Goal: Task Accomplishment & Management: Manage account settings

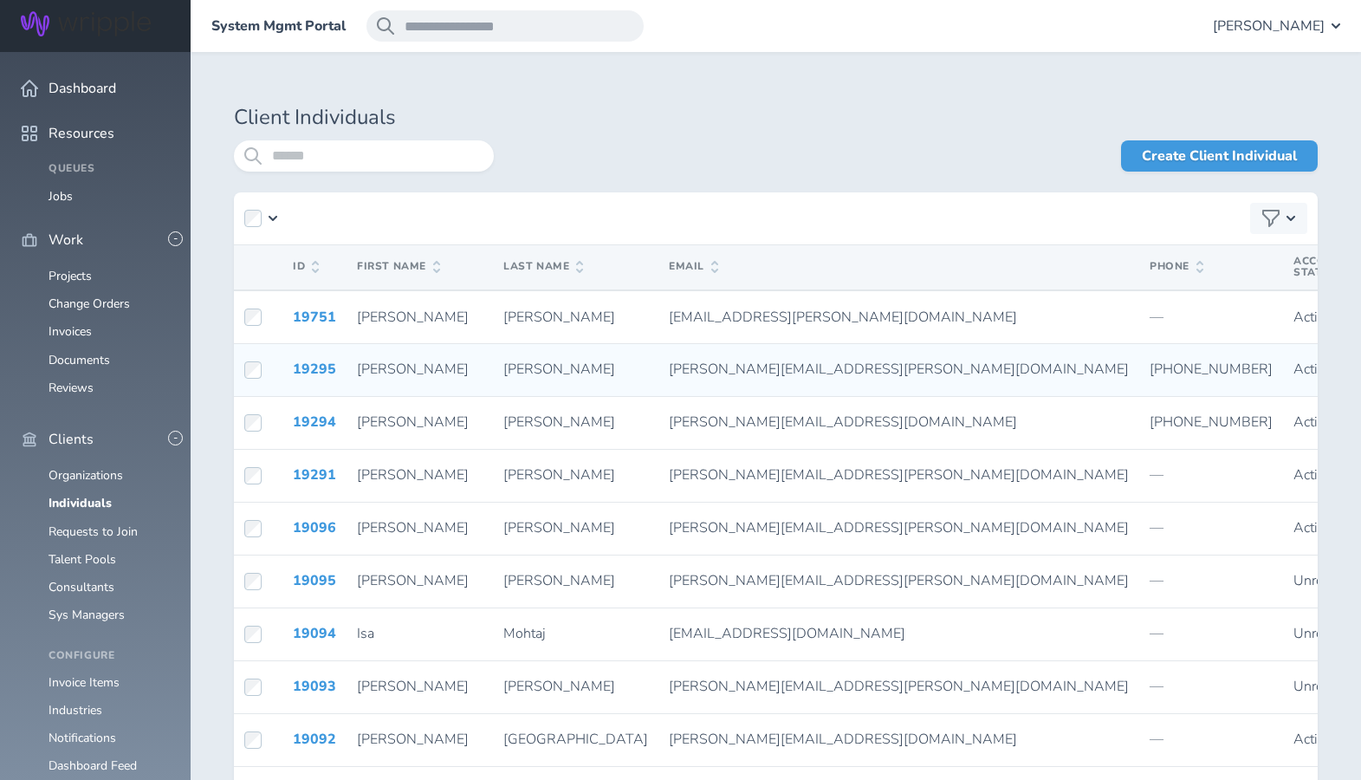
scroll to position [251, 0]
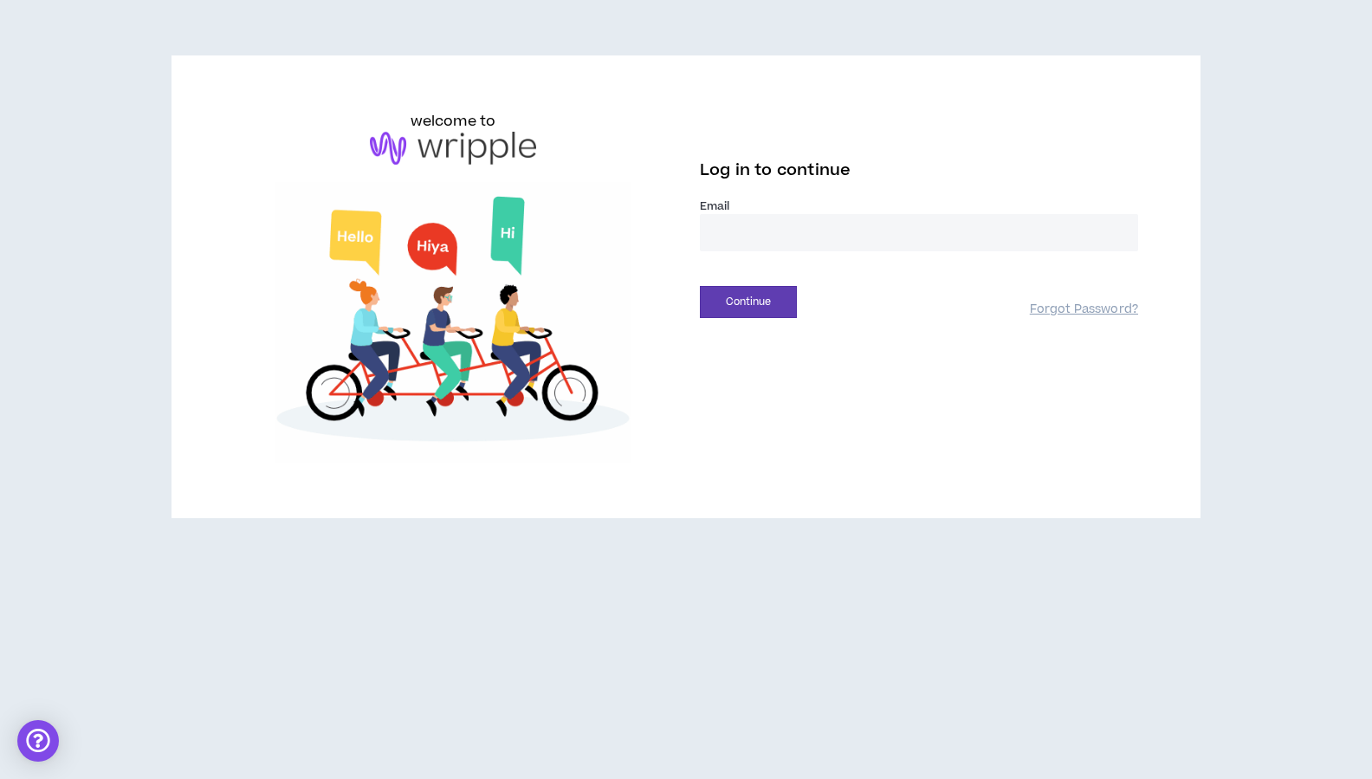
click at [778, 243] on input "email" at bounding box center [919, 232] width 438 height 37
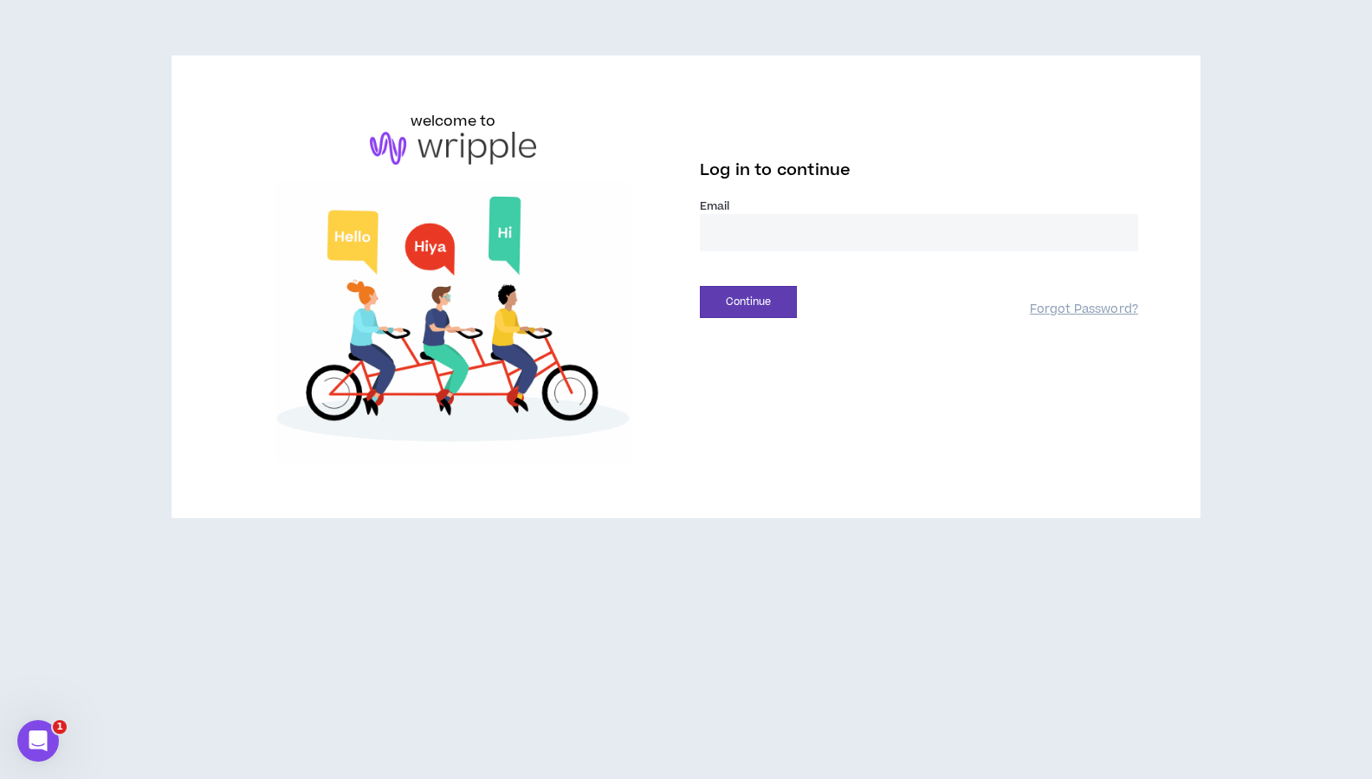
type input "**********"
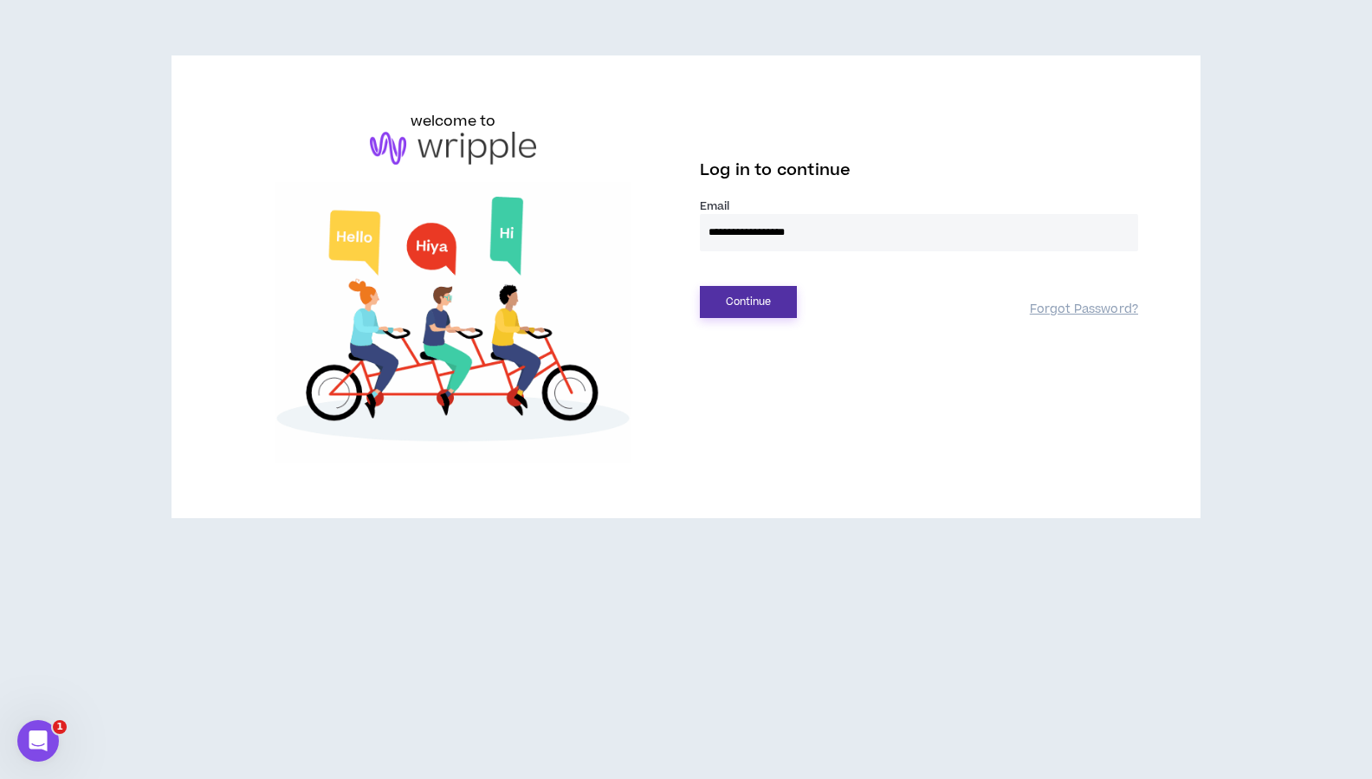
click at [730, 312] on button "Continue" at bounding box center [748, 302] width 97 height 32
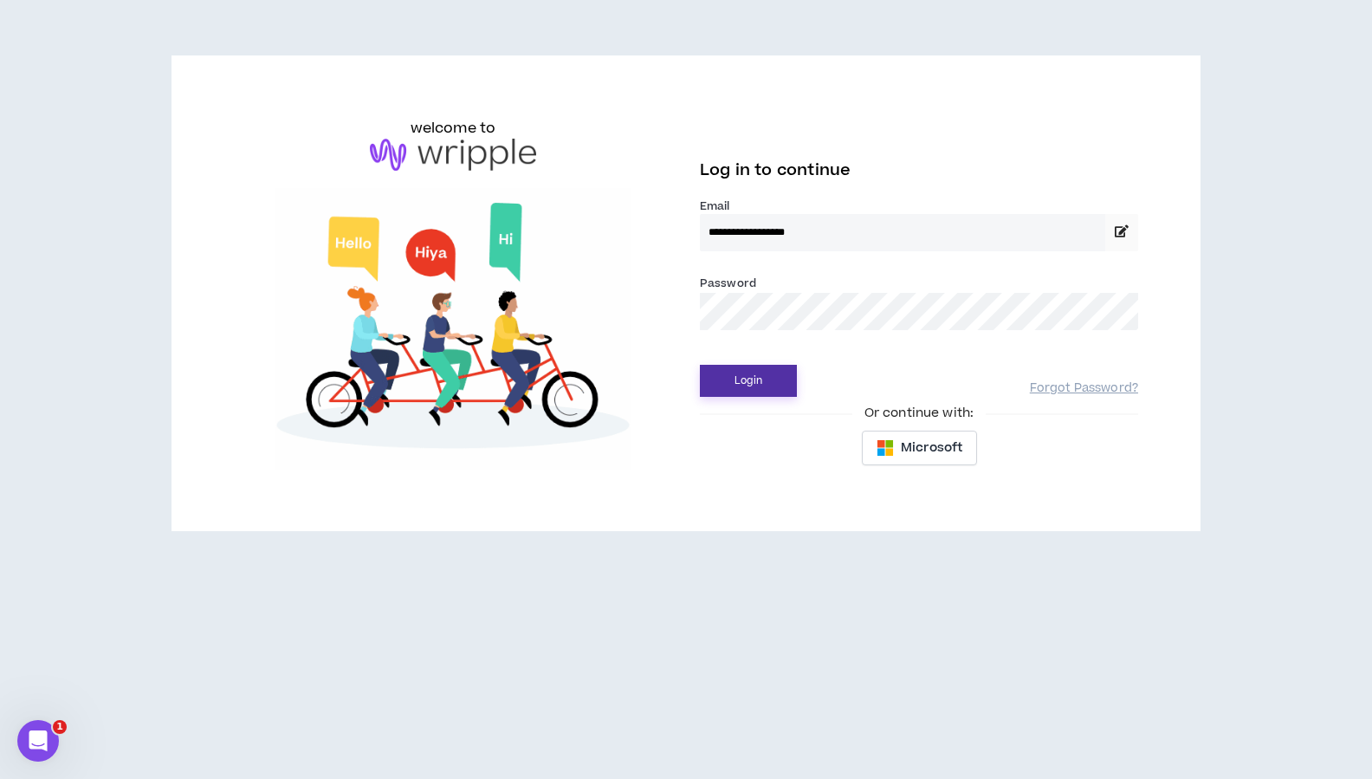
click at [742, 377] on button "Login" at bounding box center [748, 381] width 97 height 32
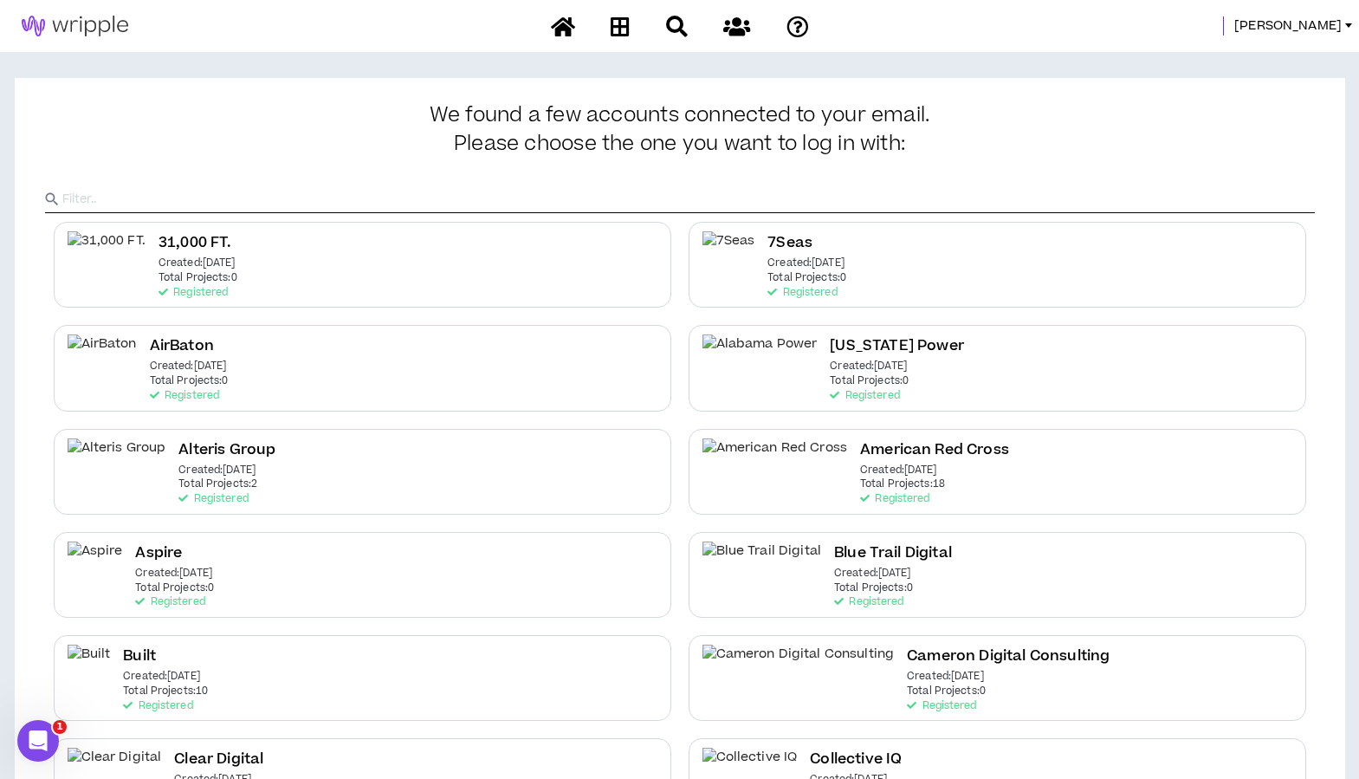
click at [752, 200] on input "text" at bounding box center [688, 199] width 1253 height 26
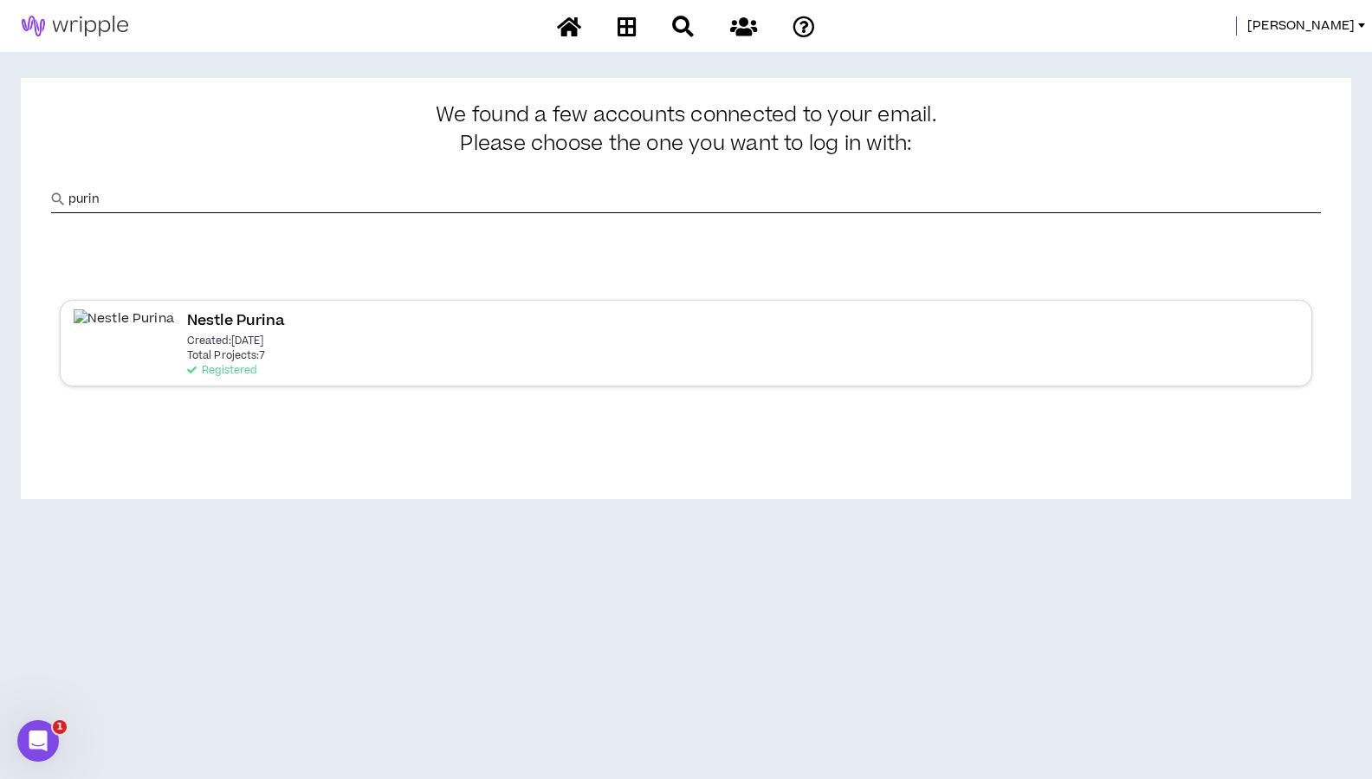
type input "purin"
click at [187, 314] on h2 "Nestle Purina" at bounding box center [236, 320] width 98 height 23
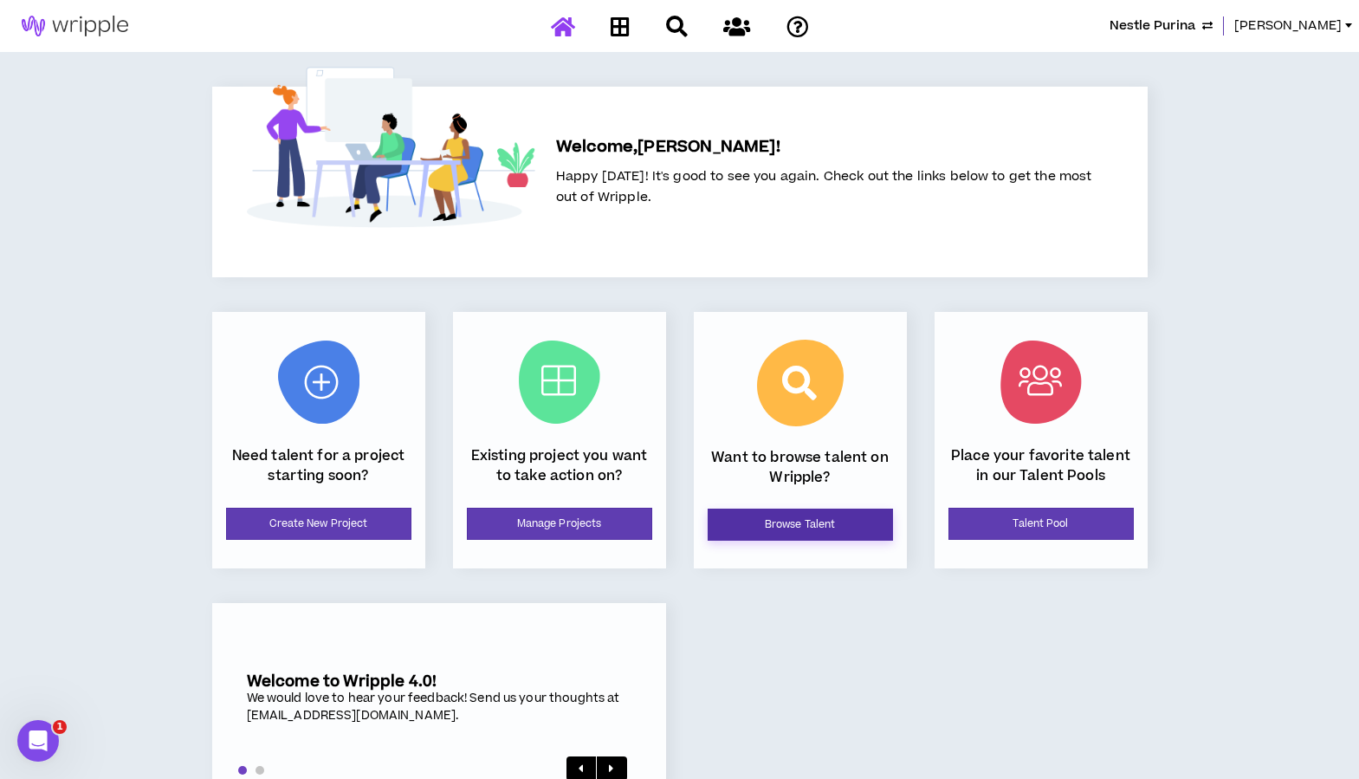
click at [741, 521] on link "Browse Talent" at bounding box center [800, 524] width 185 height 32
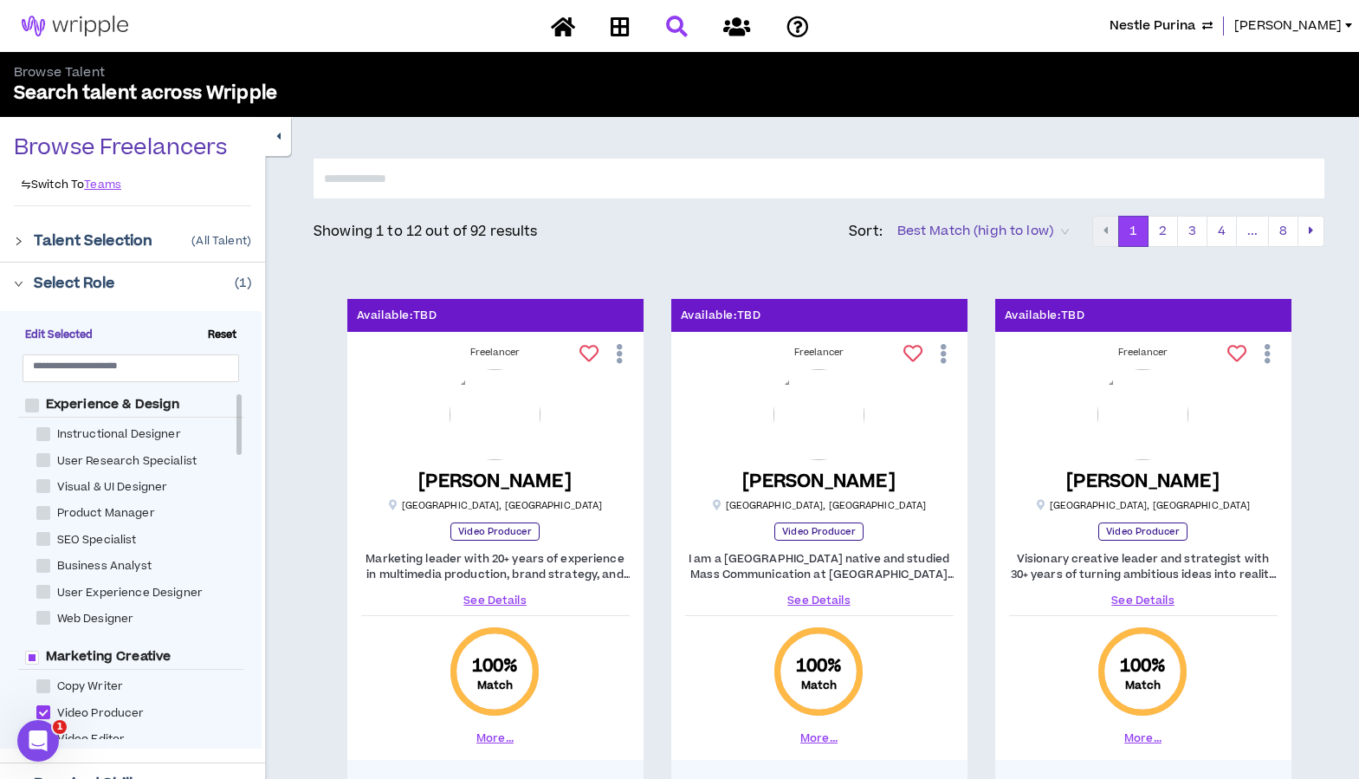
drag, startPoint x: 239, startPoint y: 418, endPoint x: 239, endPoint y: 405, distance: 13.0
click at [239, 405] on div at bounding box center [238, 424] width 5 height 61
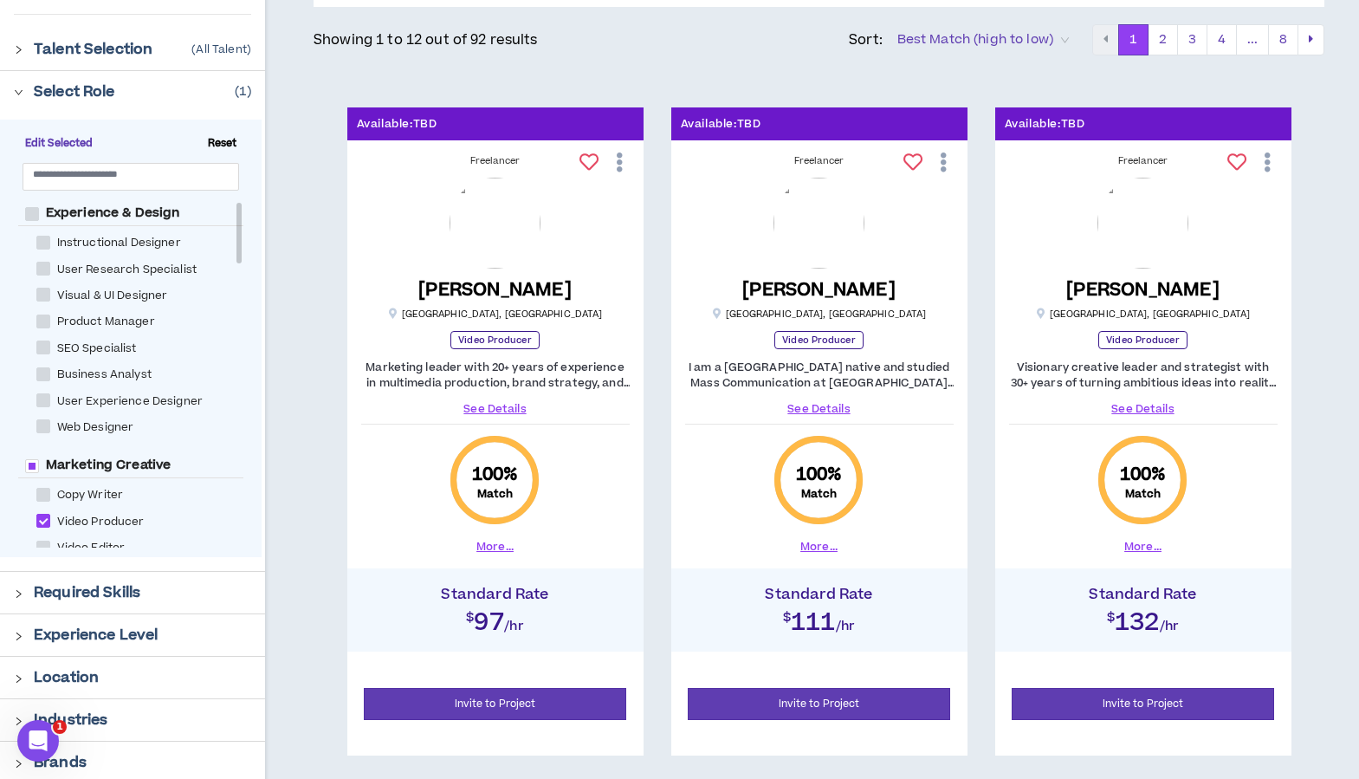
scroll to position [120, 0]
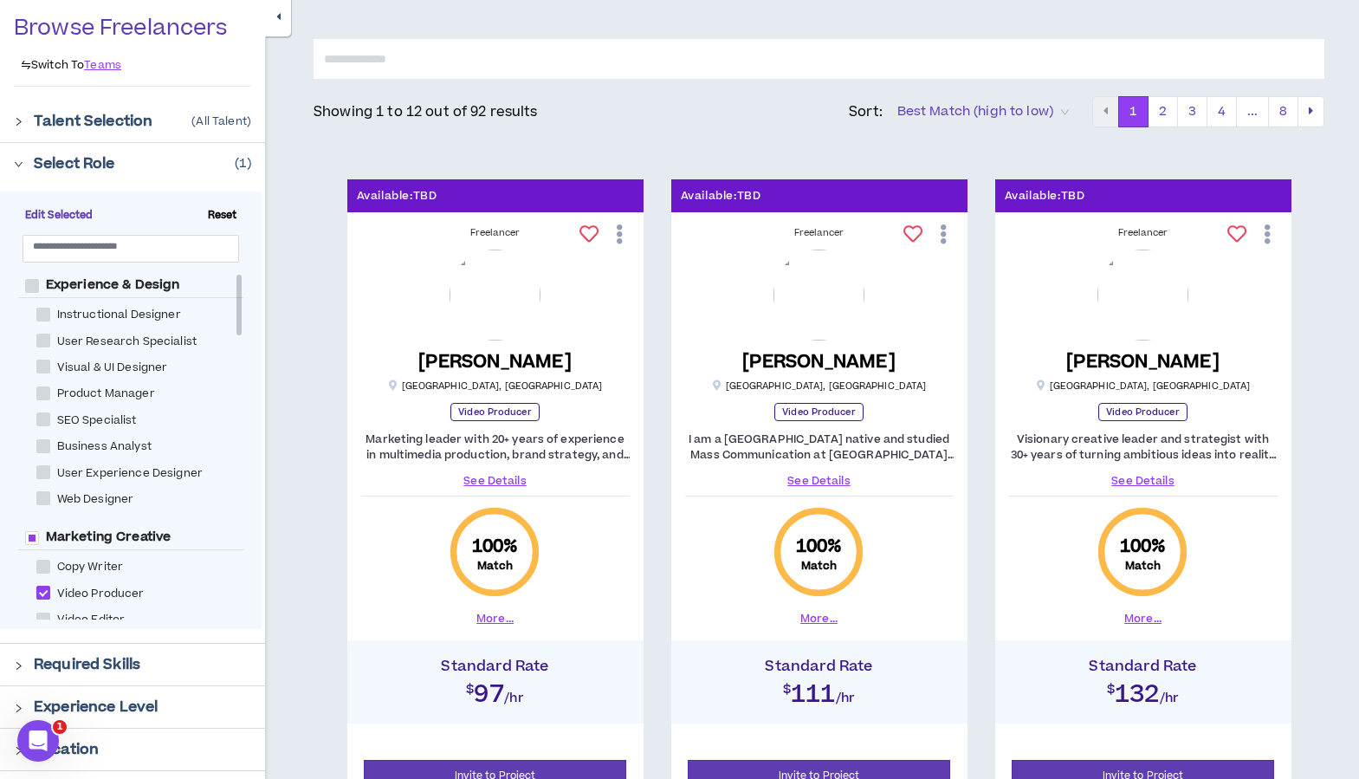
click at [213, 218] on span "Reset" at bounding box center [222, 216] width 43 height 16
checkbox Producer "*****"
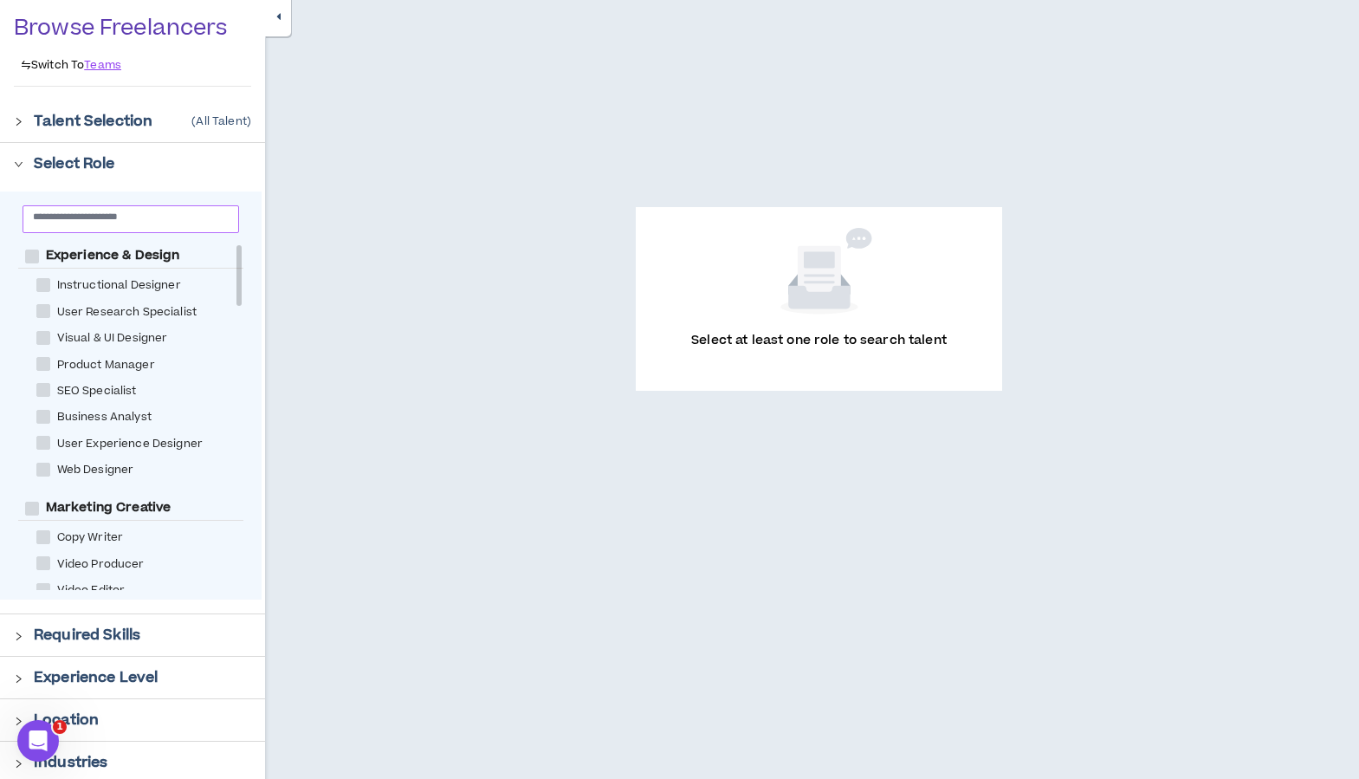
click at [203, 230] on span at bounding box center [131, 219] width 217 height 28
click at [199, 223] on input "text" at bounding box center [124, 216] width 182 height 13
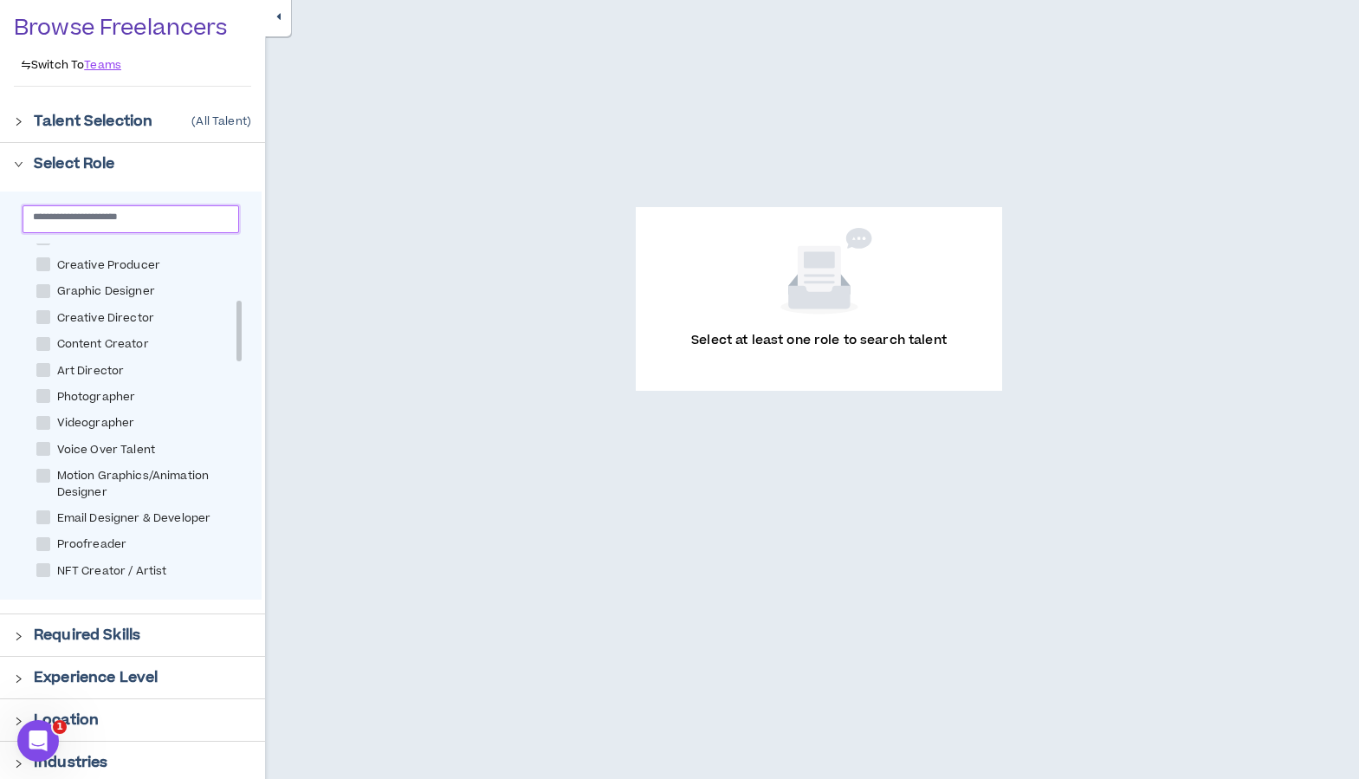
scroll to position [387, 0]
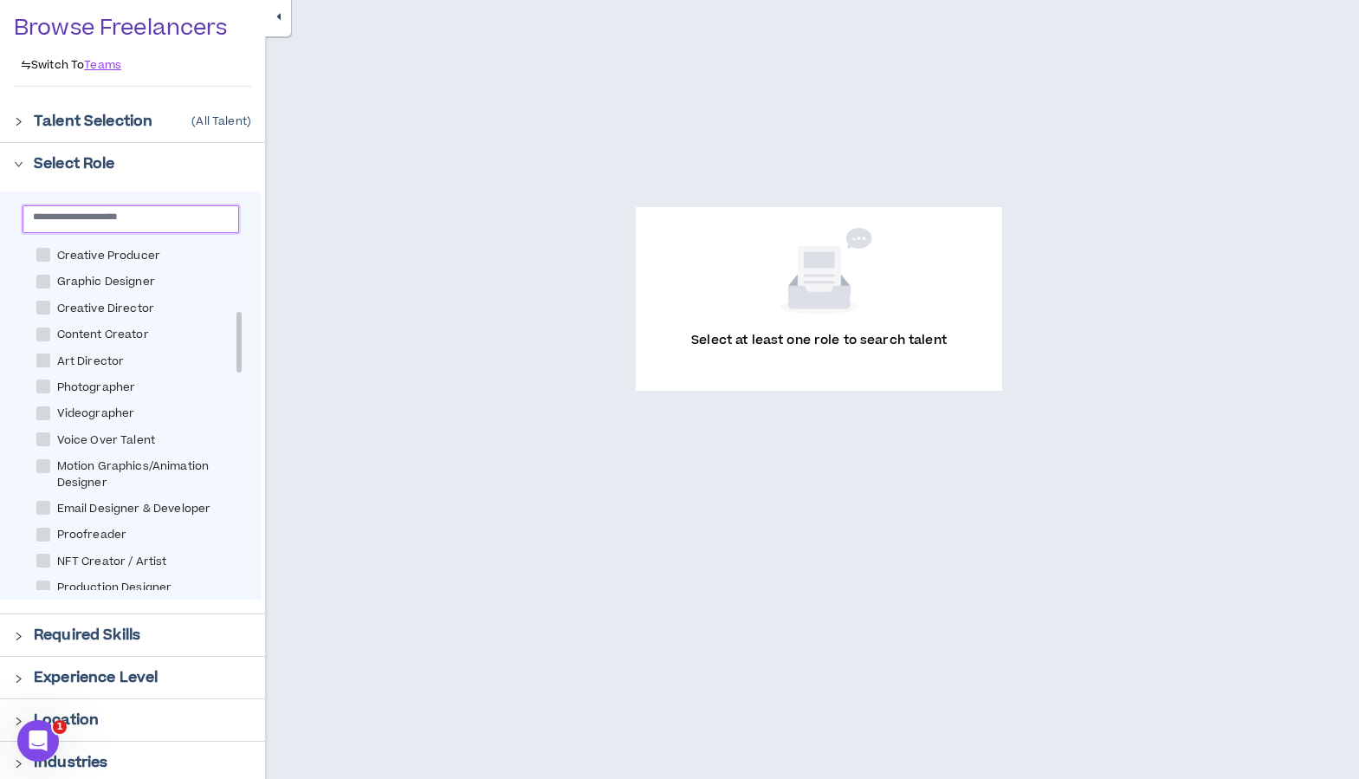
drag, startPoint x: 238, startPoint y: 296, endPoint x: 237, endPoint y: 363, distance: 66.7
click at [237, 363] on div at bounding box center [238, 342] width 5 height 61
click at [46, 283] on span at bounding box center [43, 282] width 14 height 14
checkbox Designer "****"
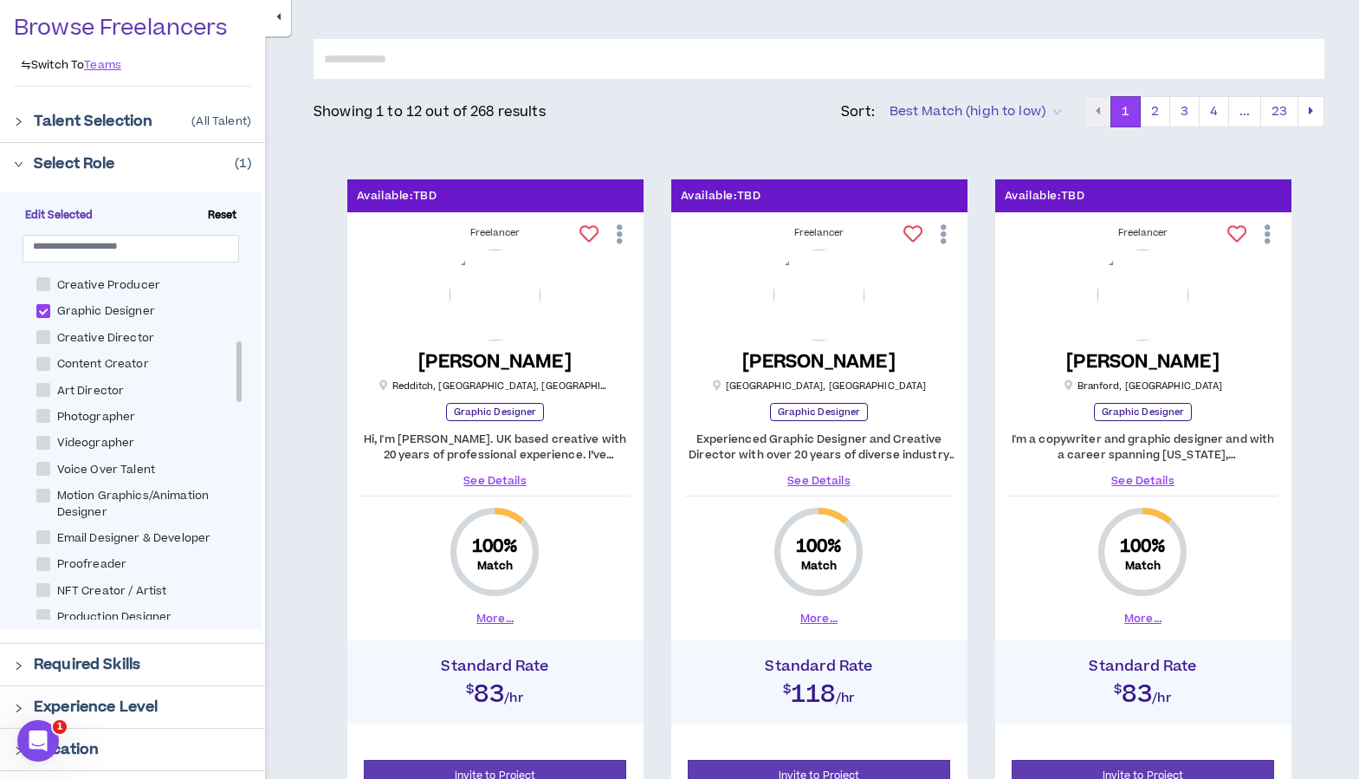
click at [15, 156] on div at bounding box center [24, 162] width 20 height 19
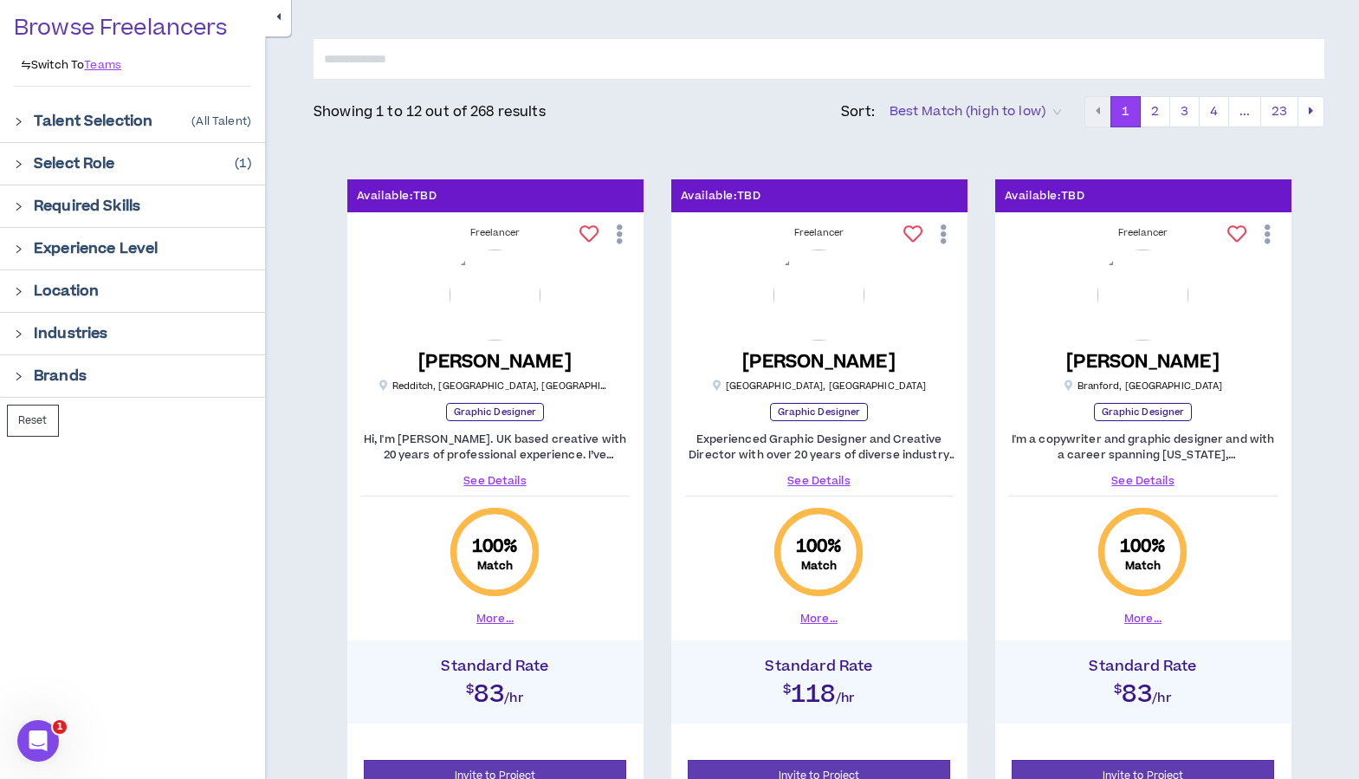
click at [24, 214] on div at bounding box center [24, 205] width 20 height 19
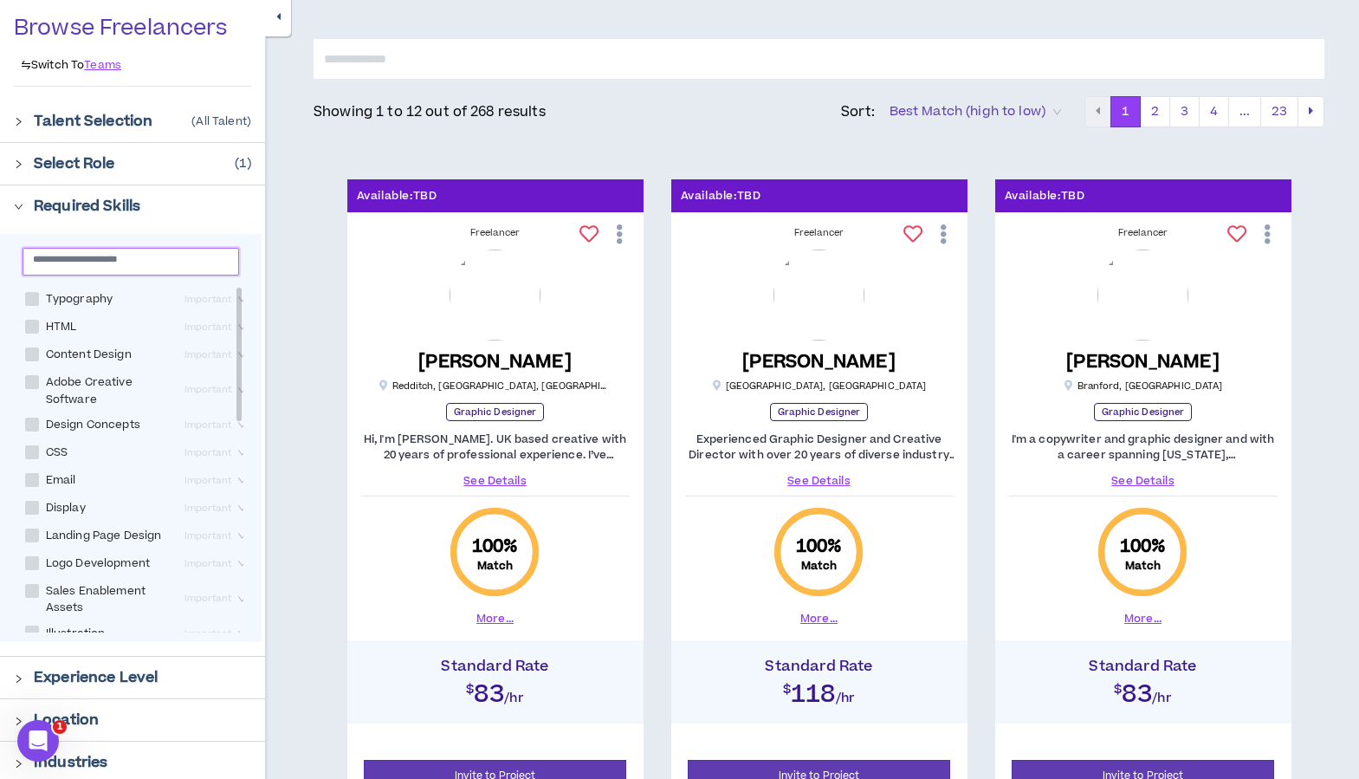
click at [68, 256] on input "text" at bounding box center [124, 258] width 182 height 13
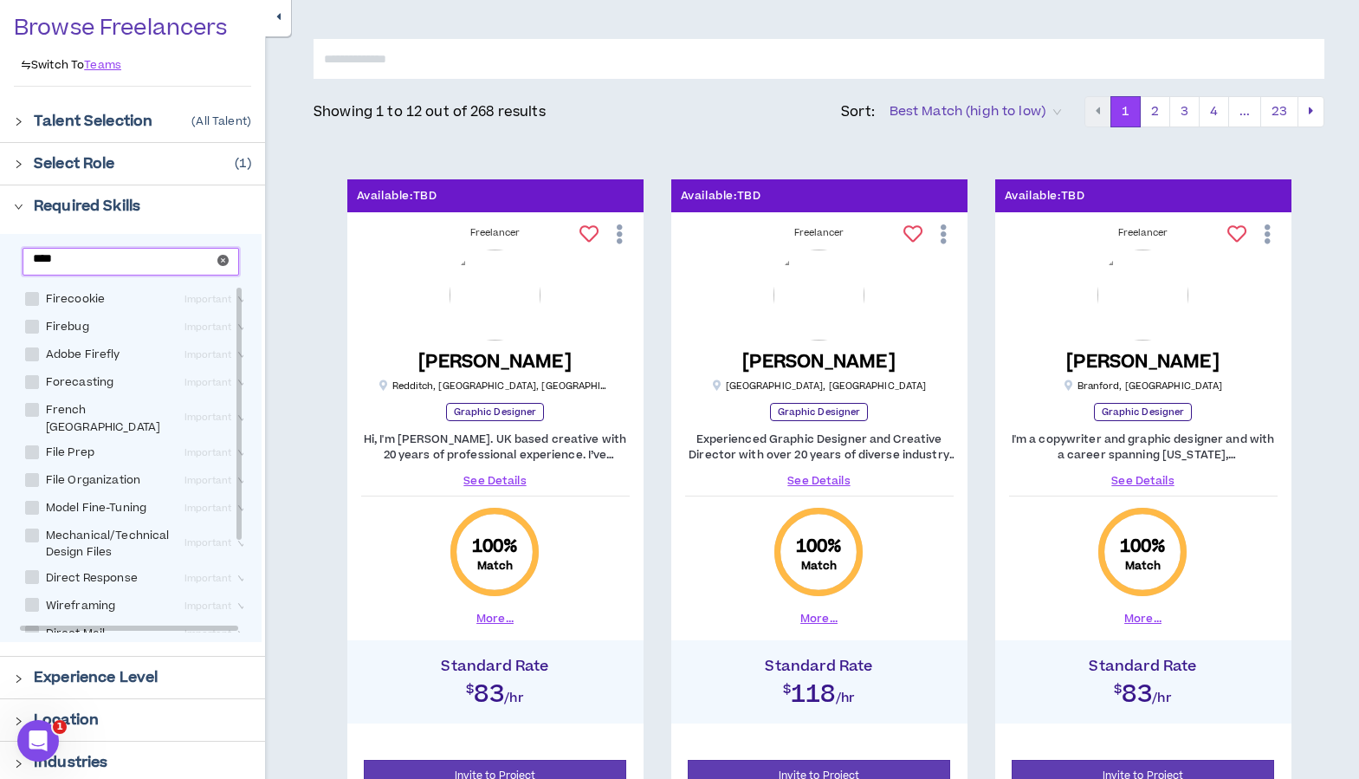
type input "****"
click at [29, 354] on span at bounding box center [32, 354] width 14 height 14
checkbox Firefly "****"
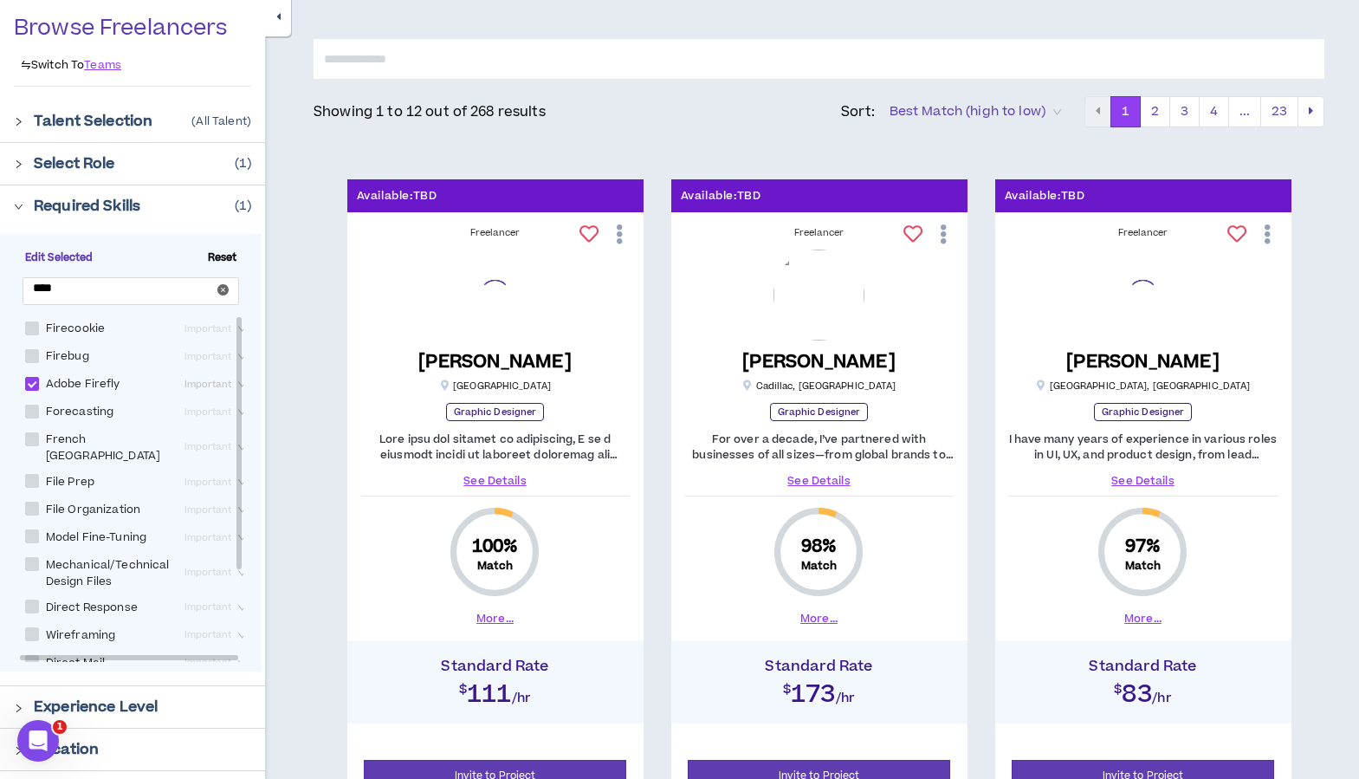
click at [198, 391] on span "Important" at bounding box center [217, 384] width 65 height 19
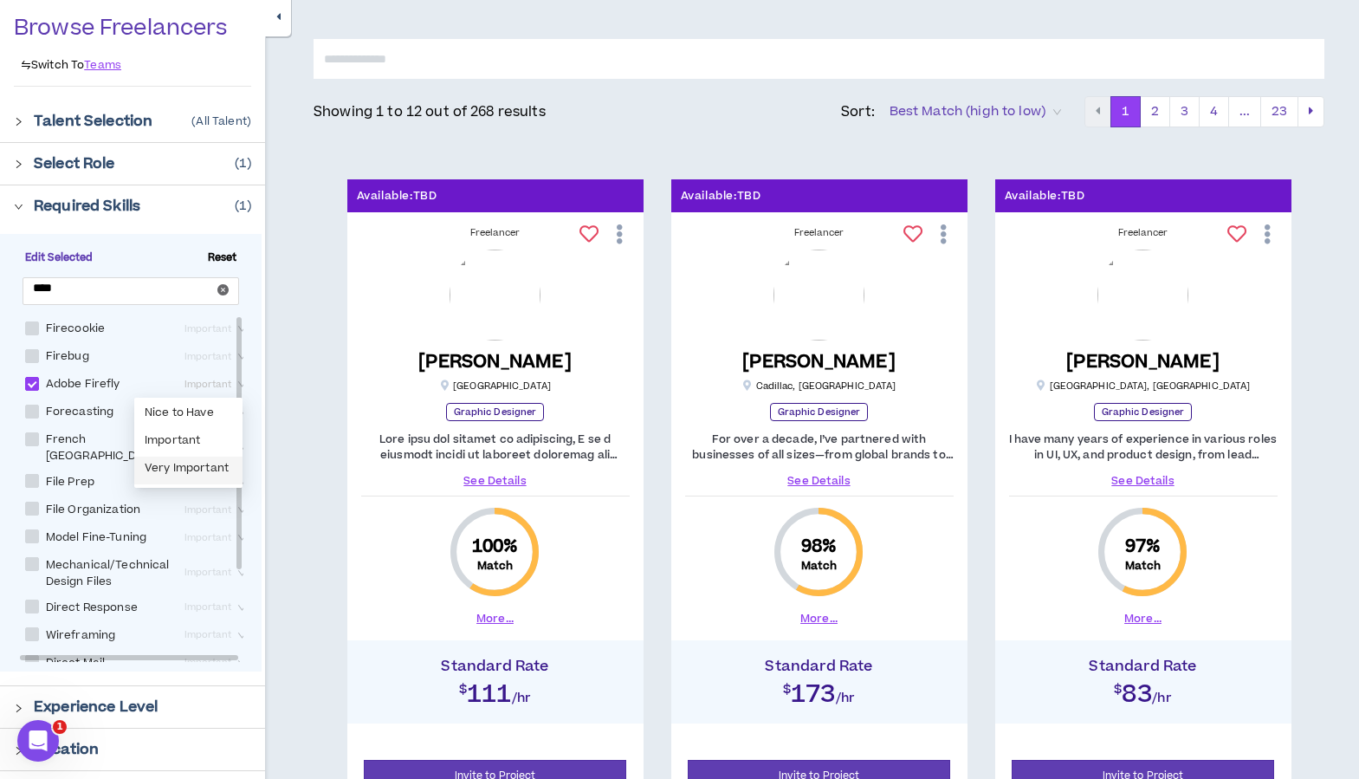
click at [191, 463] on div "Very Important" at bounding box center [188, 470] width 87 height 19
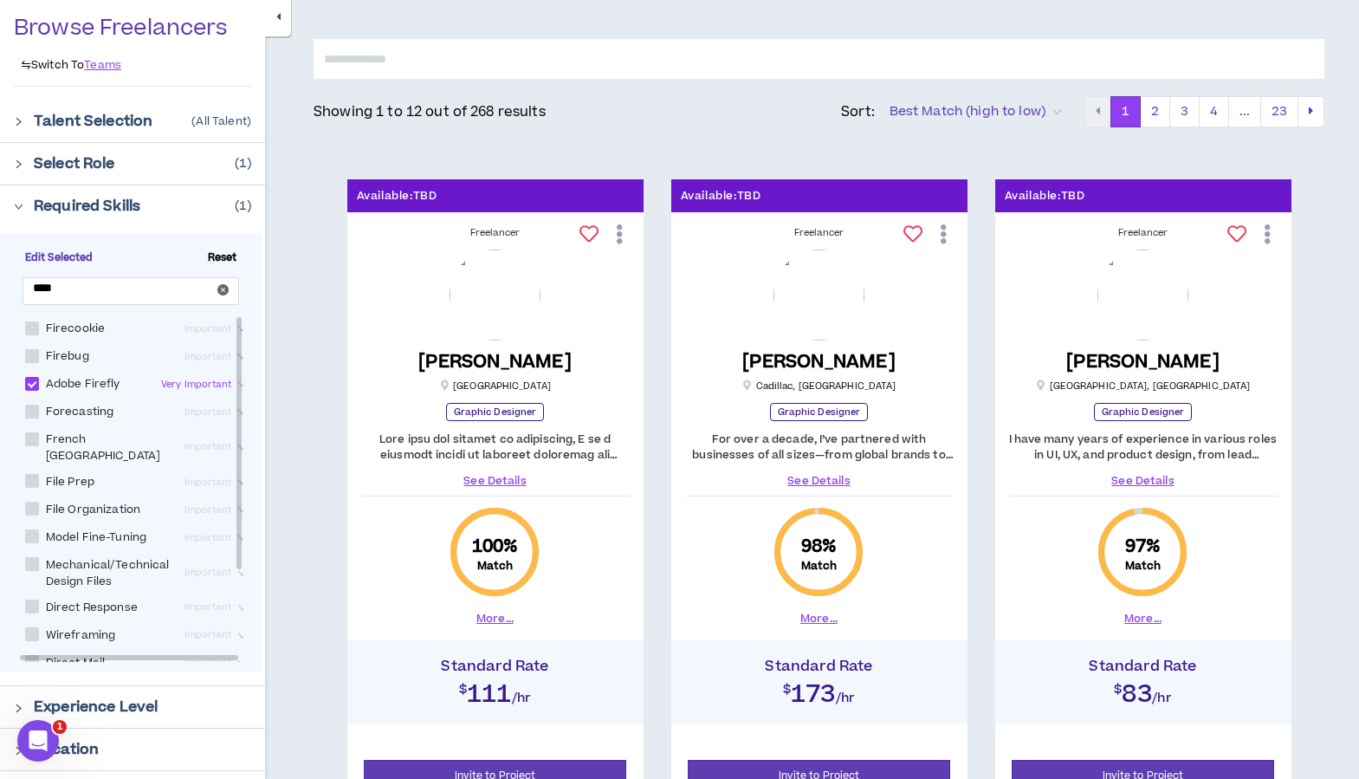
click at [23, 209] on icon "right" at bounding box center [19, 207] width 10 height 10
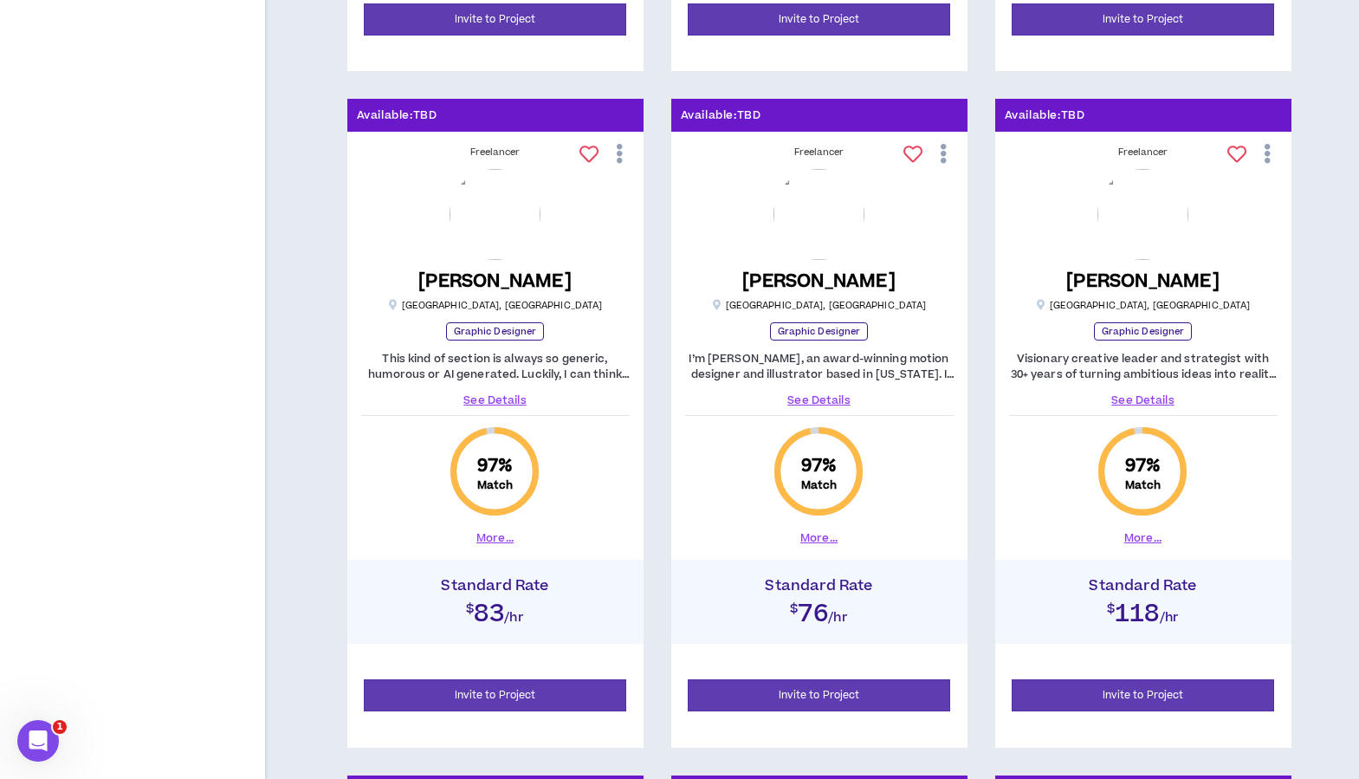
scroll to position [883, 0]
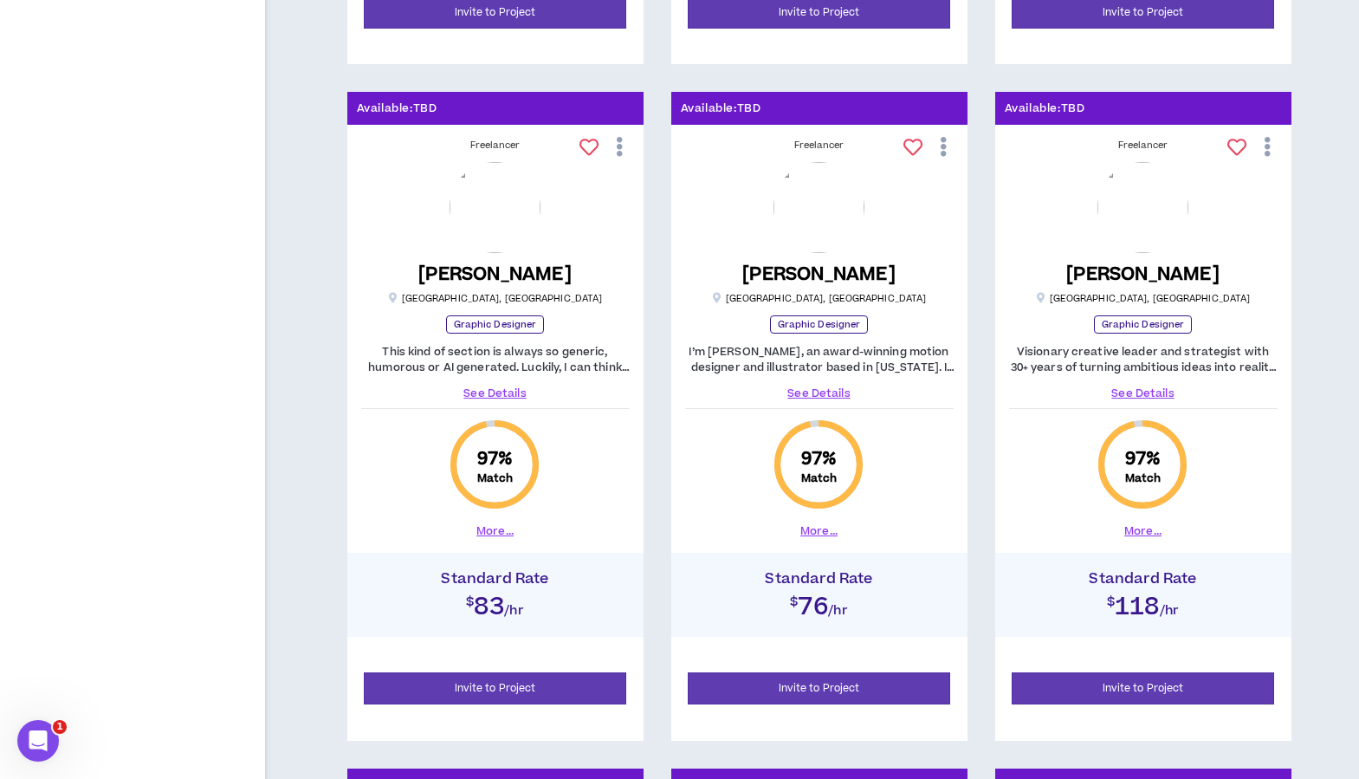
click at [812, 528] on button "More..." at bounding box center [818, 531] width 37 height 16
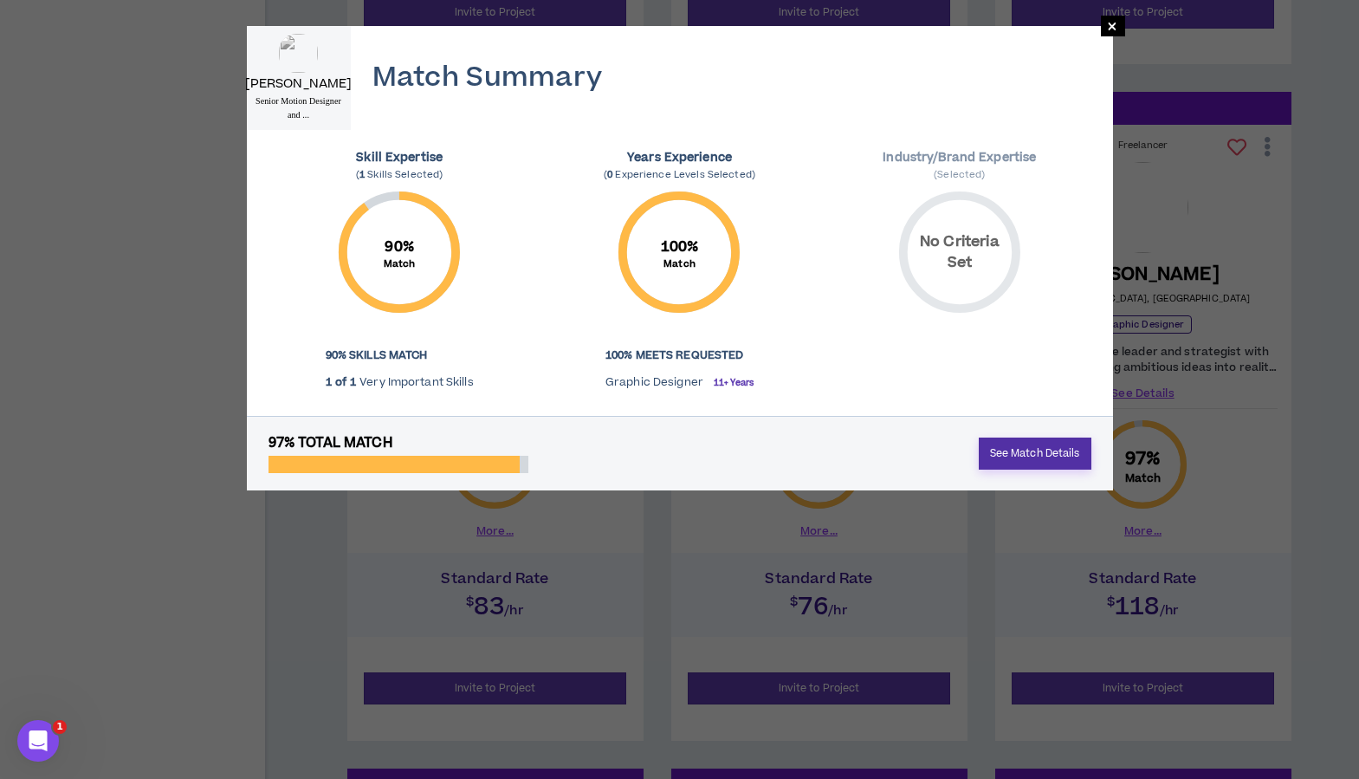
click at [1028, 446] on link "See Match Details" at bounding box center [1035, 453] width 113 height 32
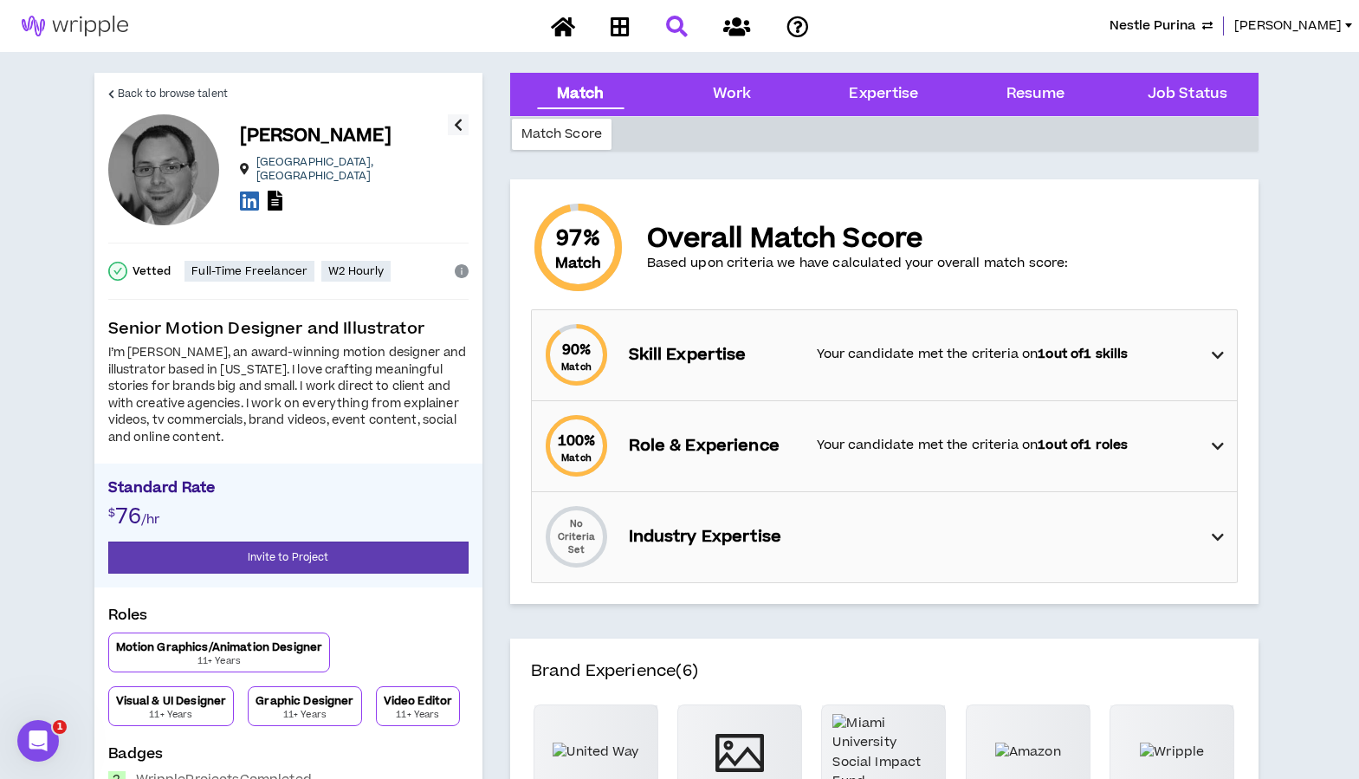
click at [1216, 352] on icon at bounding box center [1218, 355] width 12 height 21
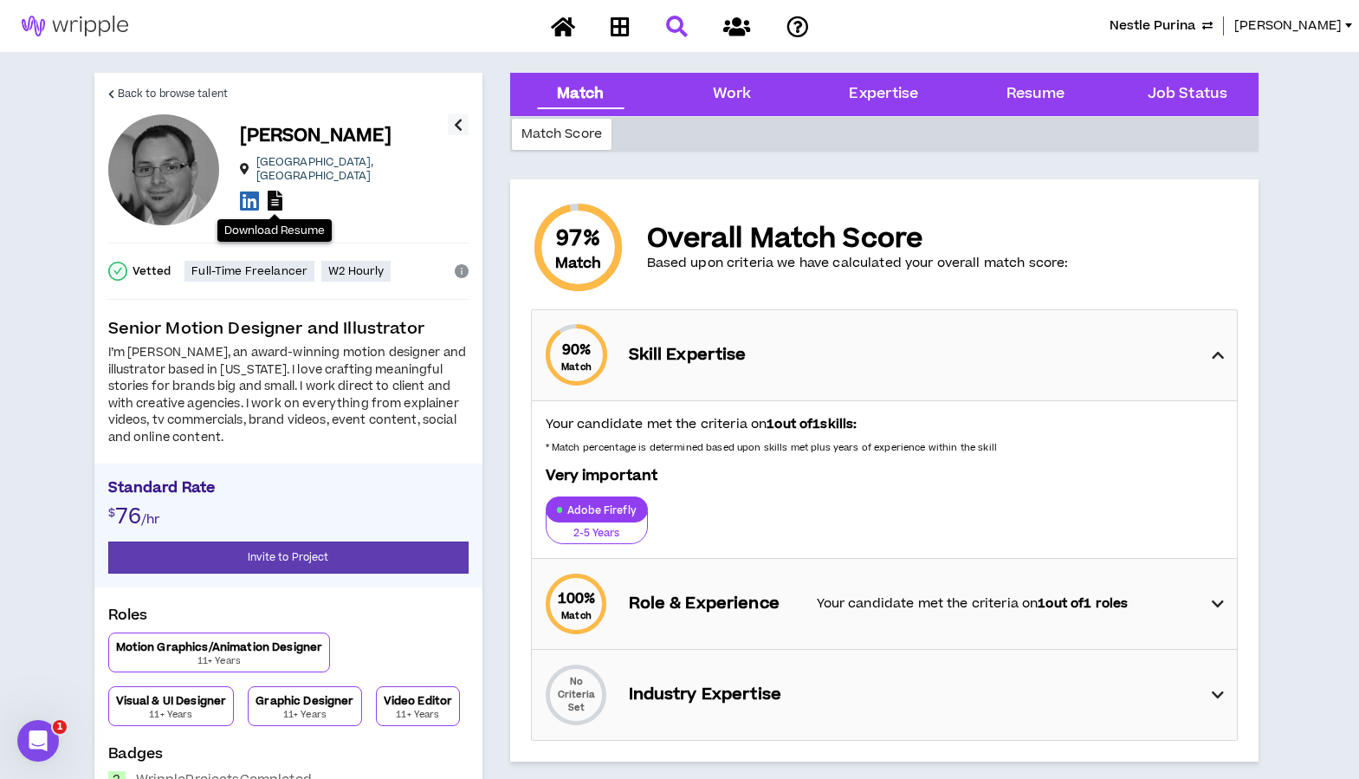
click at [275, 195] on icon at bounding box center [275, 201] width 15 height 20
click at [136, 91] on span "Back to browse talent" at bounding box center [173, 94] width 110 height 16
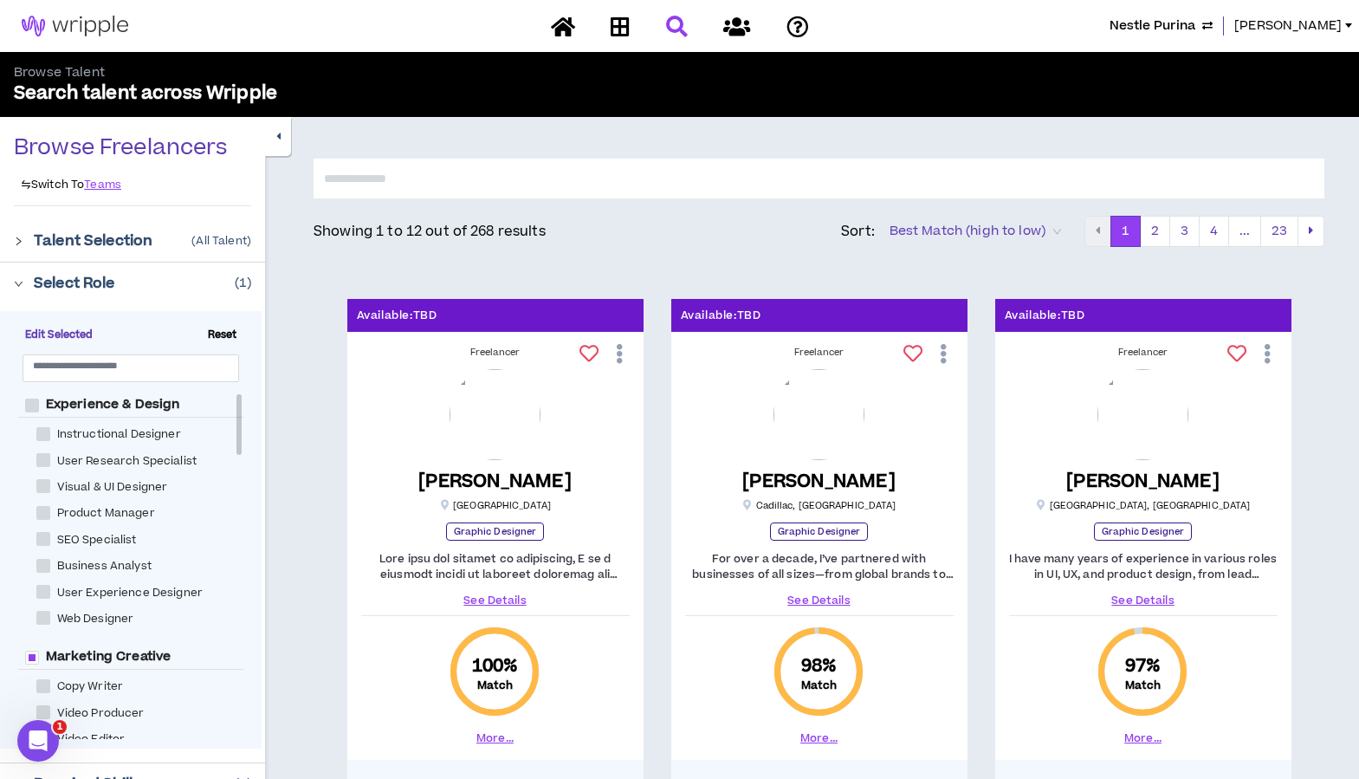
click at [982, 27] on div "Nestle Purina [PERSON_NAME]" at bounding box center [1096, 25] width 528 height 19
click at [1195, 31] on span "Nestle Purina" at bounding box center [1153, 25] width 86 height 19
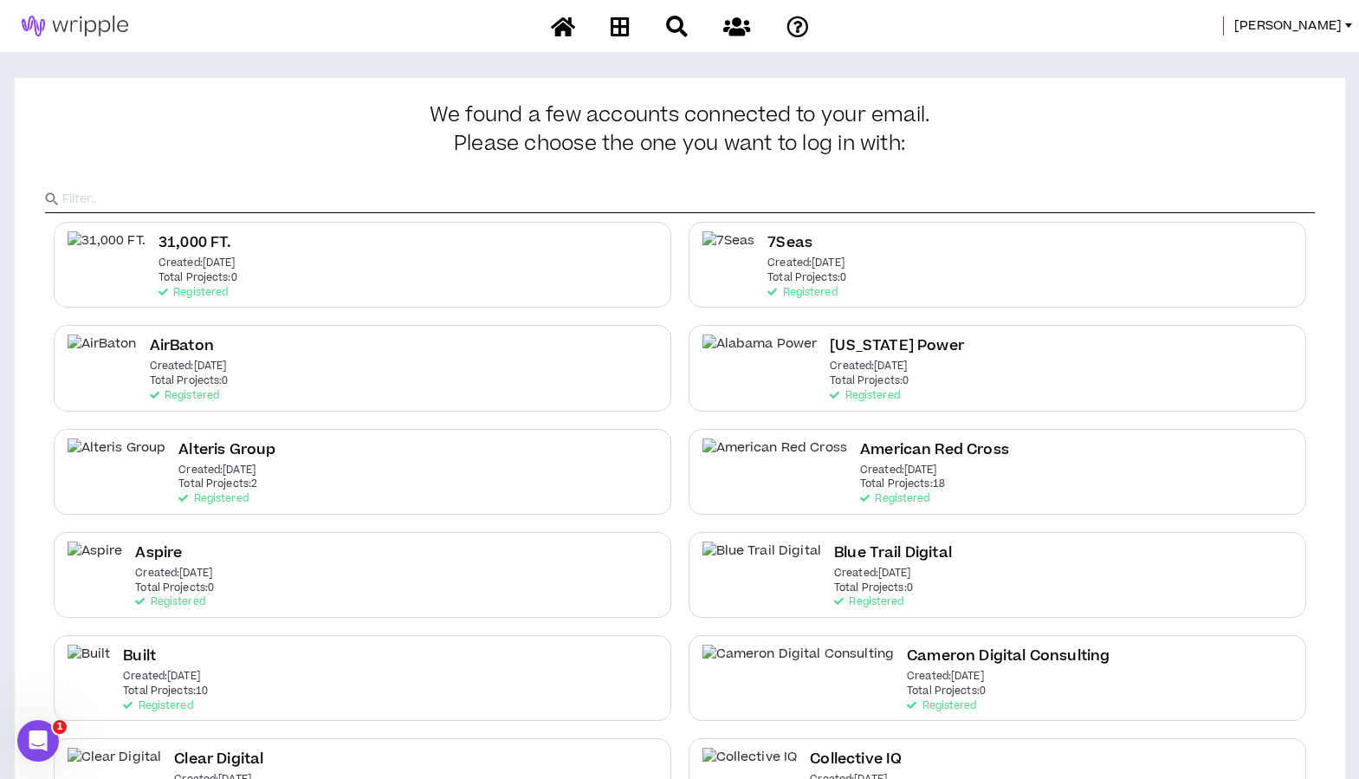
click at [706, 184] on div at bounding box center [680, 184] width 1270 height 57
click at [671, 203] on input "text" at bounding box center [688, 199] width 1253 height 26
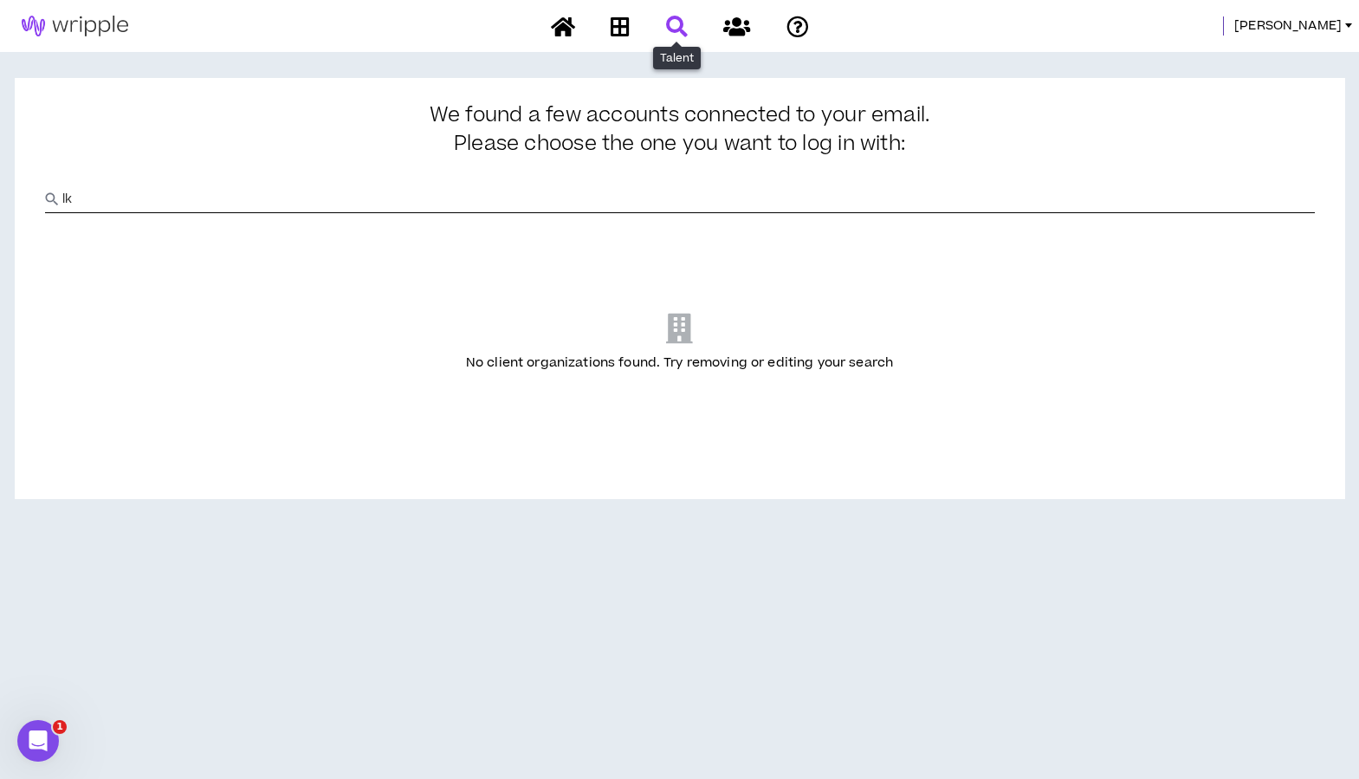
type input "l"
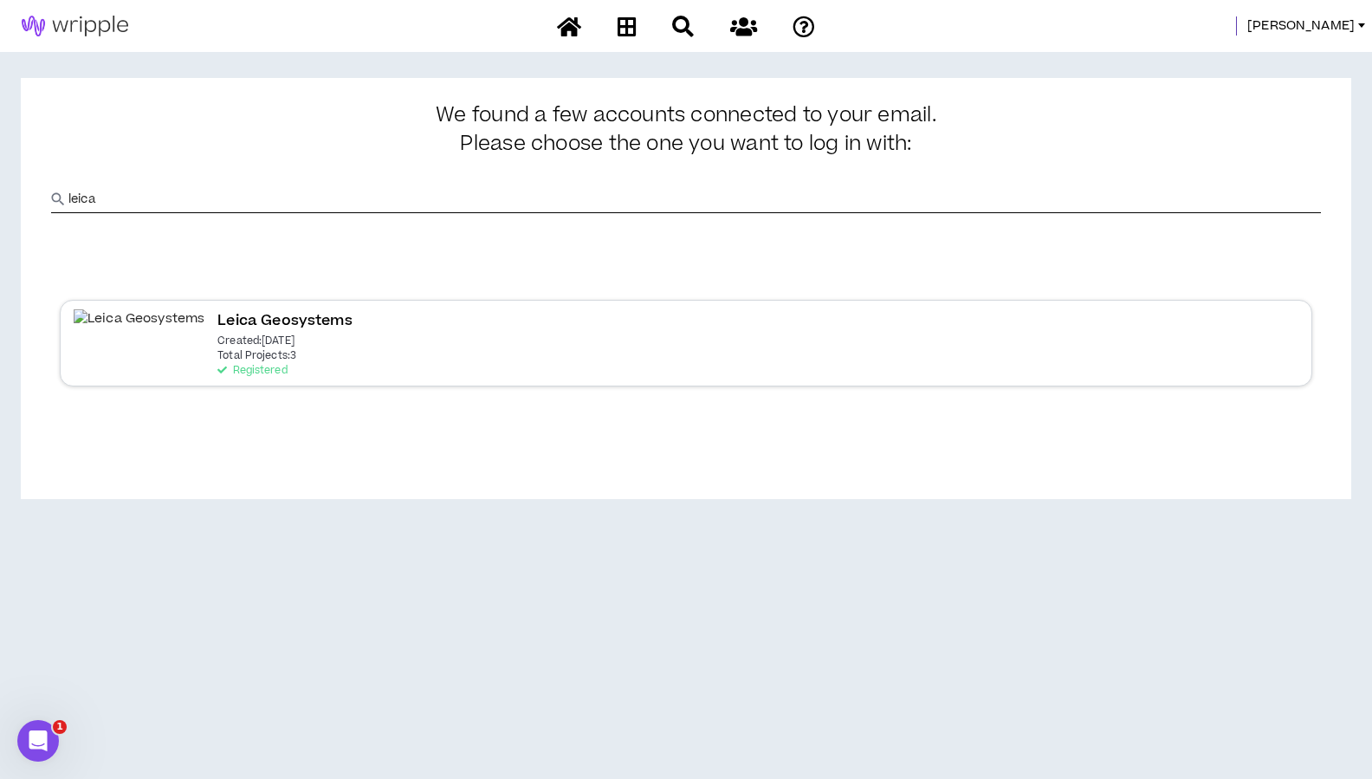
type input "leica"
click at [217, 335] on p "Created: [DATE]" at bounding box center [255, 341] width 77 height 12
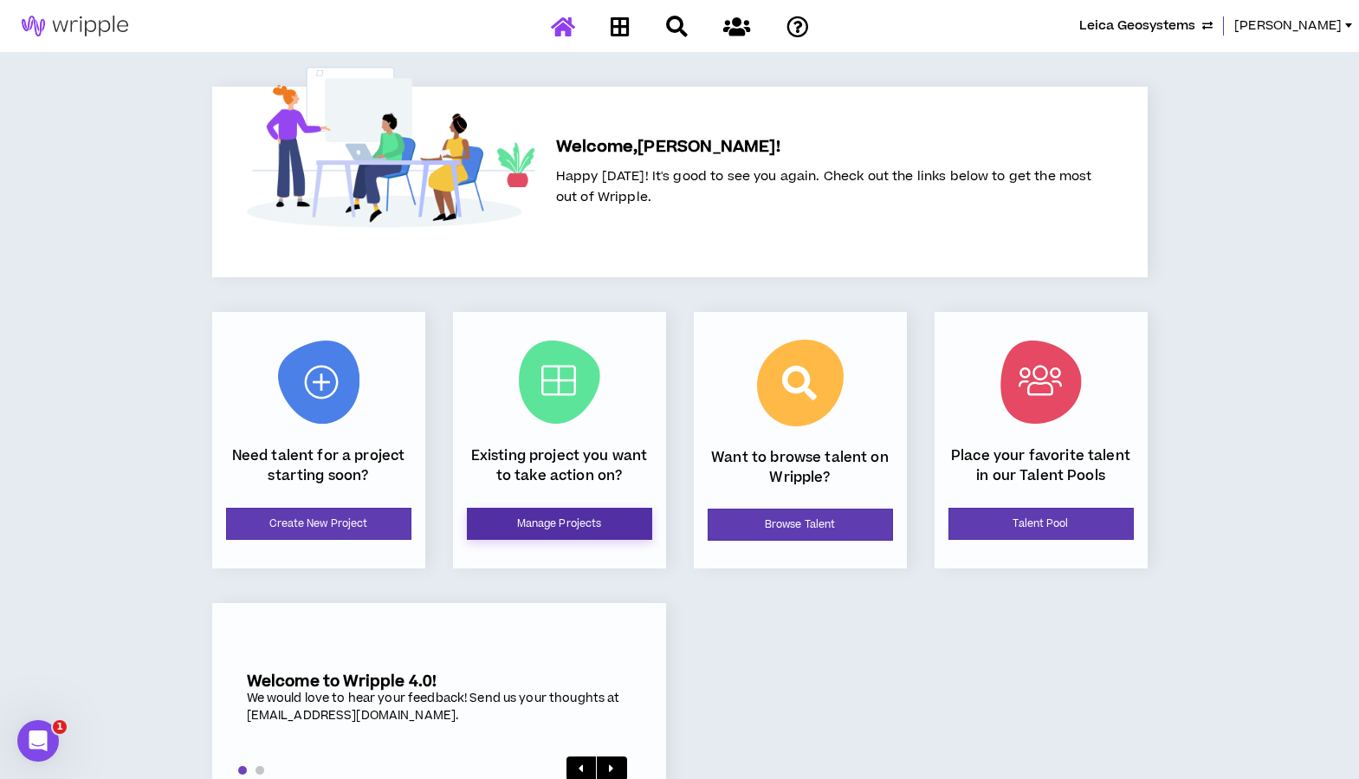
click at [515, 522] on link "Manage Projects" at bounding box center [559, 524] width 185 height 32
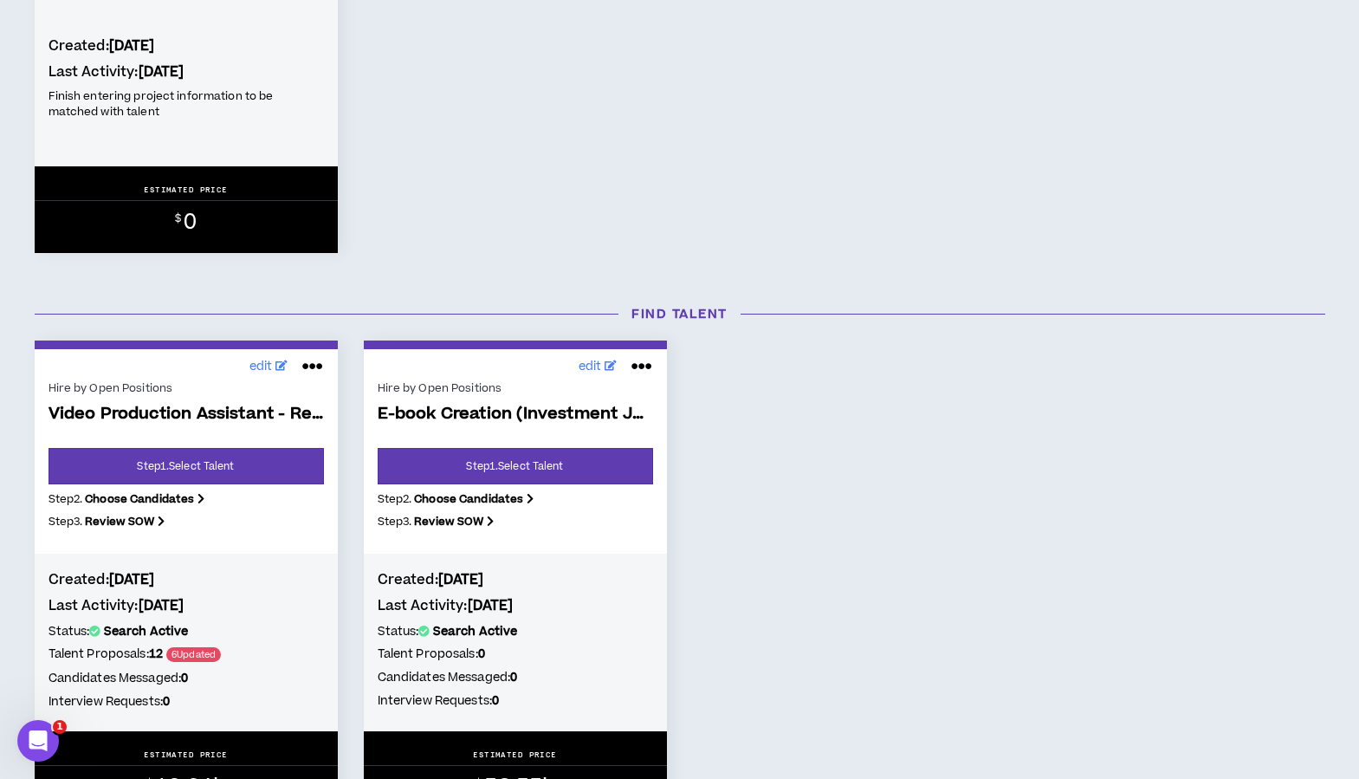
scroll to position [555, 0]
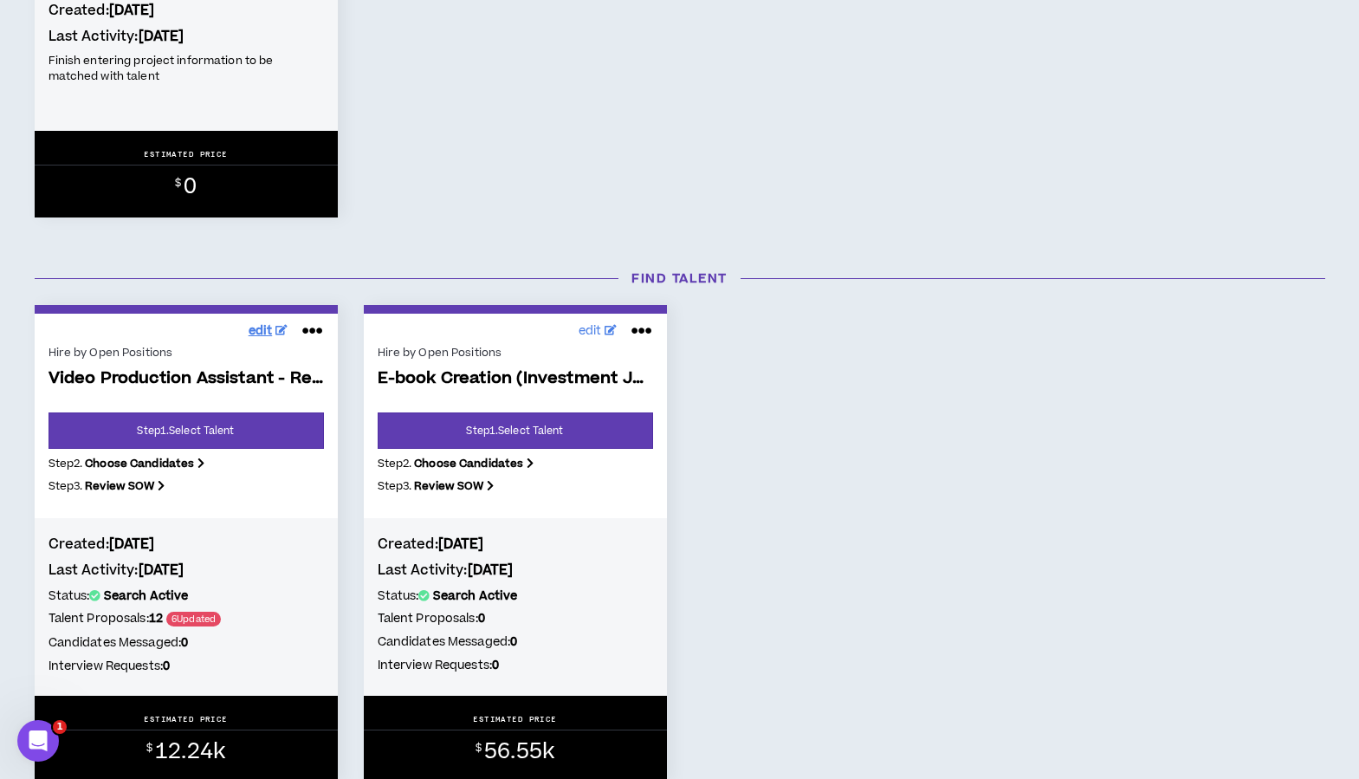
click at [258, 329] on span "edit" at bounding box center [261, 331] width 24 height 18
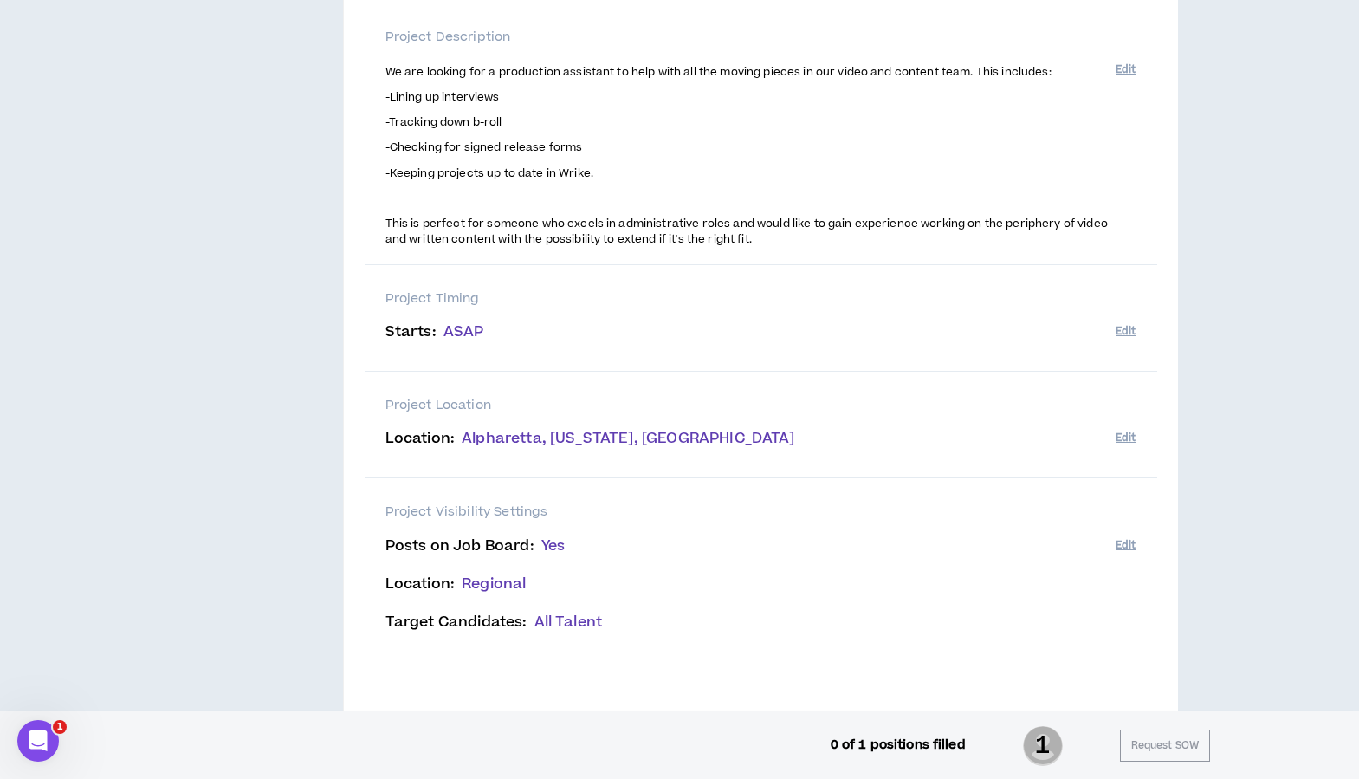
scroll to position [489, 0]
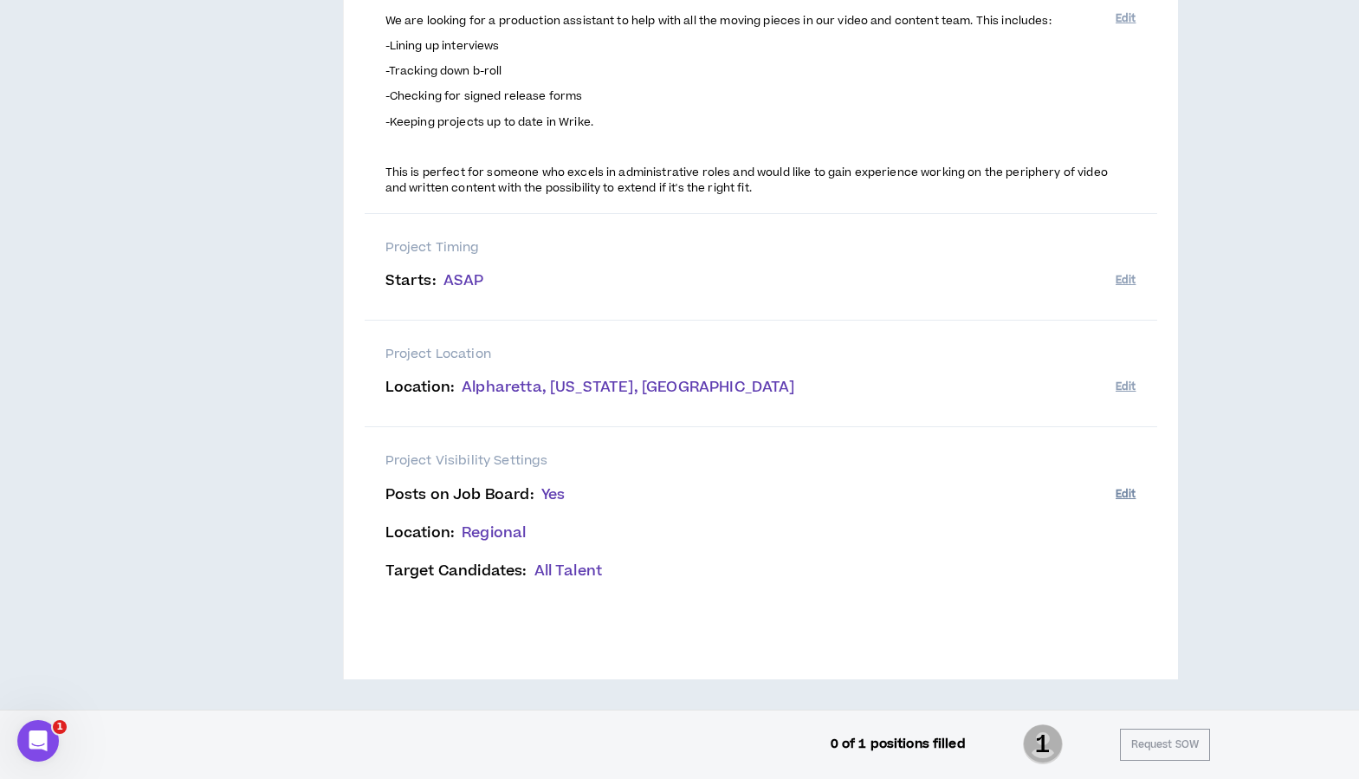
click at [1133, 493] on button "Edit" at bounding box center [1126, 494] width 20 height 29
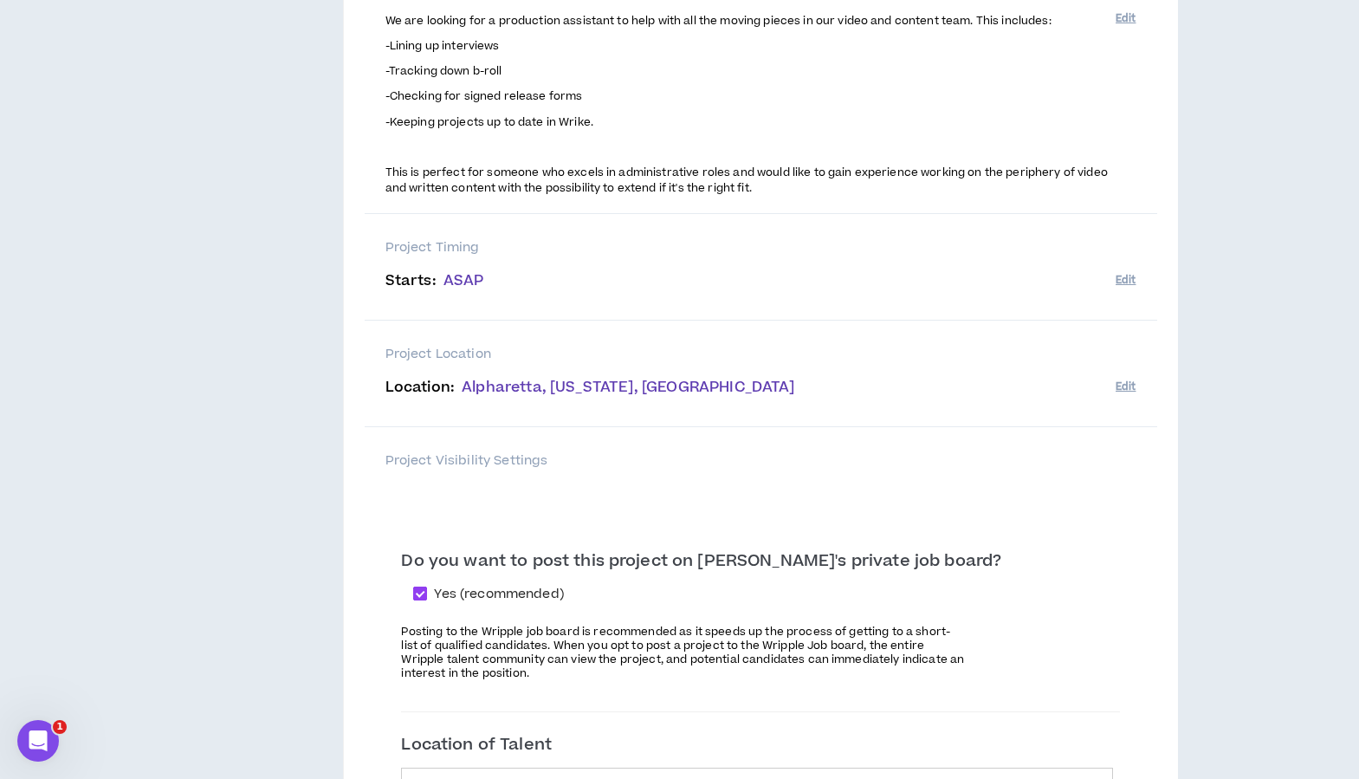
click at [427, 591] on span at bounding box center [420, 593] width 14 height 14
checkbox input "*****"
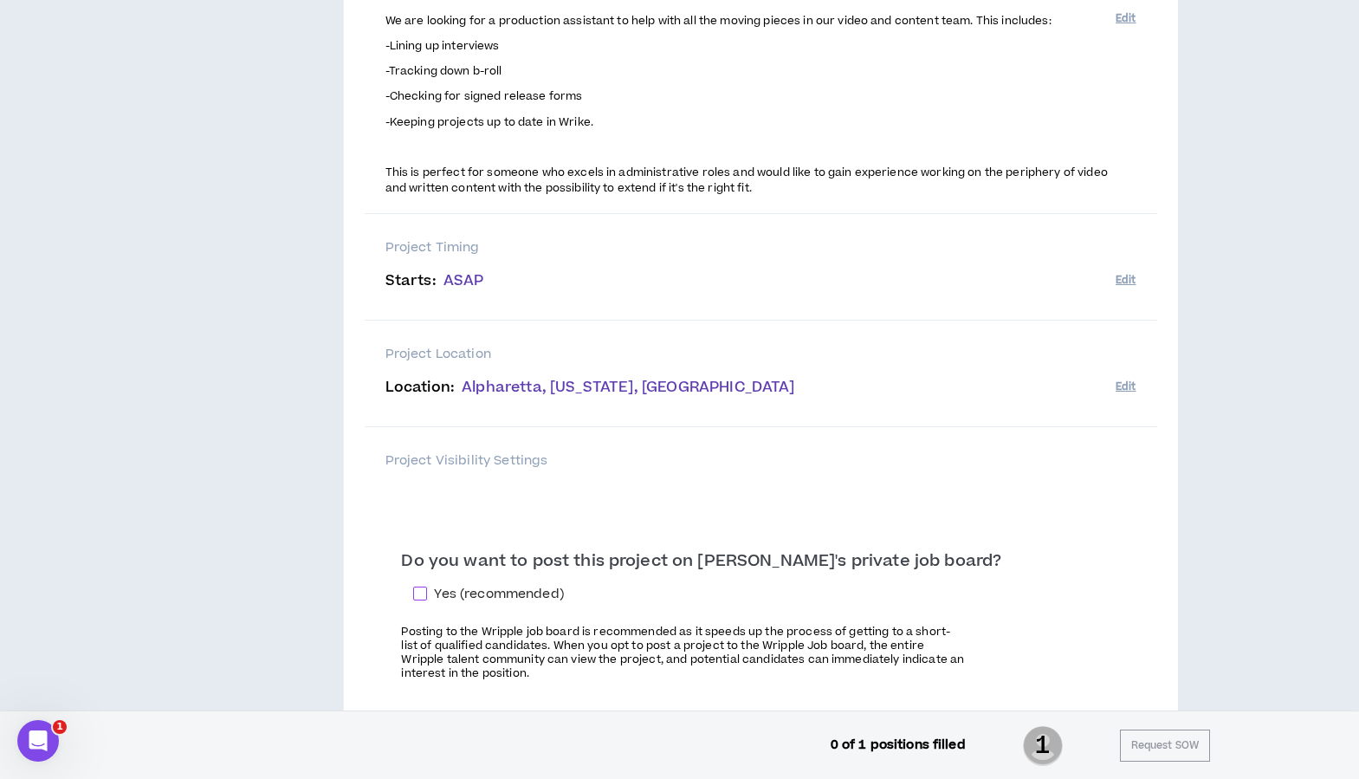
scroll to position [1421, 0]
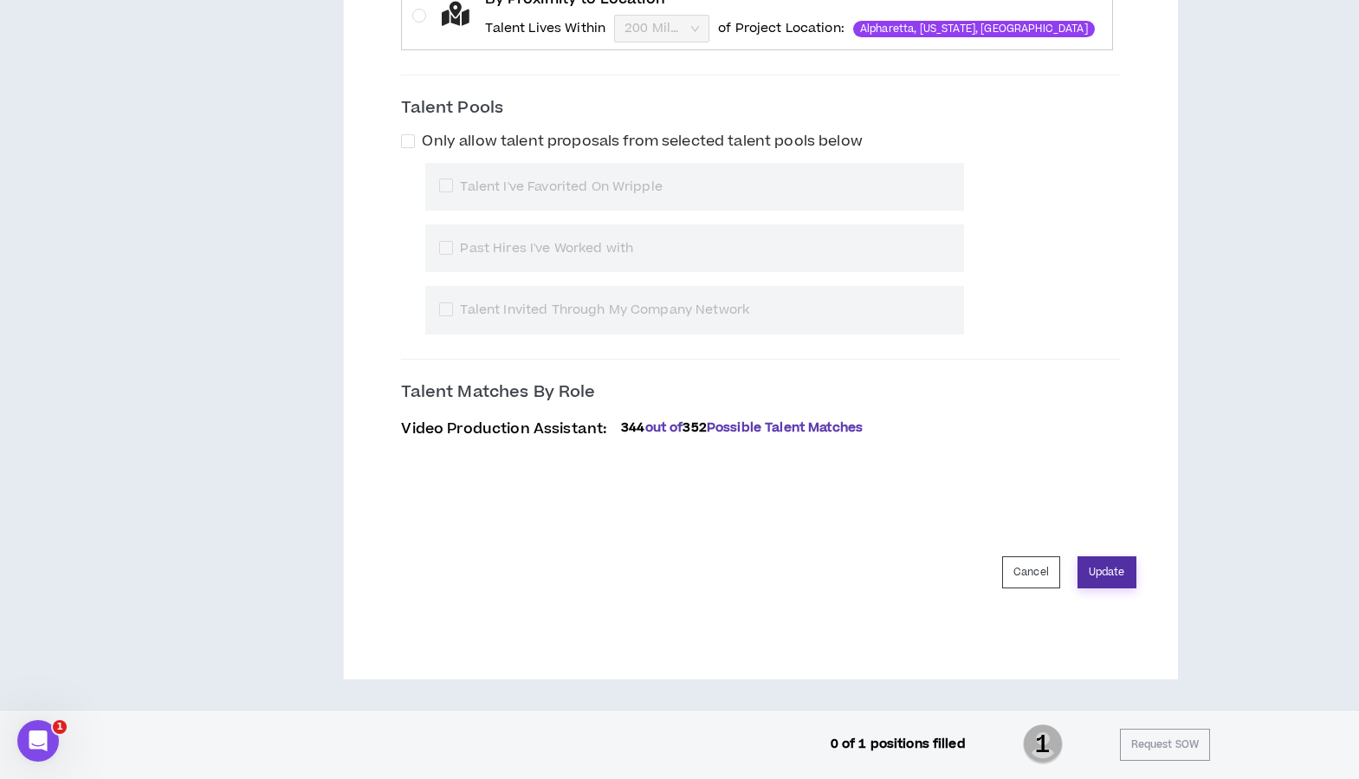
click at [1096, 575] on button "Update" at bounding box center [1107, 572] width 59 height 32
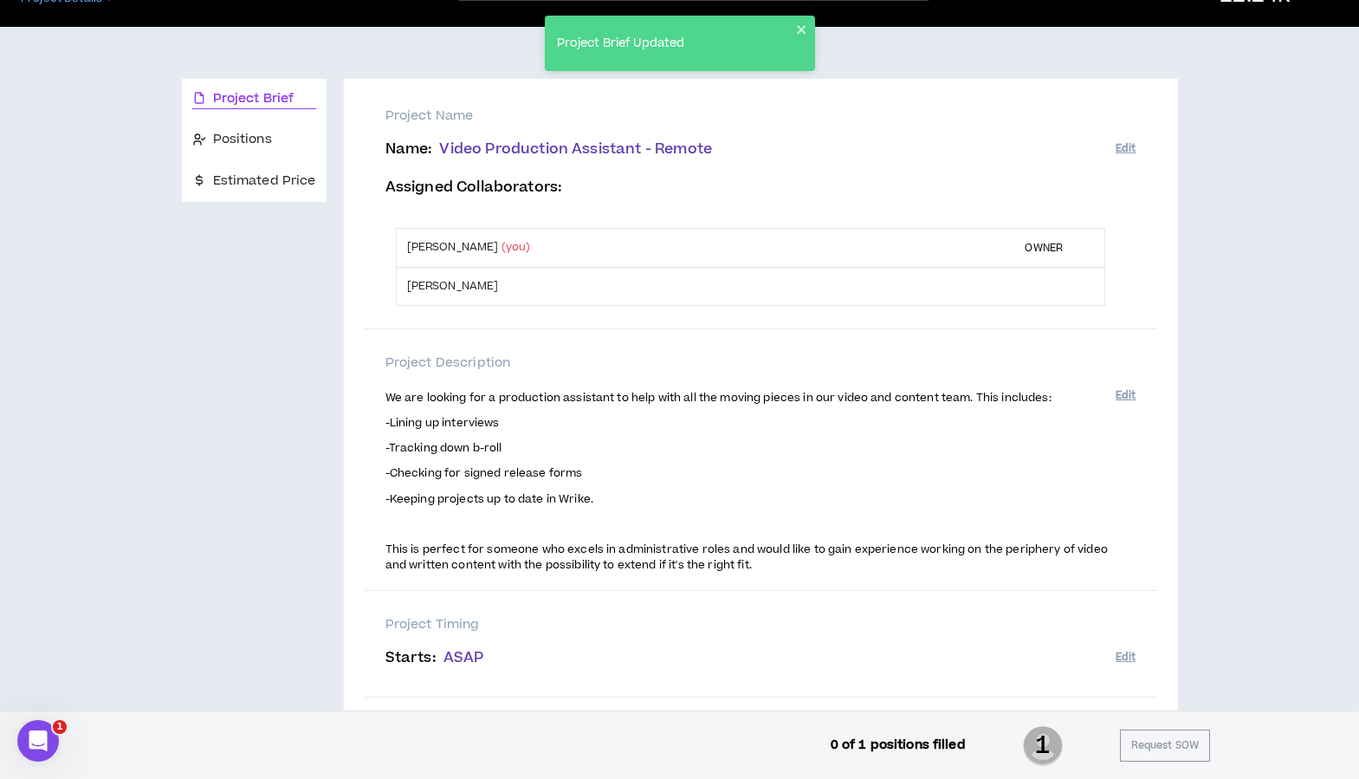
scroll to position [0, 0]
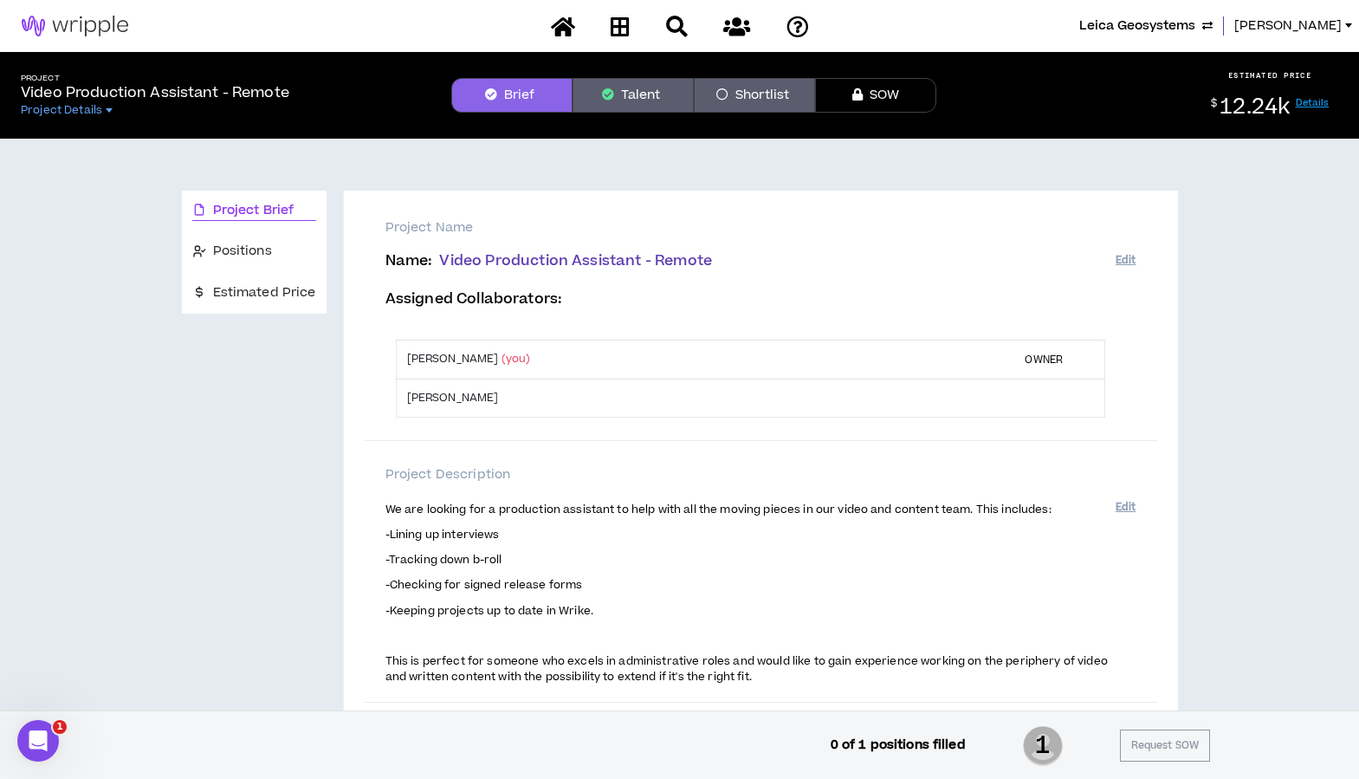
click at [1170, 22] on span "Leica Geosystems" at bounding box center [1137, 25] width 116 height 19
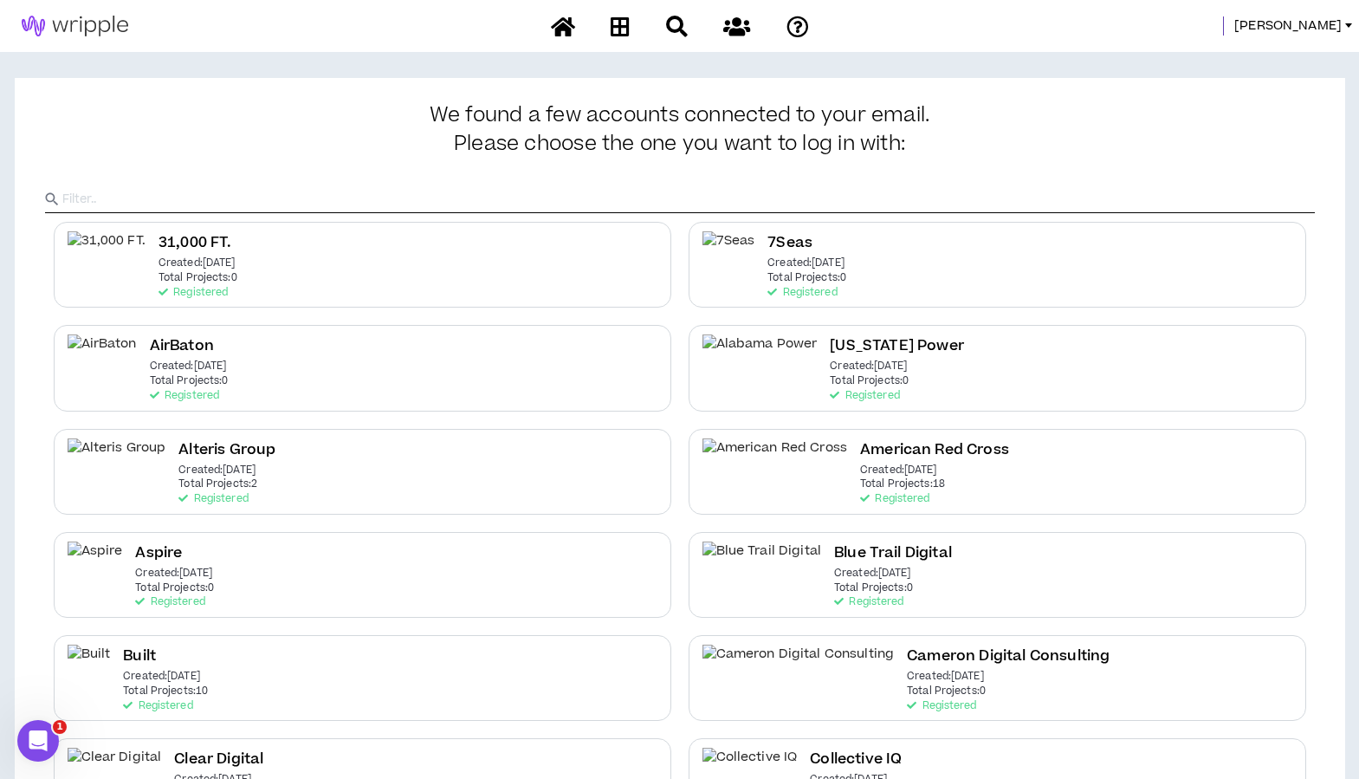
click at [1040, 198] on input "text" at bounding box center [688, 199] width 1253 height 26
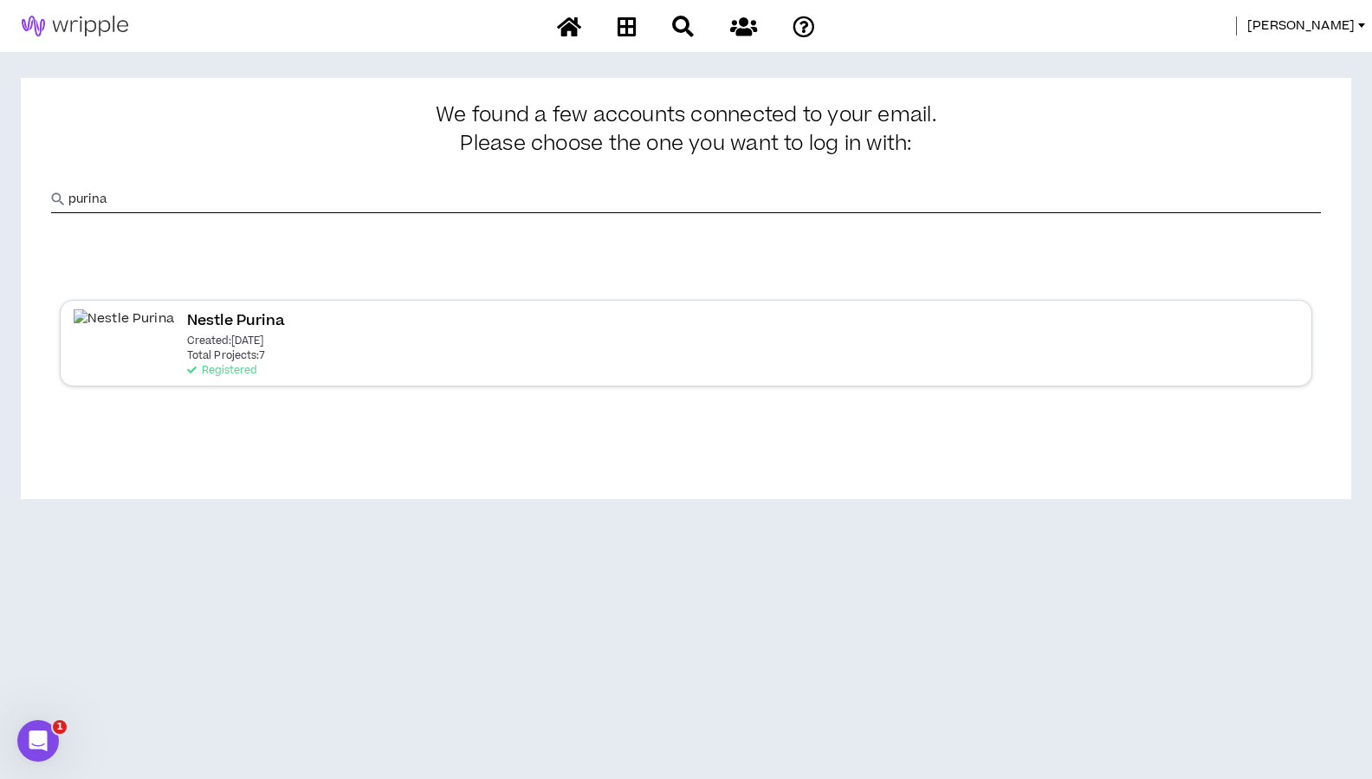
type input "purina"
click at [187, 355] on p "Total Projects: 7" at bounding box center [226, 356] width 79 height 12
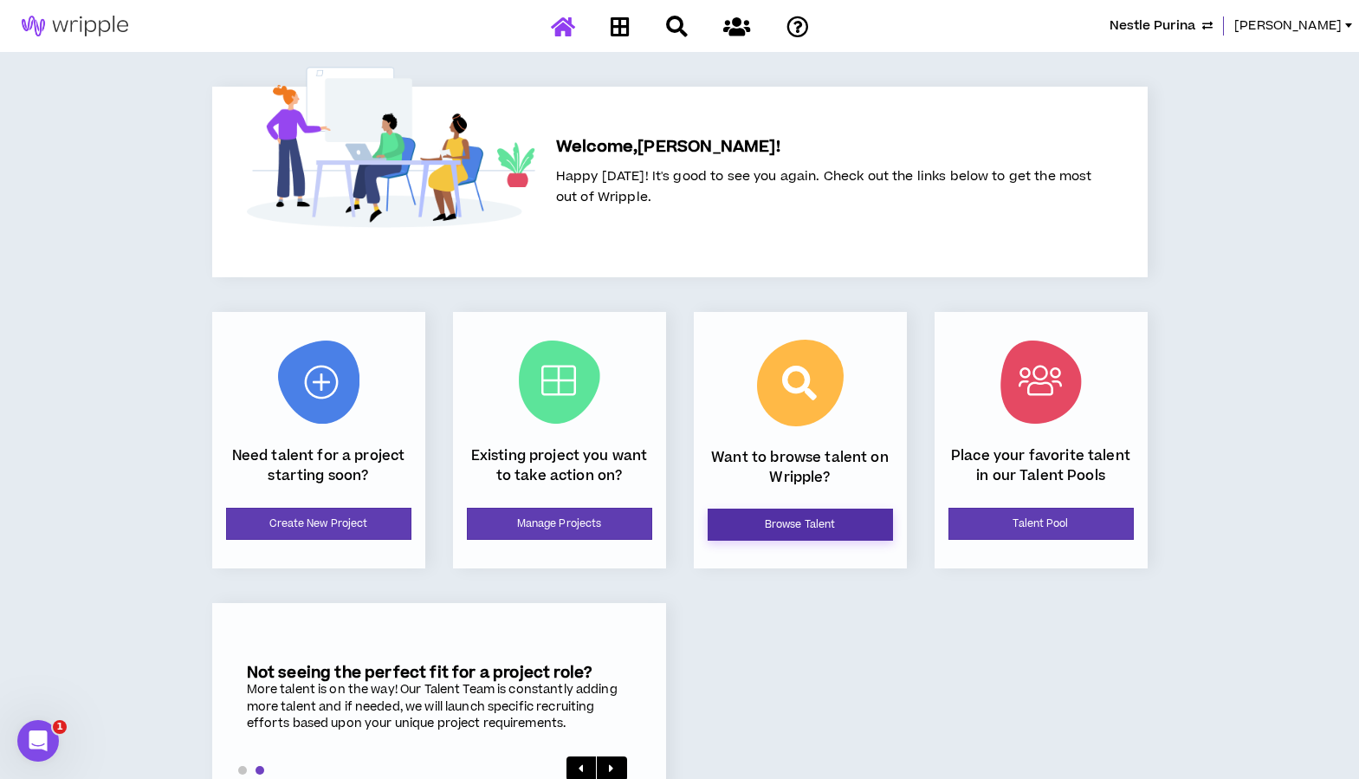
click at [776, 535] on link "Browse Talent" at bounding box center [800, 524] width 185 height 32
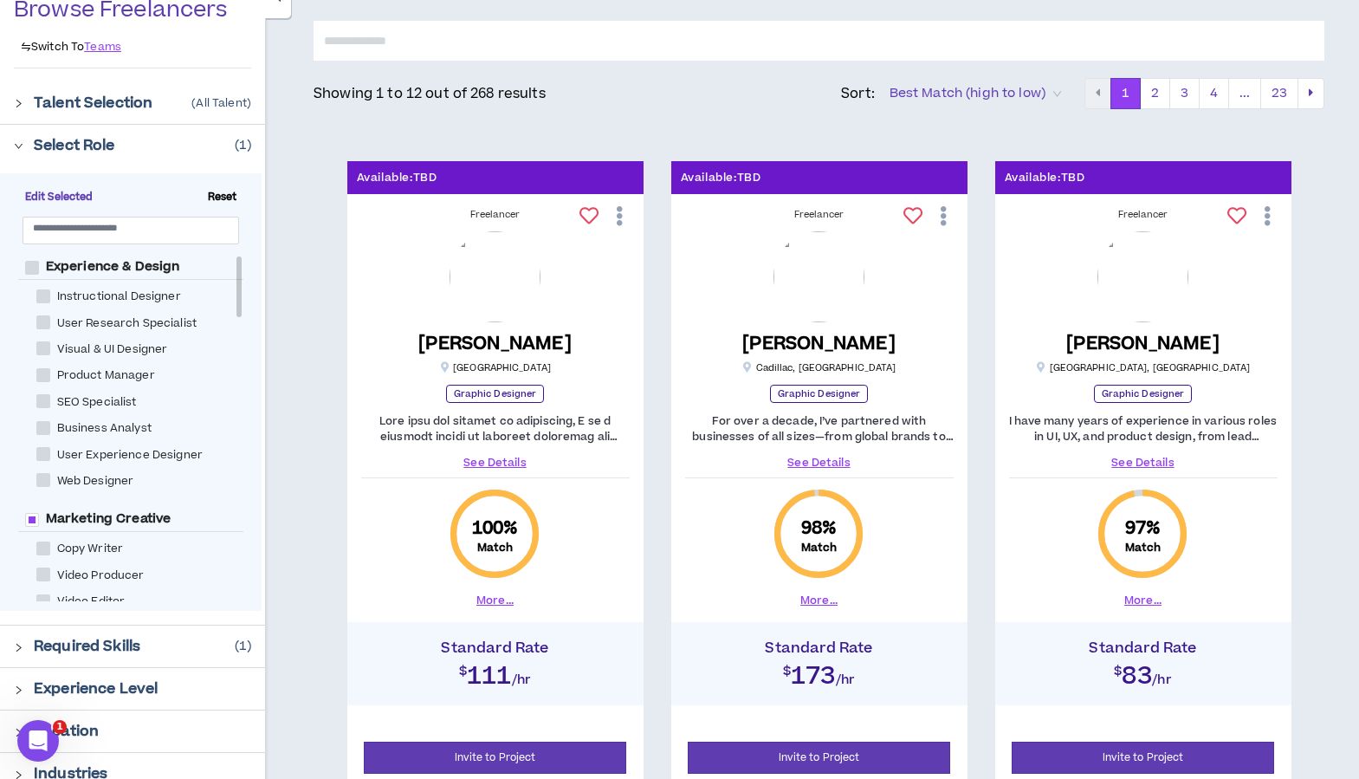
scroll to position [166, 0]
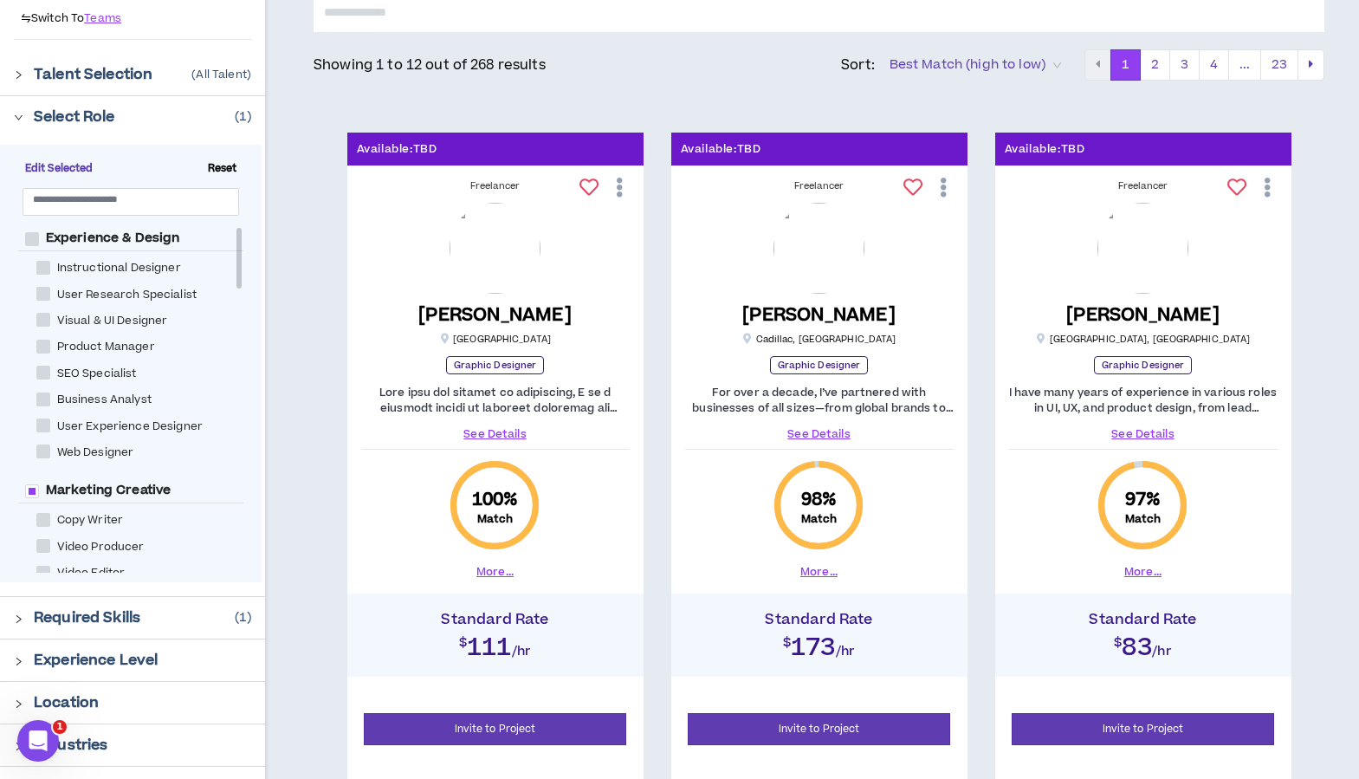
click at [651, 17] on input "text" at bounding box center [819, 12] width 1011 height 40
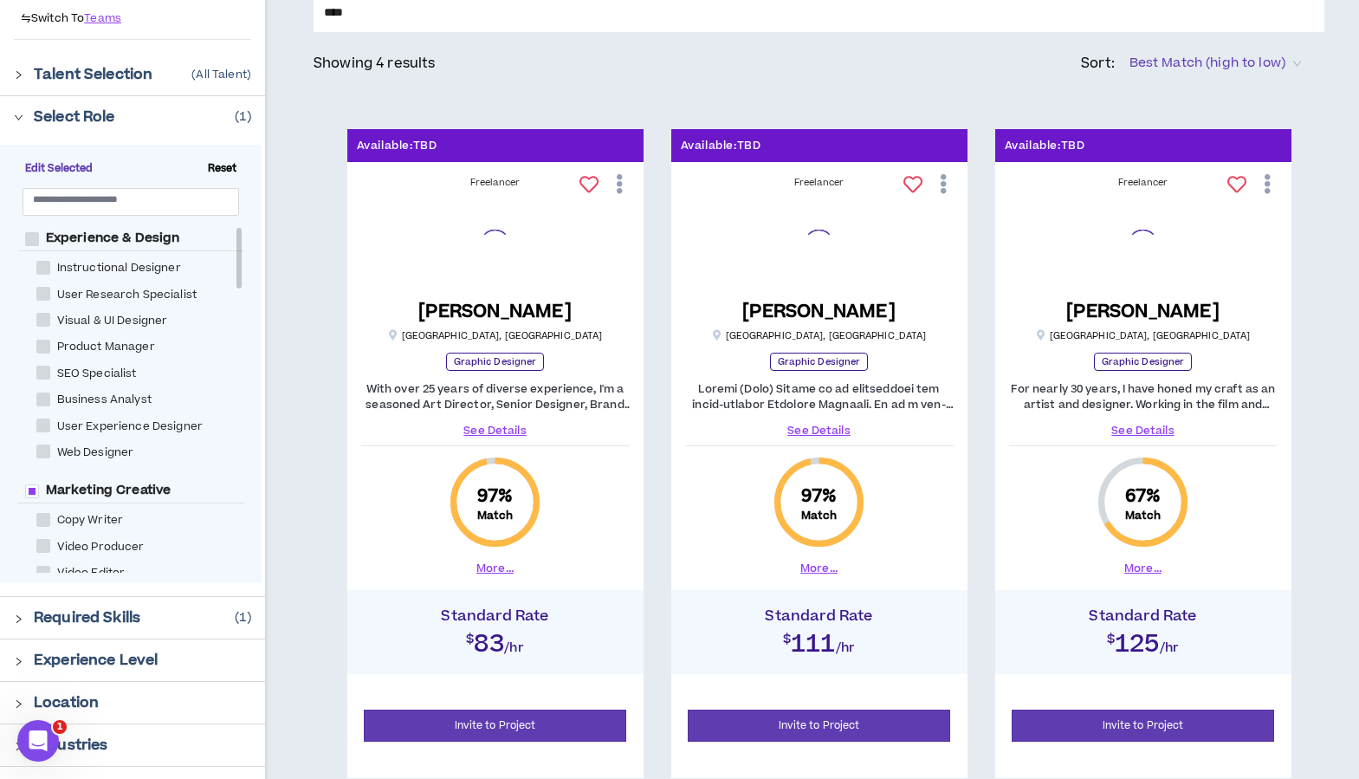
type input "****"
click at [811, 565] on button "More..." at bounding box center [818, 568] width 37 height 16
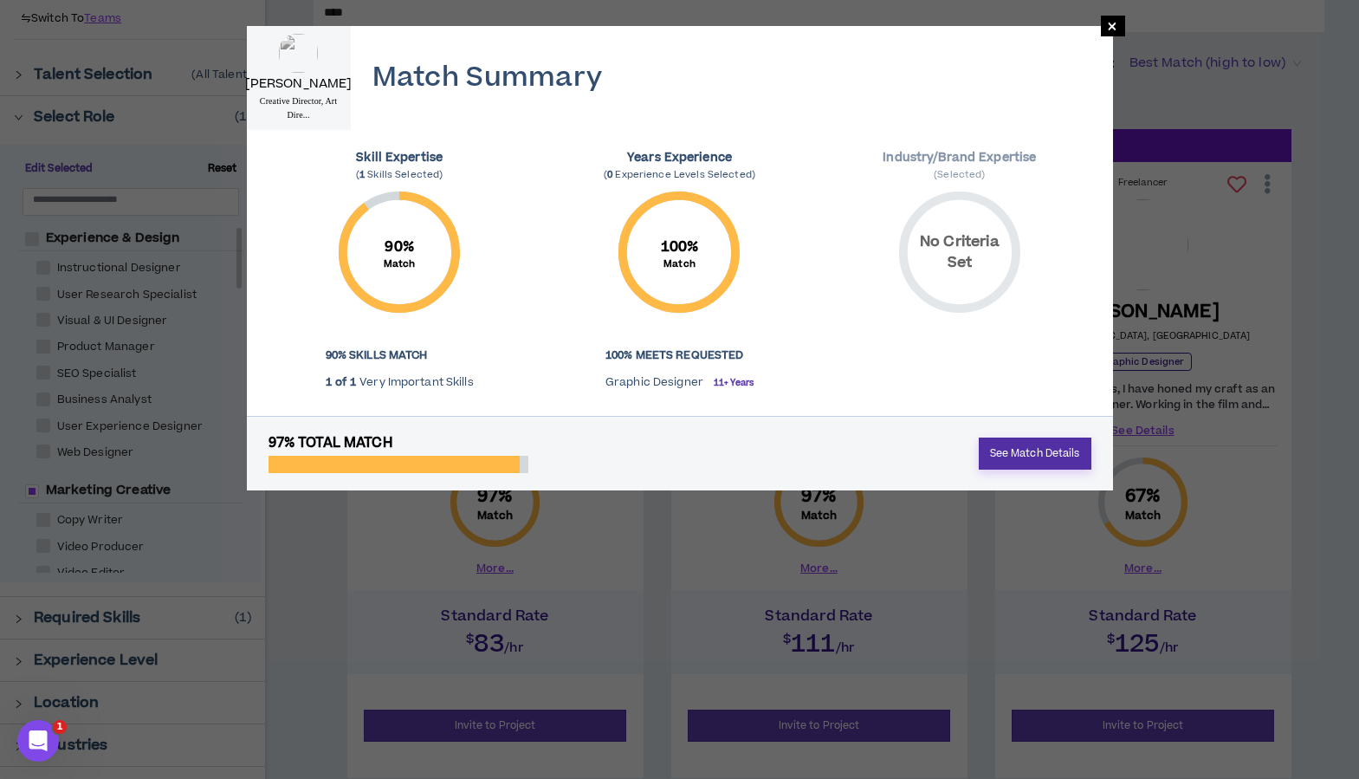
click at [1017, 443] on link "See Match Details" at bounding box center [1035, 453] width 113 height 32
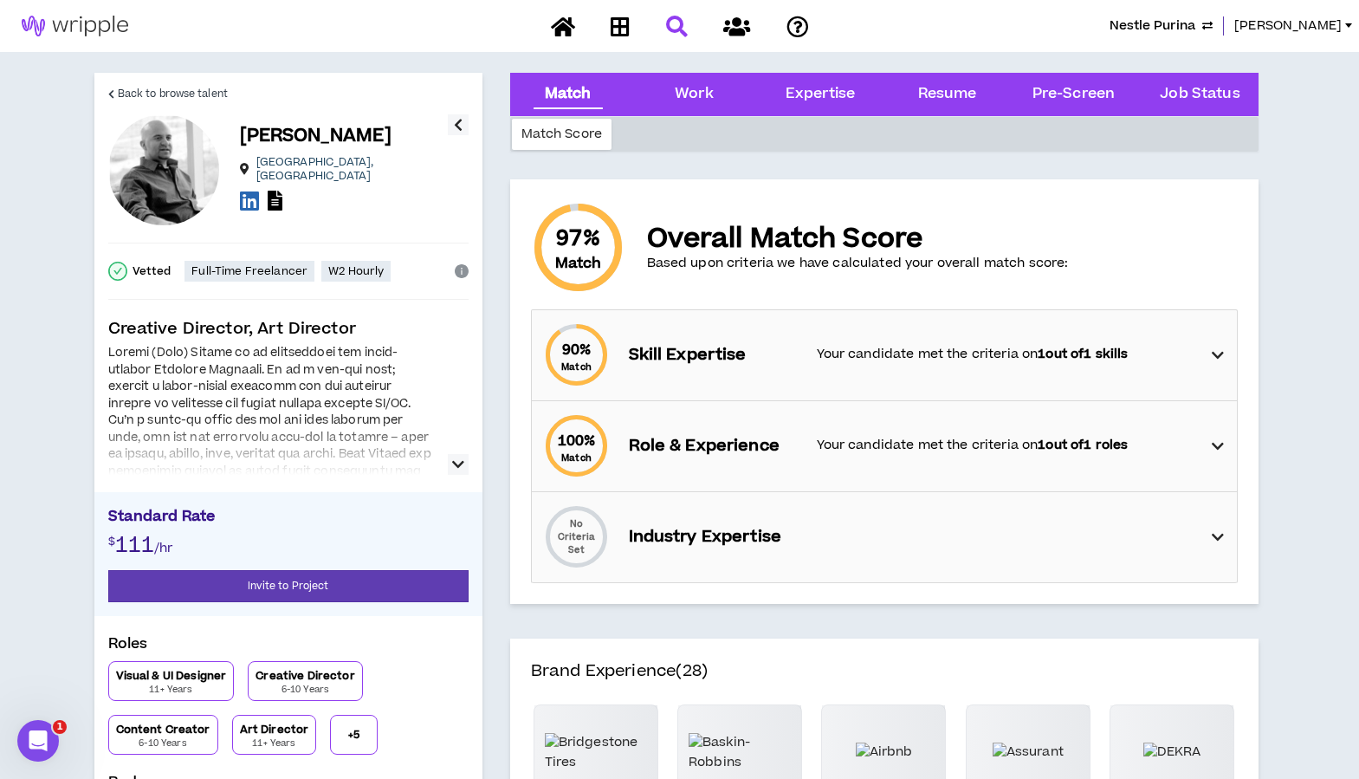
click at [454, 462] on icon "button" at bounding box center [458, 464] width 12 height 21
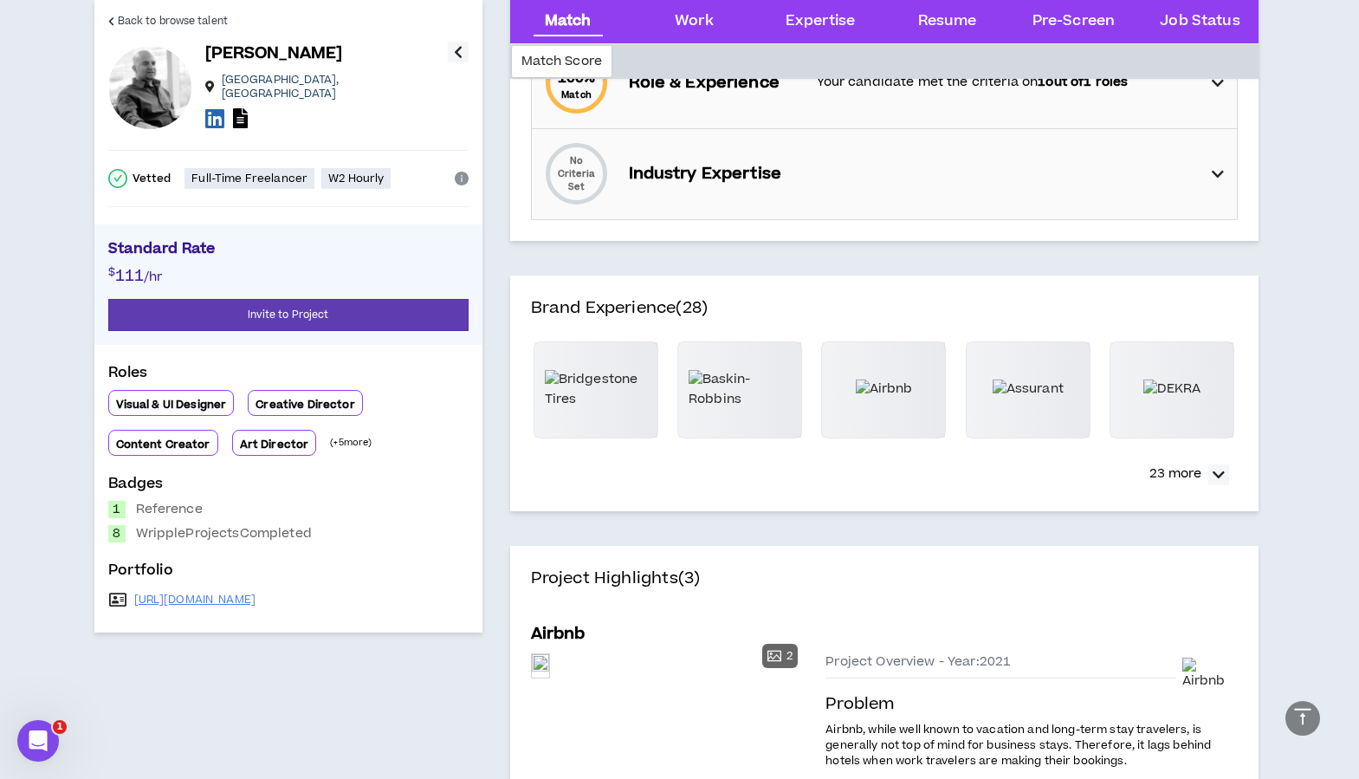
scroll to position [104, 0]
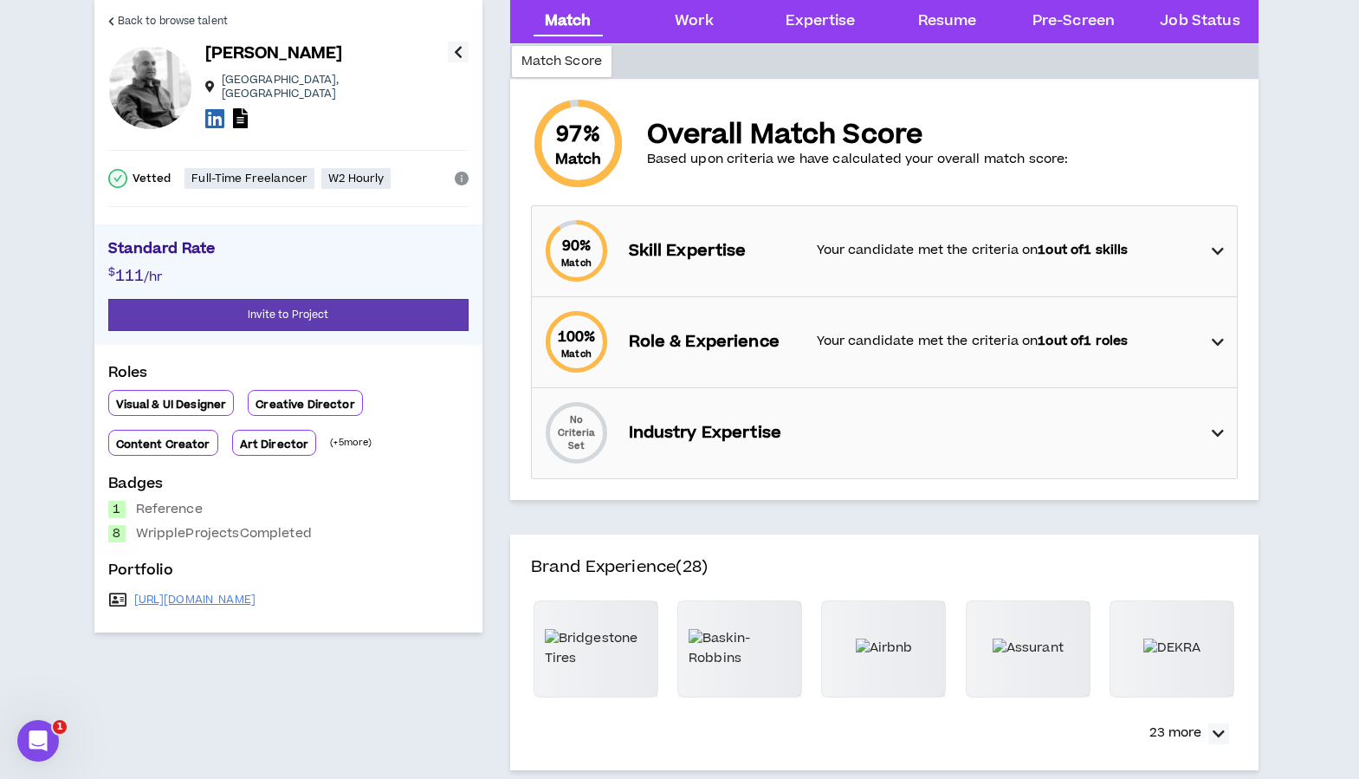
click at [1213, 257] on icon at bounding box center [1218, 251] width 12 height 21
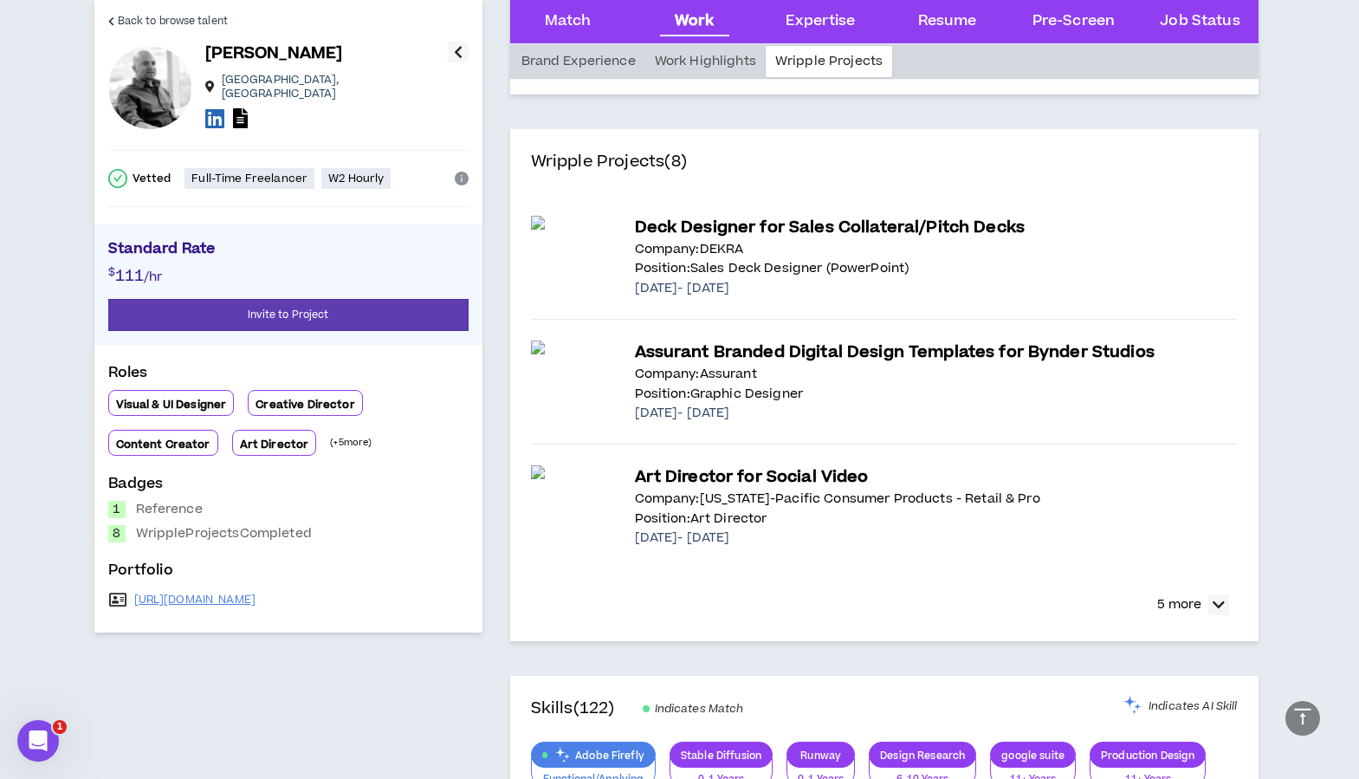
scroll to position [2251, 0]
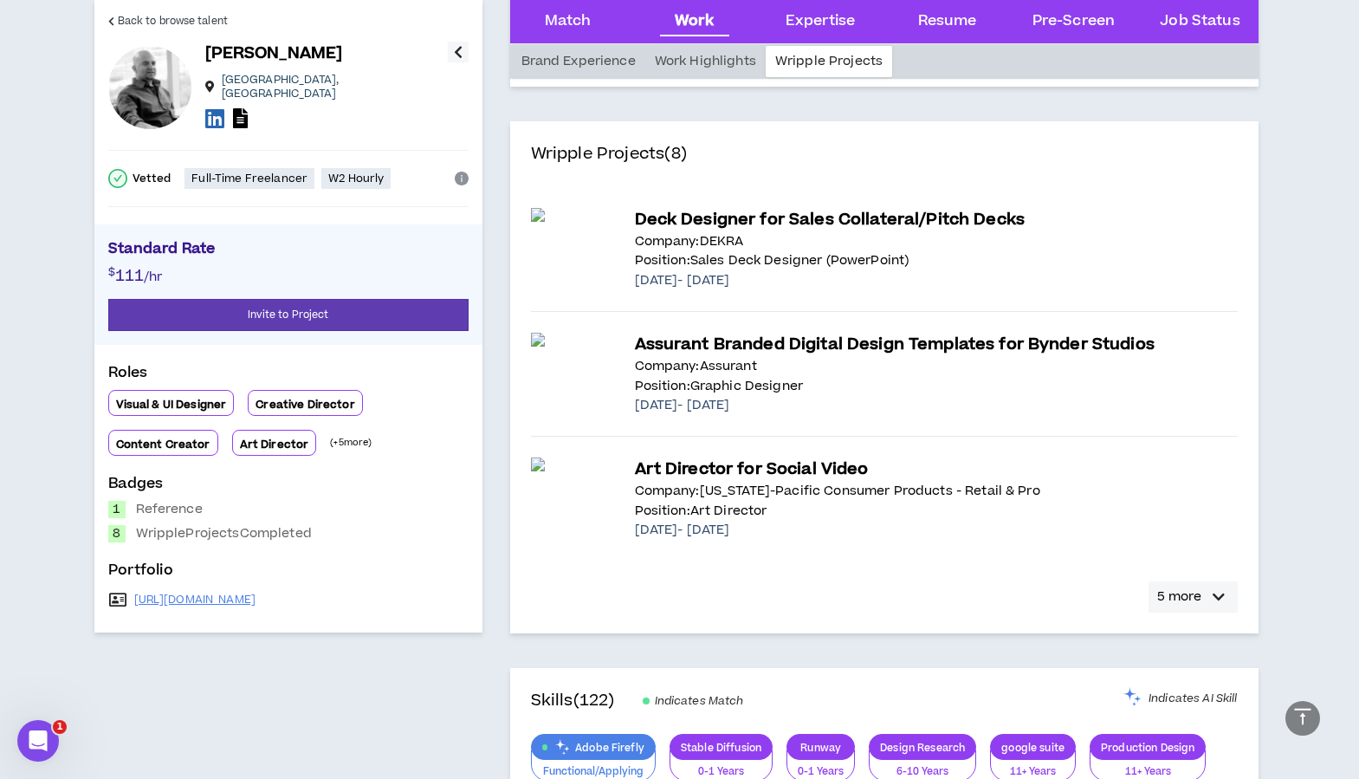
click at [1181, 594] on p "5 more" at bounding box center [1179, 596] width 44 height 19
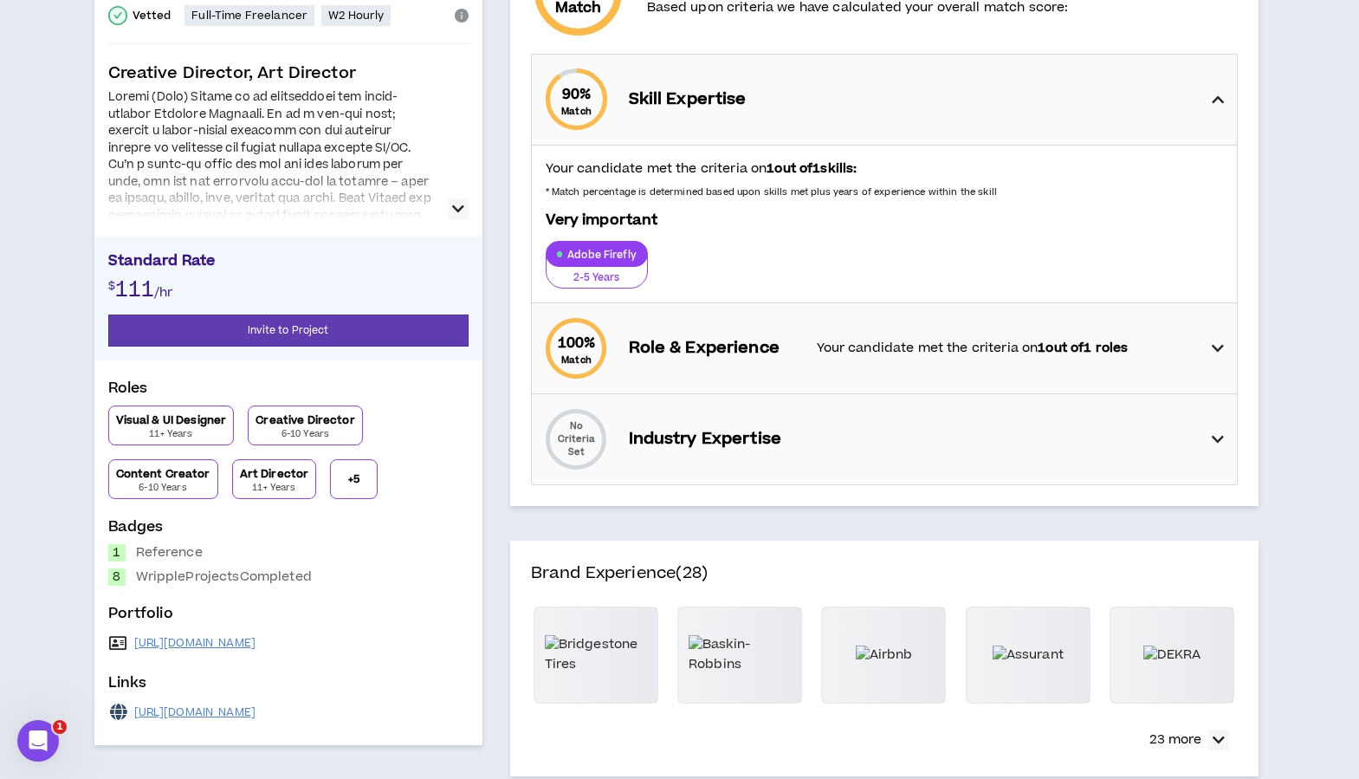
scroll to position [0, 0]
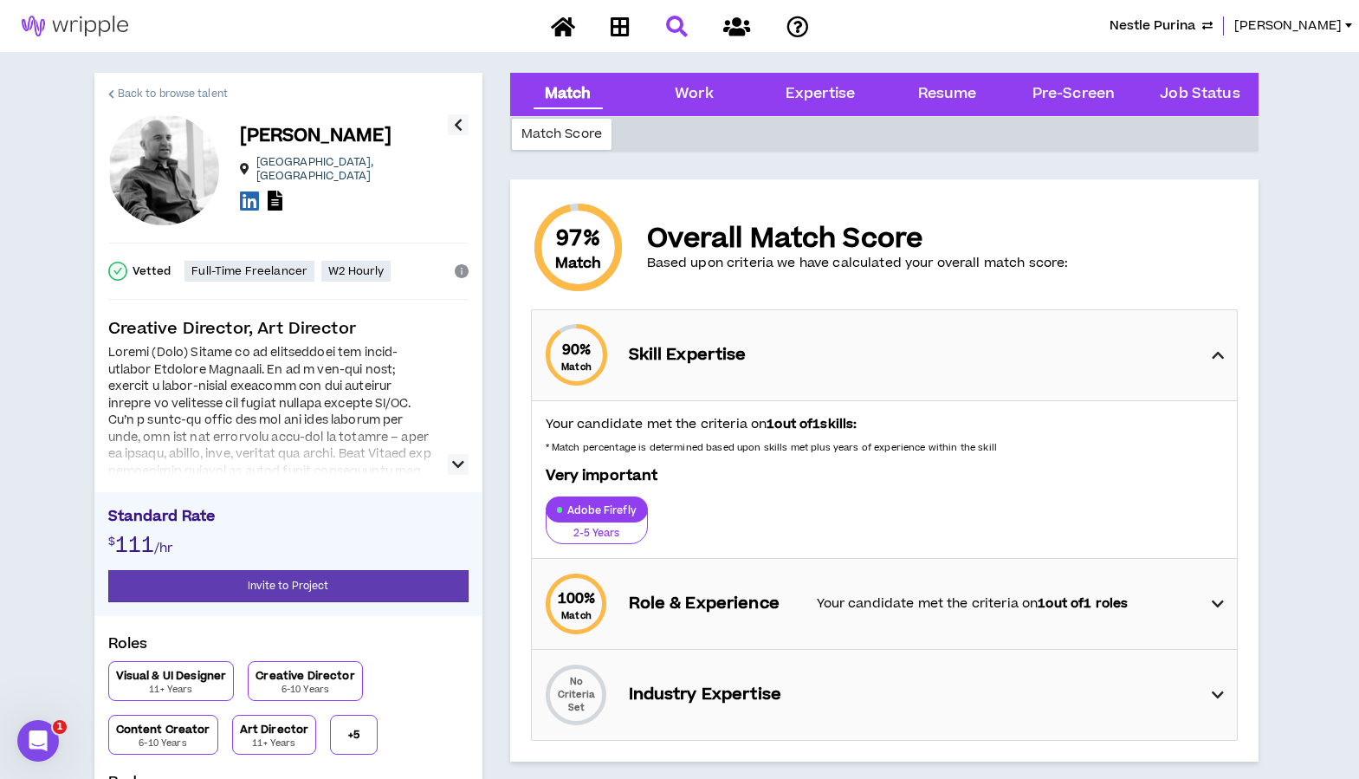
click at [128, 89] on span "Back to browse talent" at bounding box center [173, 94] width 110 height 16
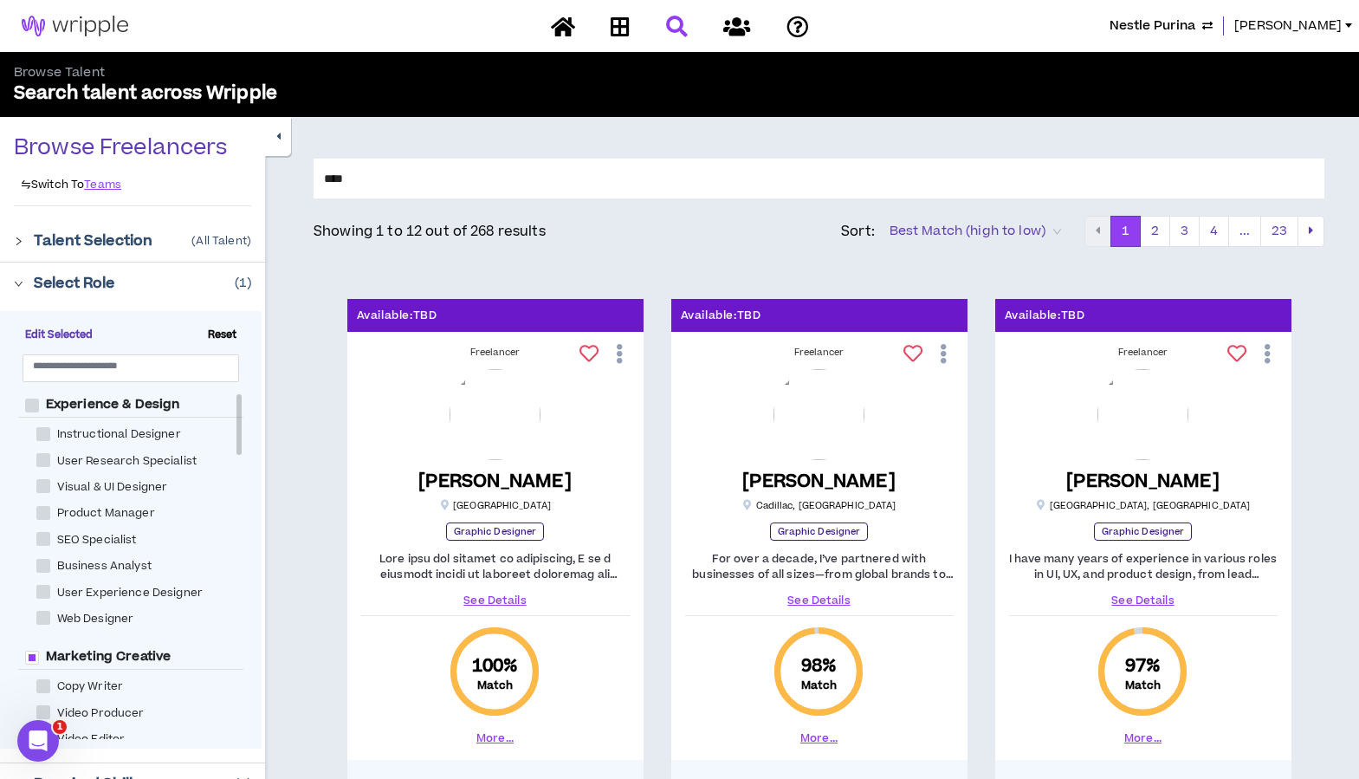
drag, startPoint x: 469, startPoint y: 176, endPoint x: 288, endPoint y: 178, distance: 181.1
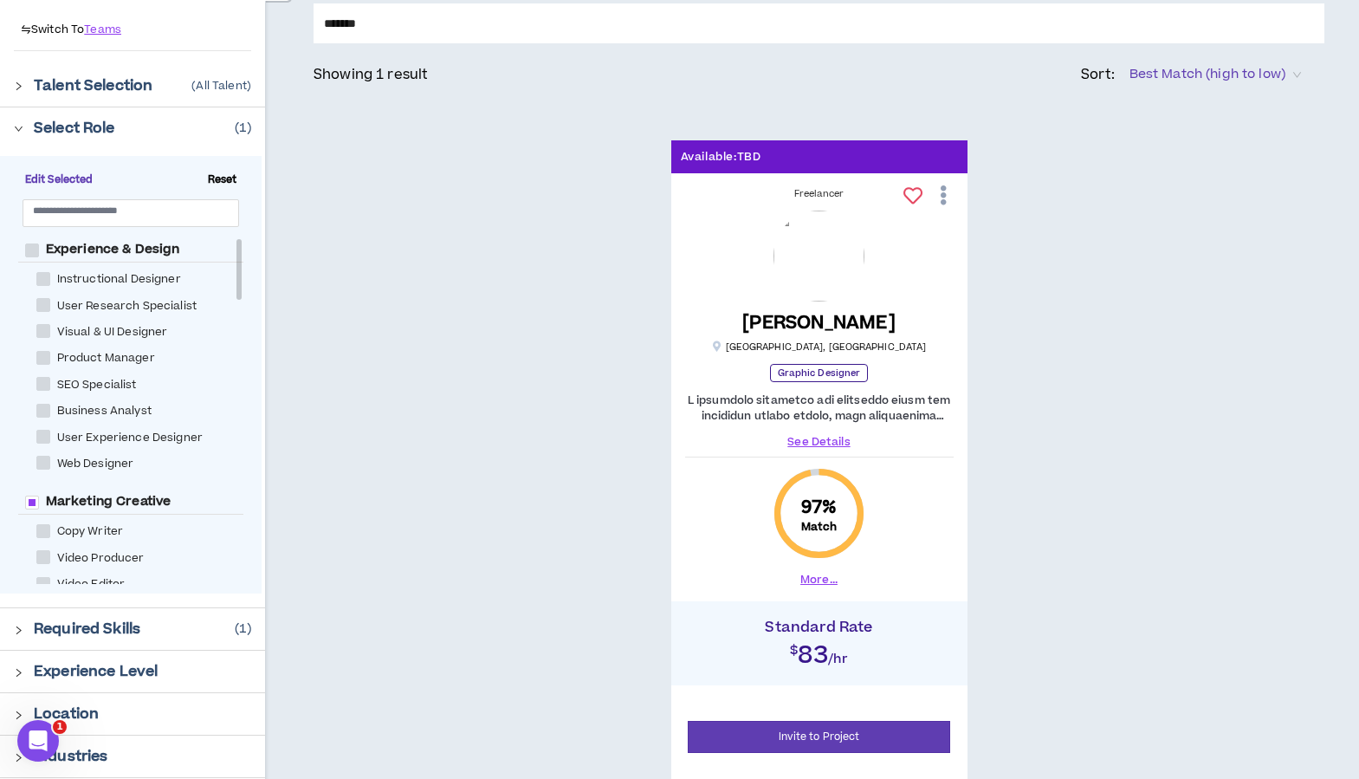
scroll to position [157, 0]
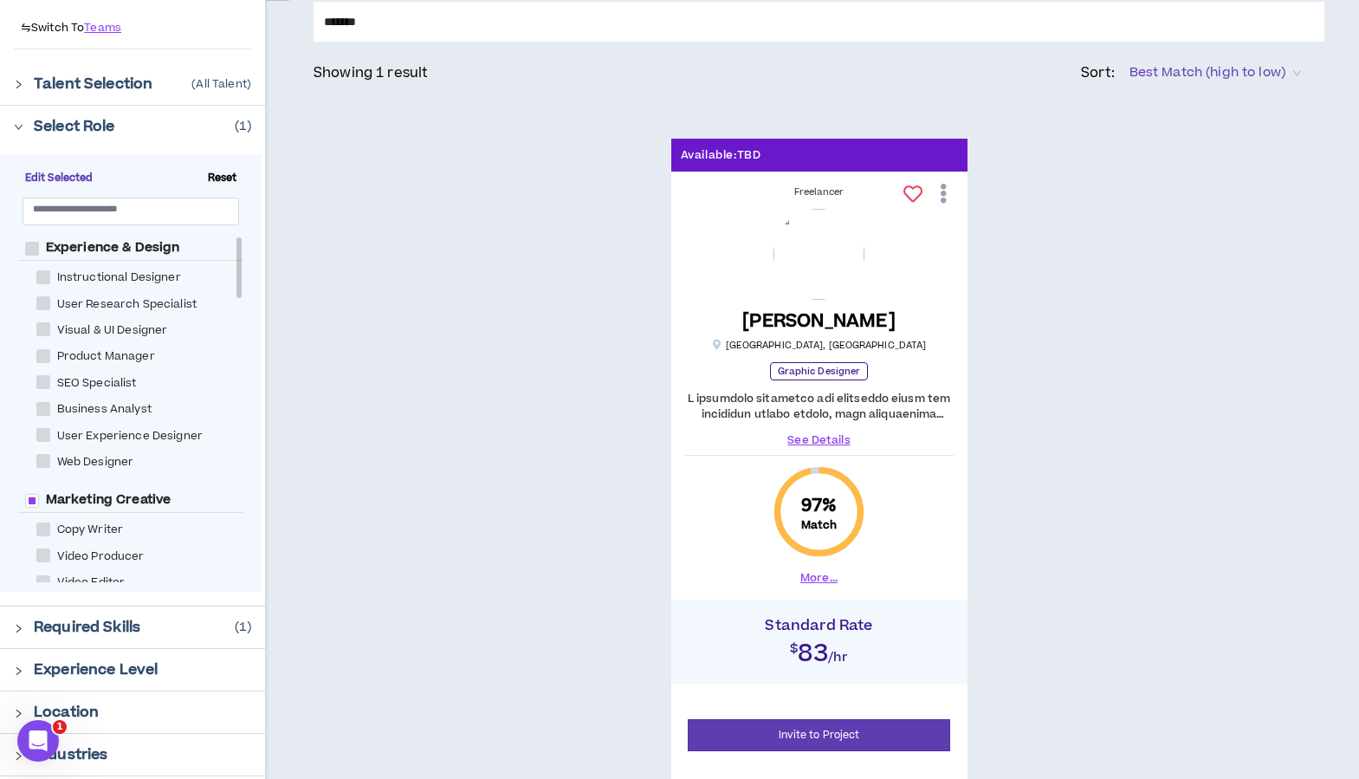
type input "*******"
click at [804, 438] on link "See Details" at bounding box center [819, 440] width 269 height 16
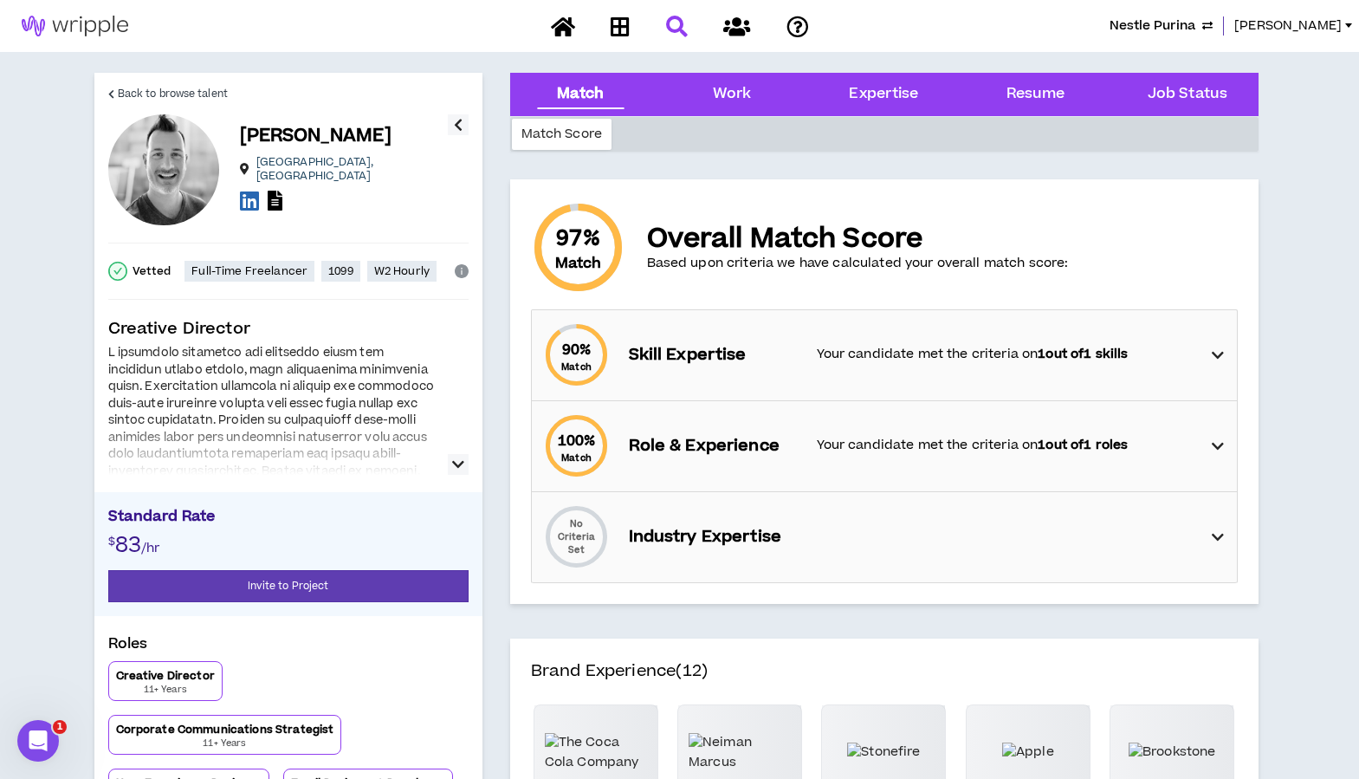
click at [461, 467] on icon "button" at bounding box center [458, 464] width 12 height 21
click at [273, 191] on icon at bounding box center [275, 201] width 15 height 20
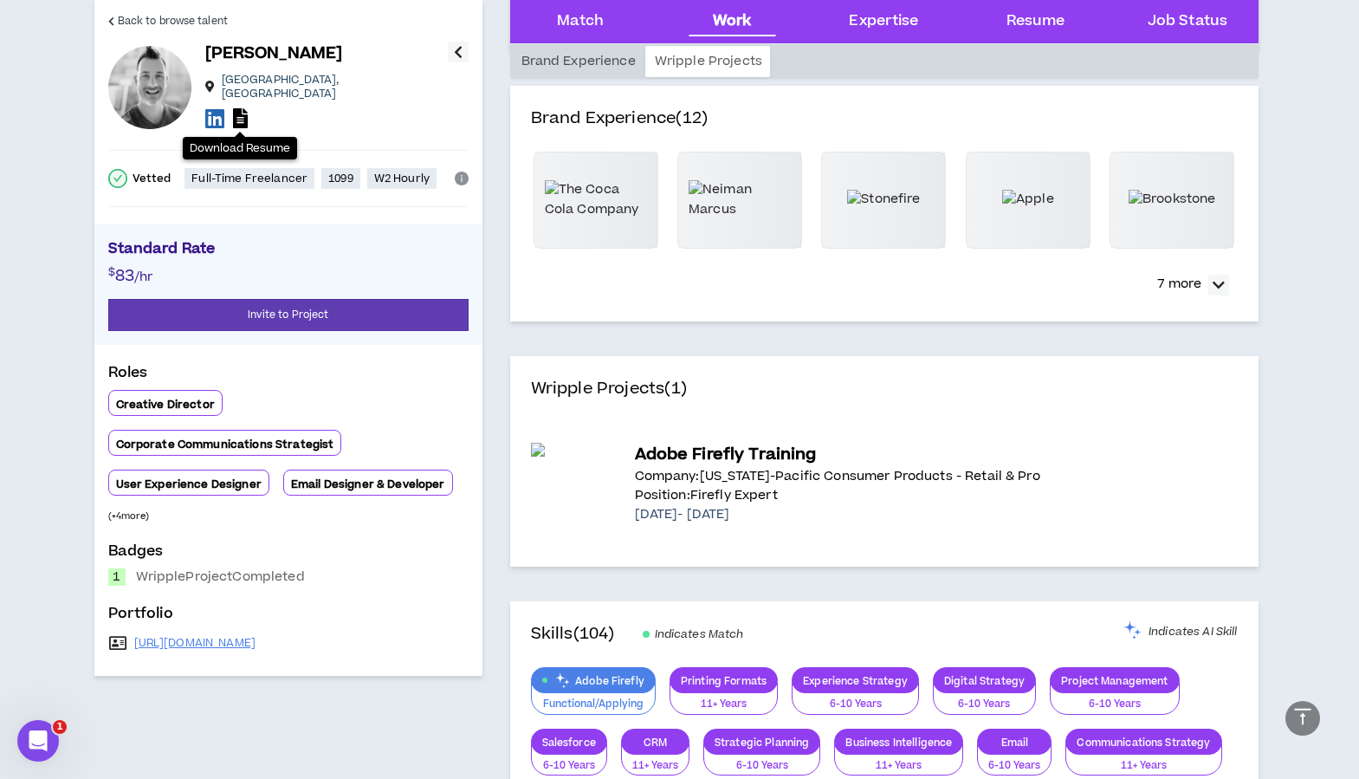
scroll to position [590, 0]
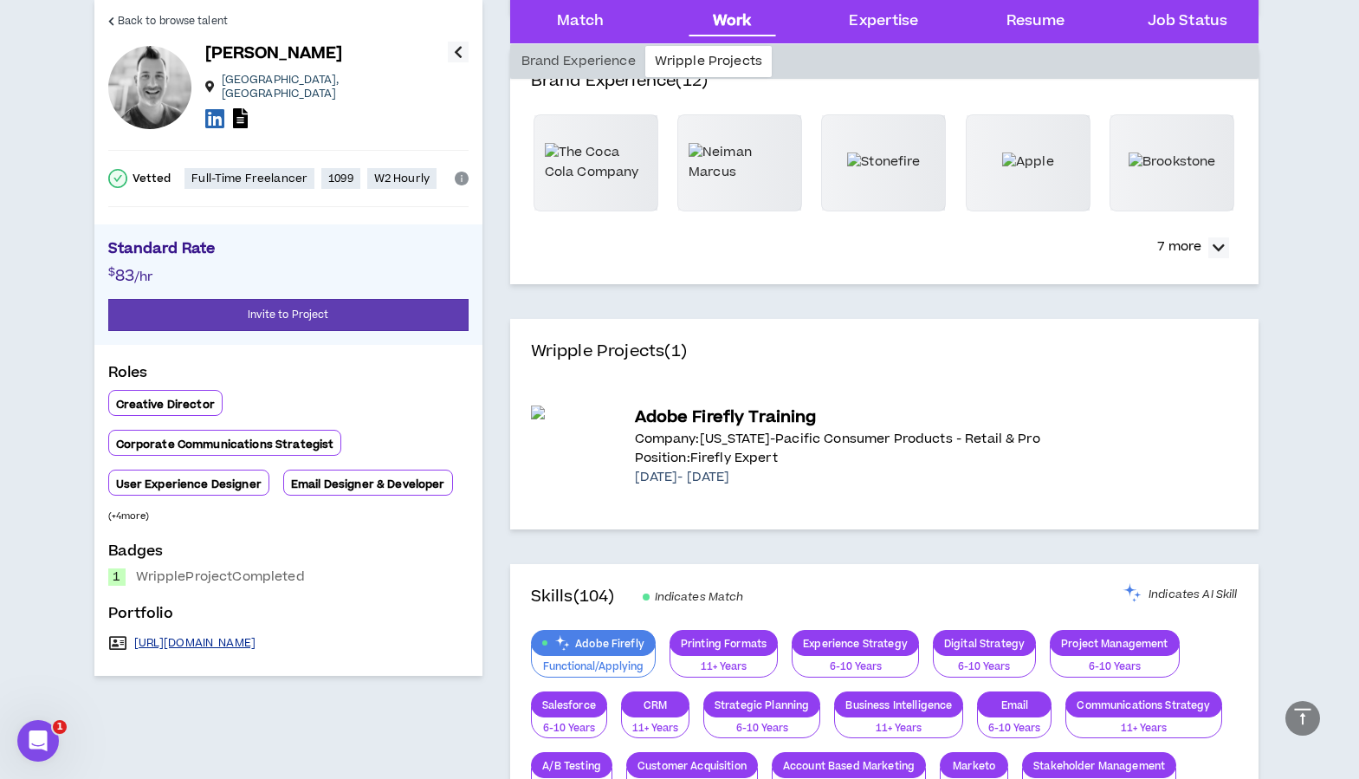
click at [145, 636] on link "[URL][DOMAIN_NAME]" at bounding box center [195, 643] width 122 height 14
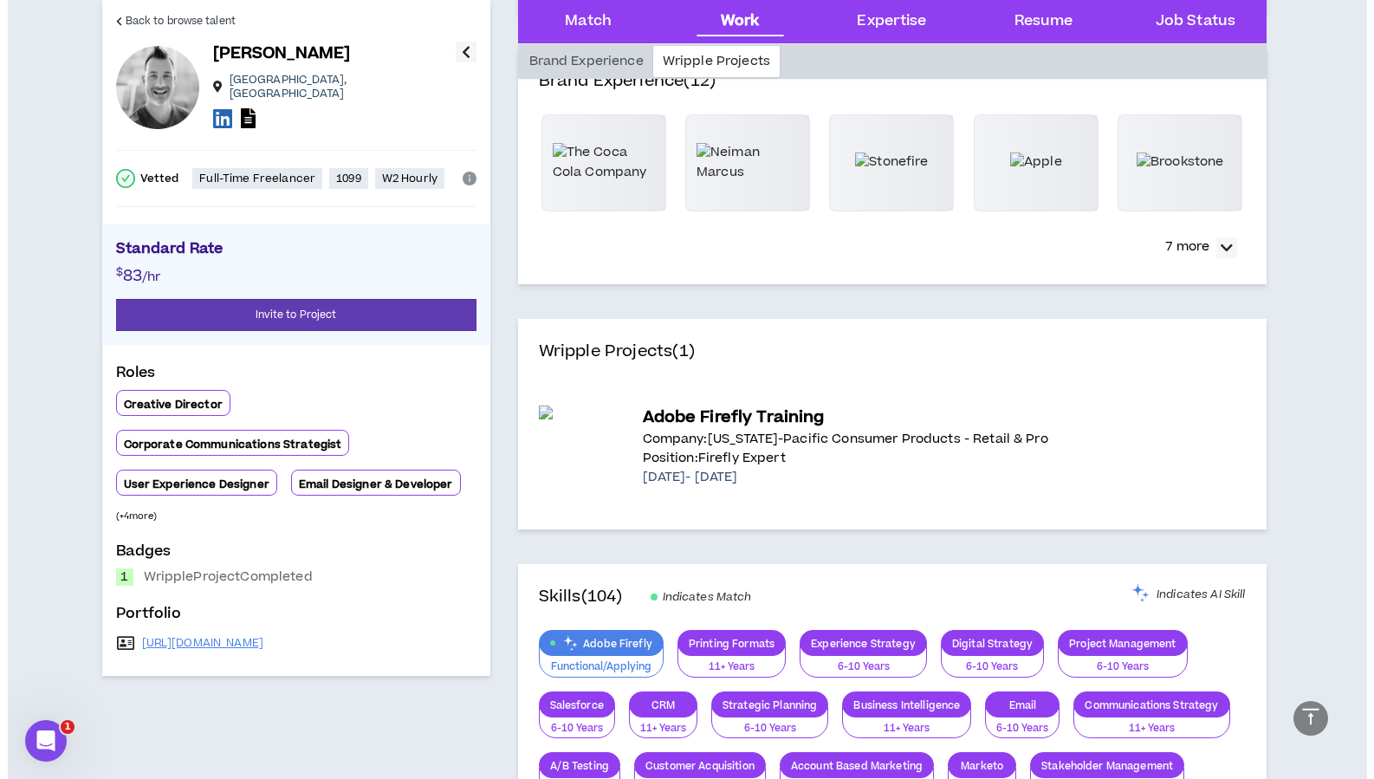
scroll to position [0, 0]
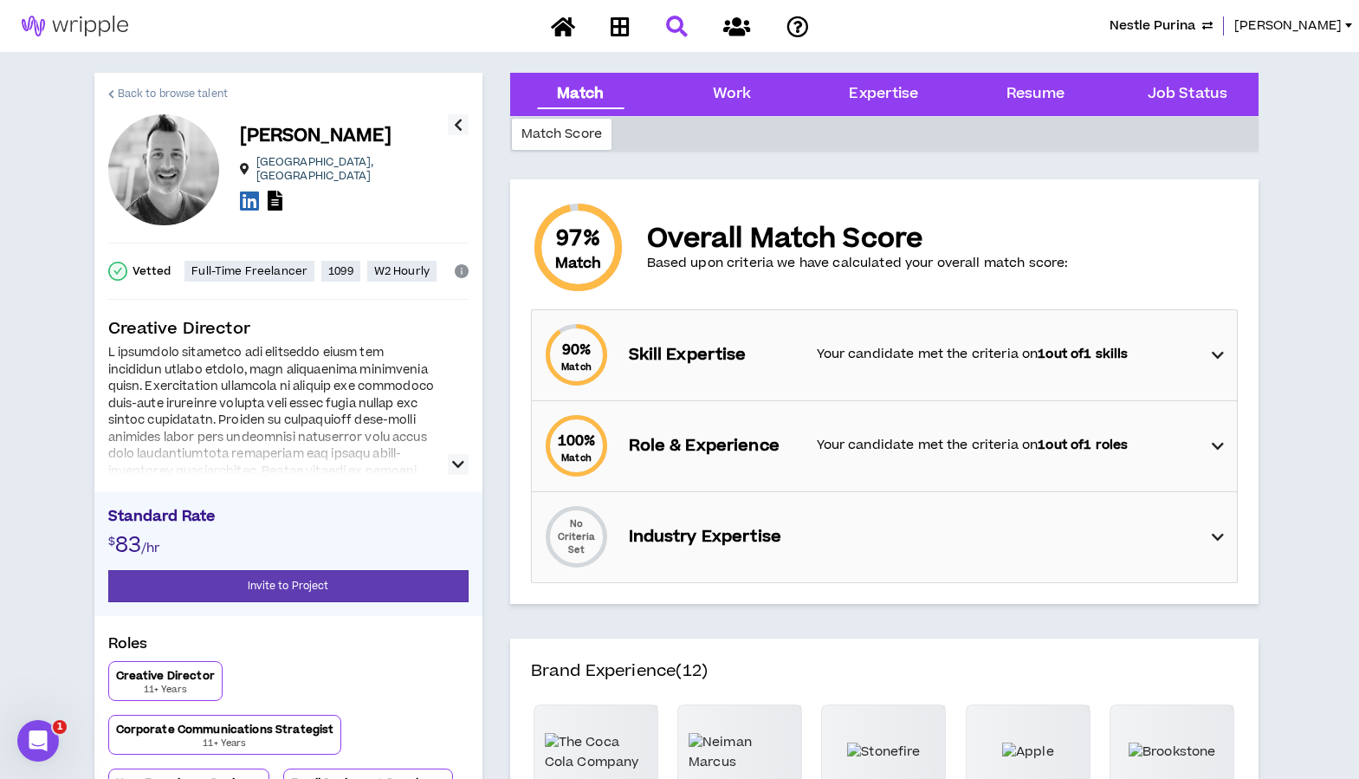
click at [159, 94] on span "Back to browse talent" at bounding box center [173, 94] width 110 height 16
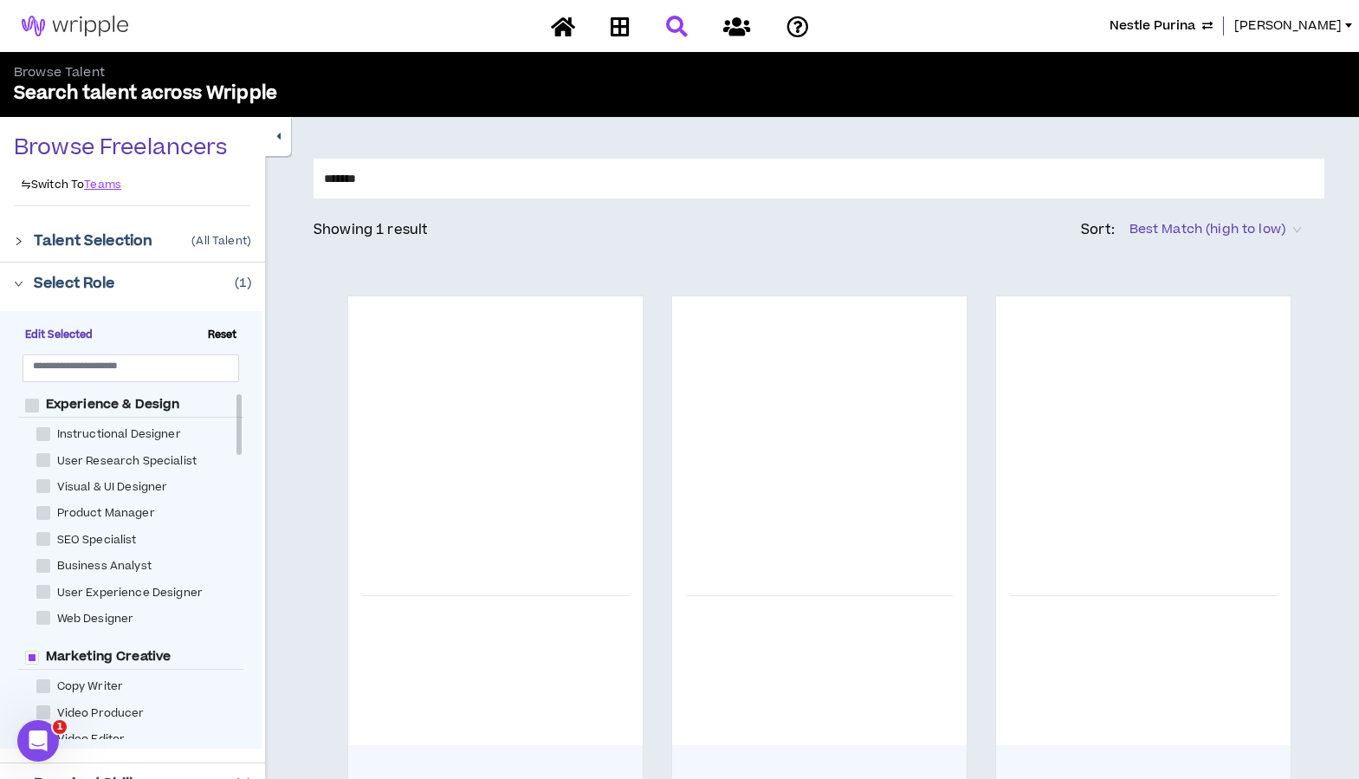
click at [1195, 29] on span "Nestle Purina" at bounding box center [1153, 25] width 86 height 19
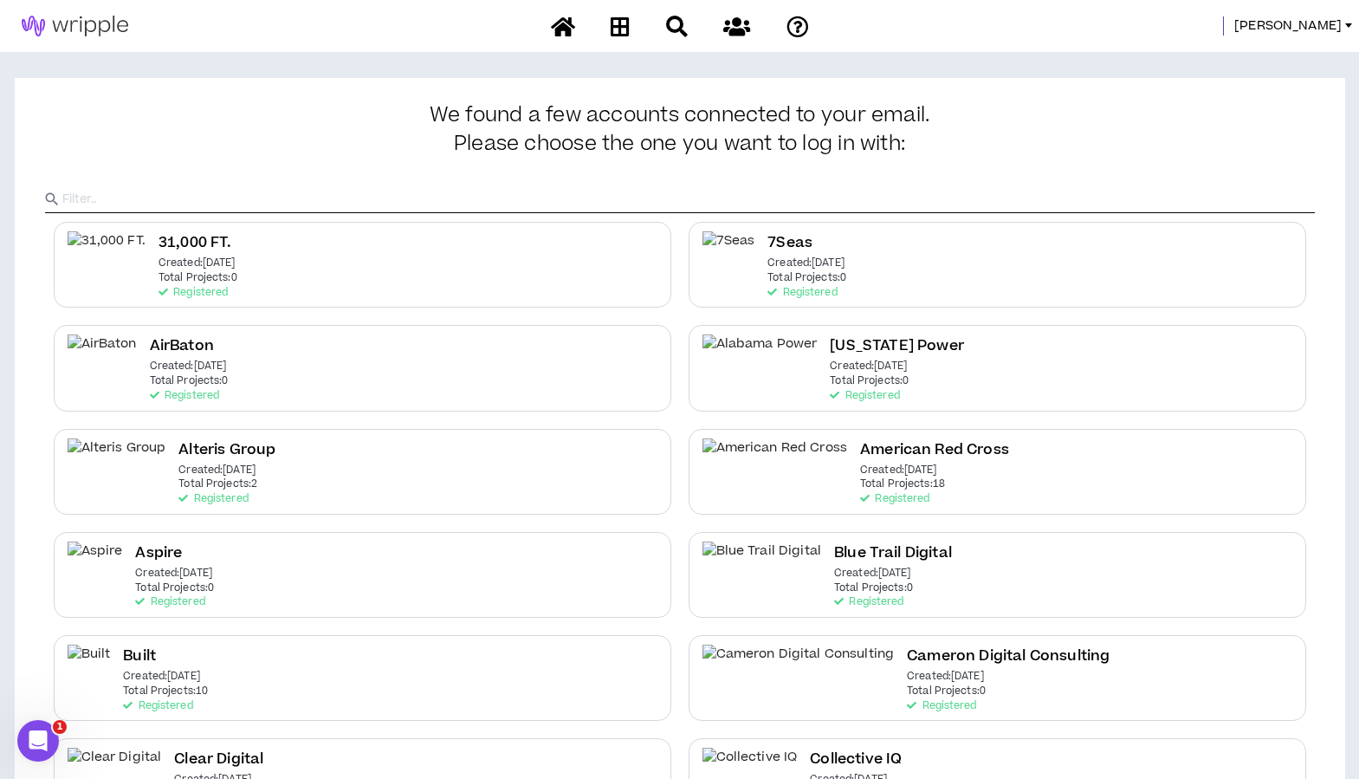
click at [429, 201] on input "text" at bounding box center [688, 199] width 1253 height 26
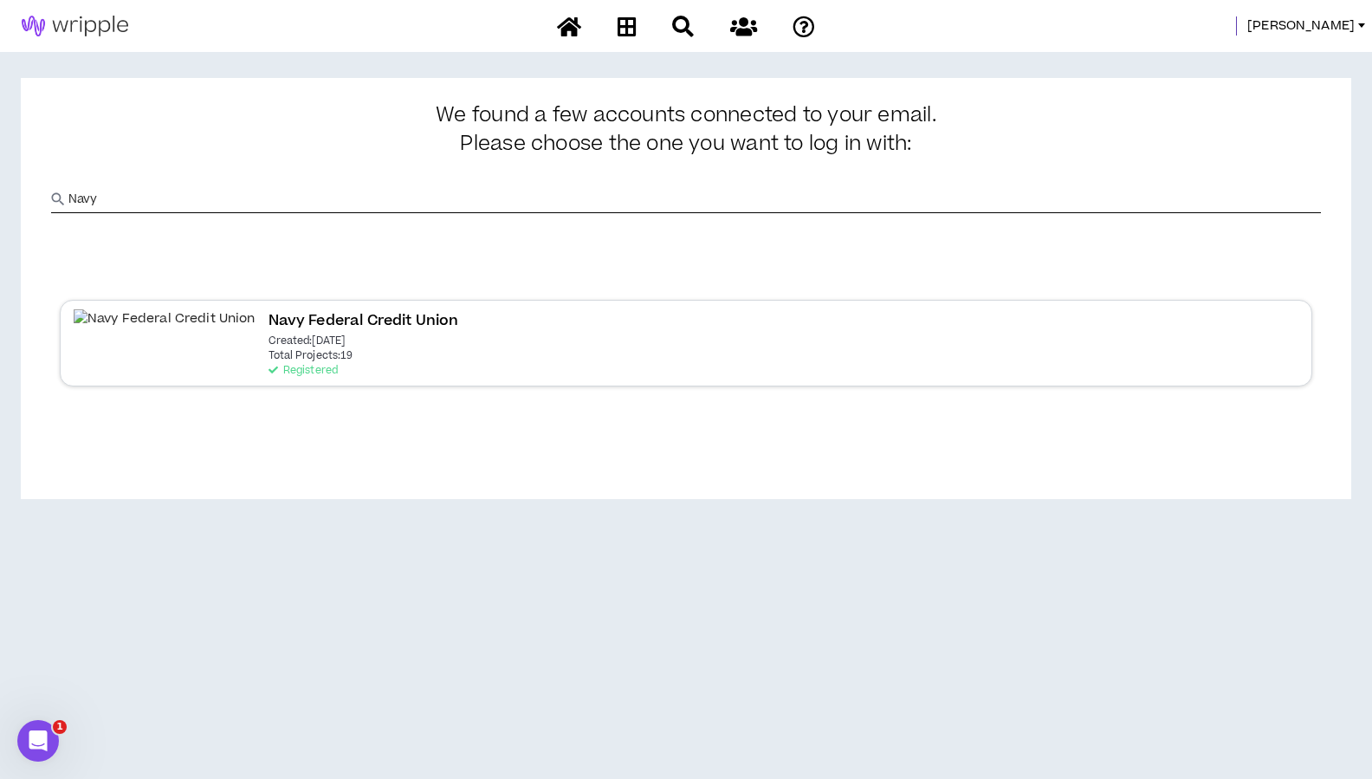
type input "Navy"
click at [119, 369] on div "Navy Federal Credit Union Created: [DATE] Total Projects: 19 Registered" at bounding box center [686, 343] width 1253 height 86
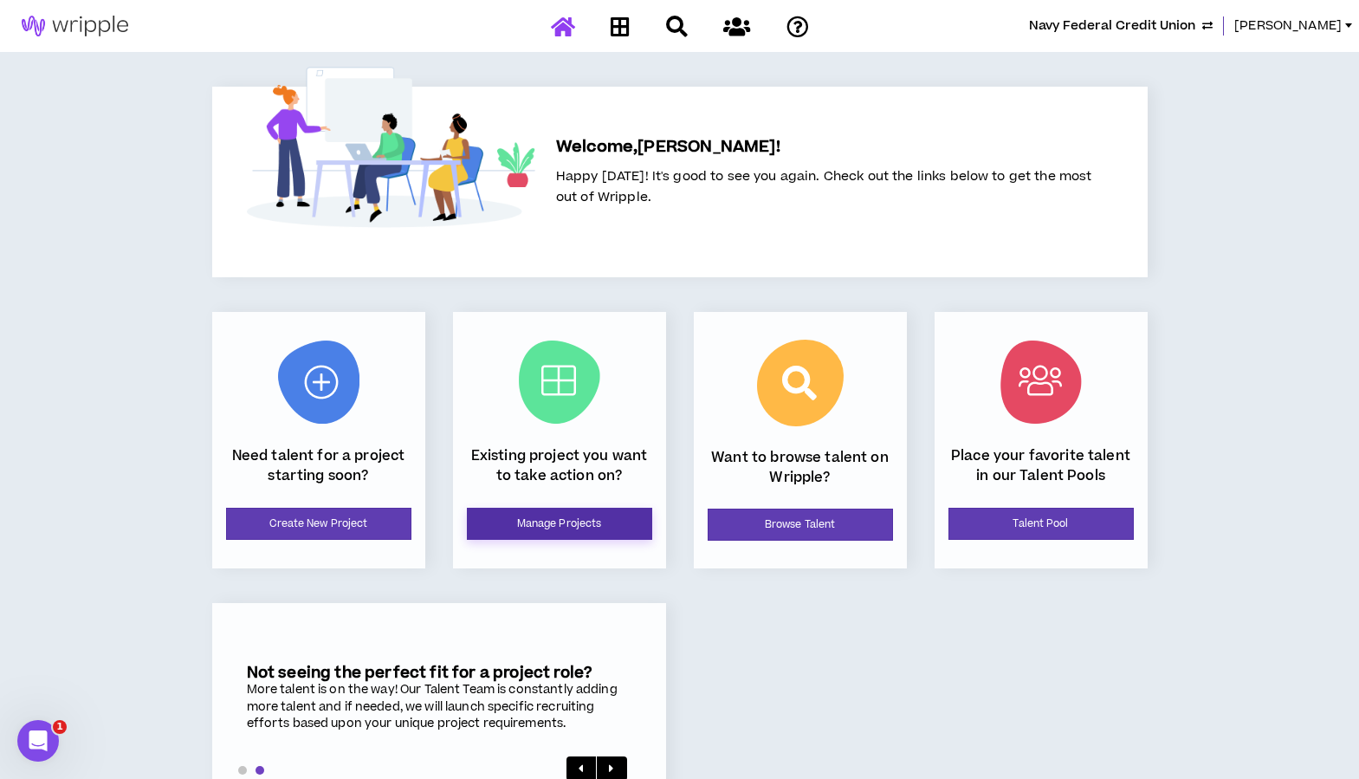
click at [540, 517] on link "Manage Projects" at bounding box center [559, 524] width 185 height 32
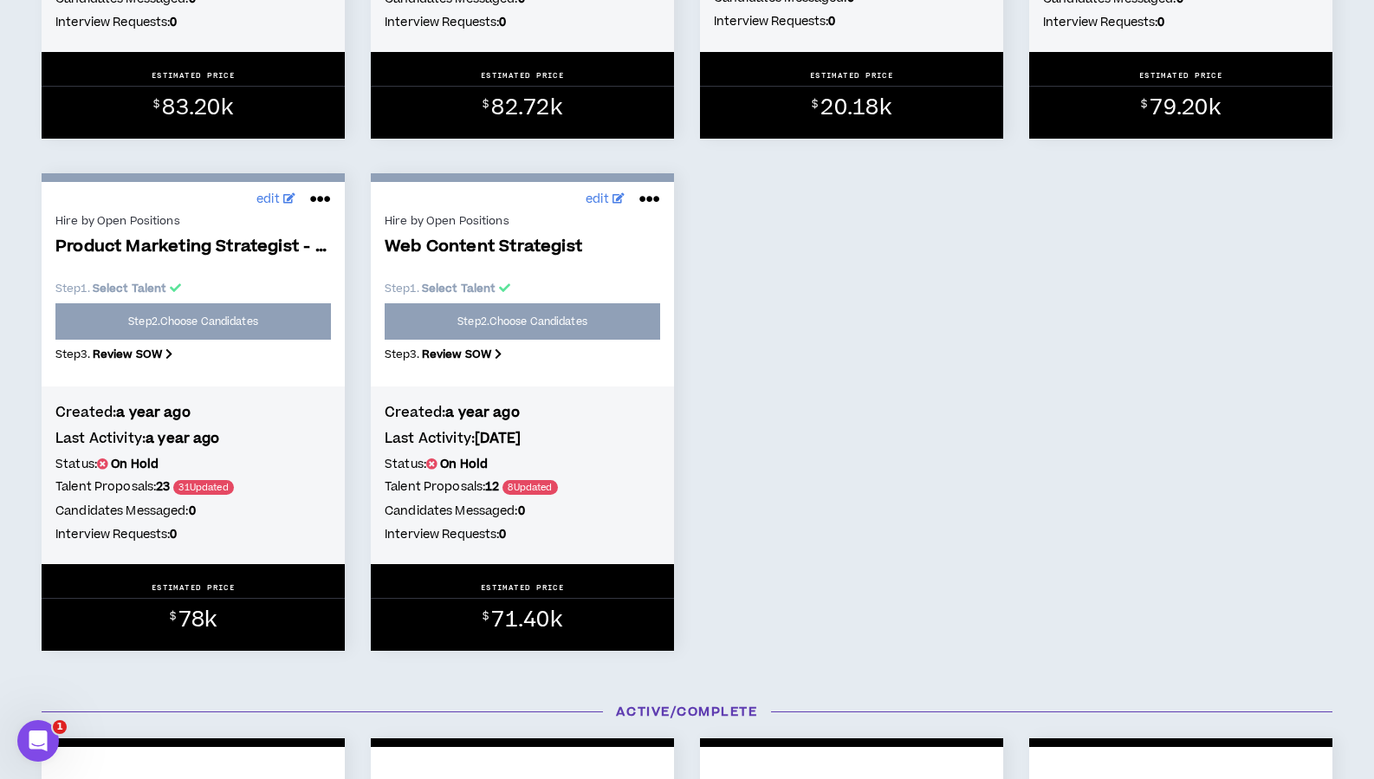
scroll to position [1769, 0]
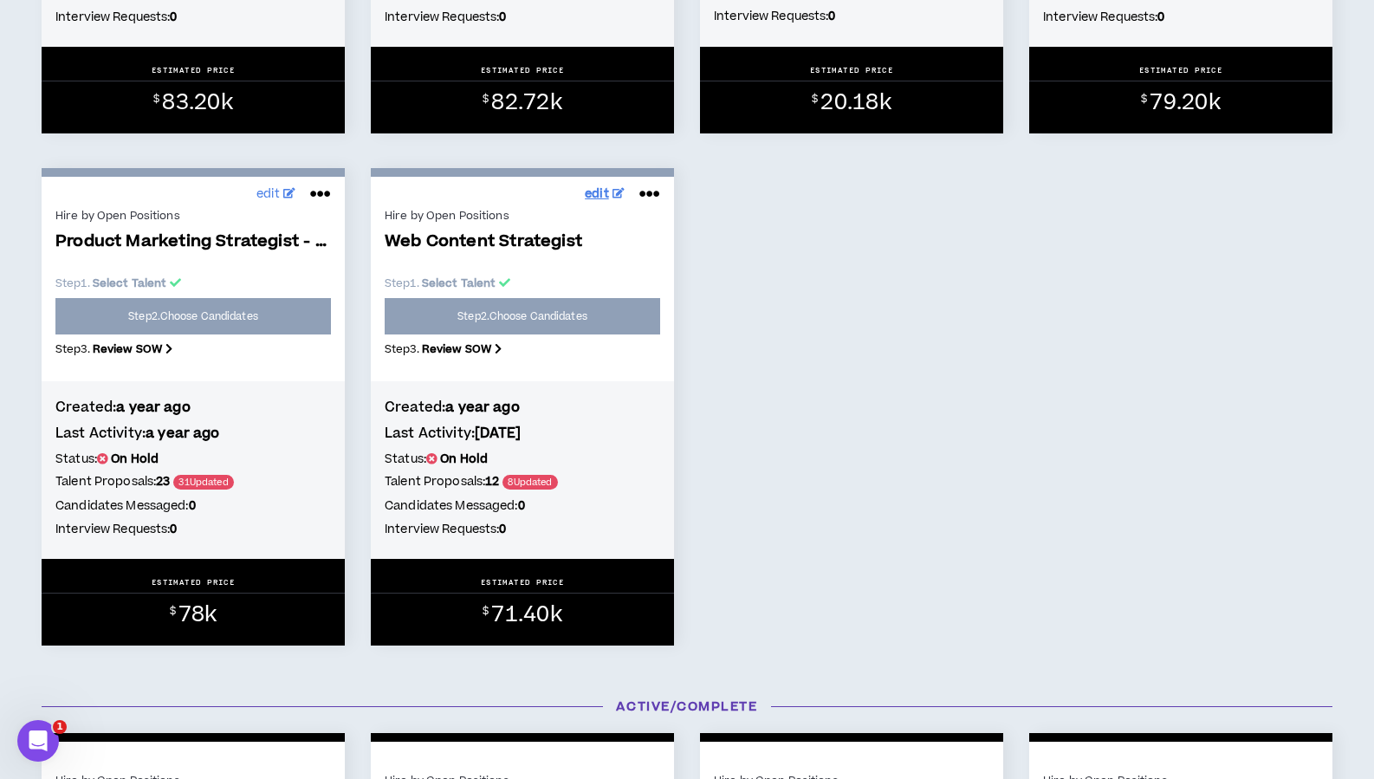
click at [602, 191] on span "edit" at bounding box center [597, 194] width 24 height 18
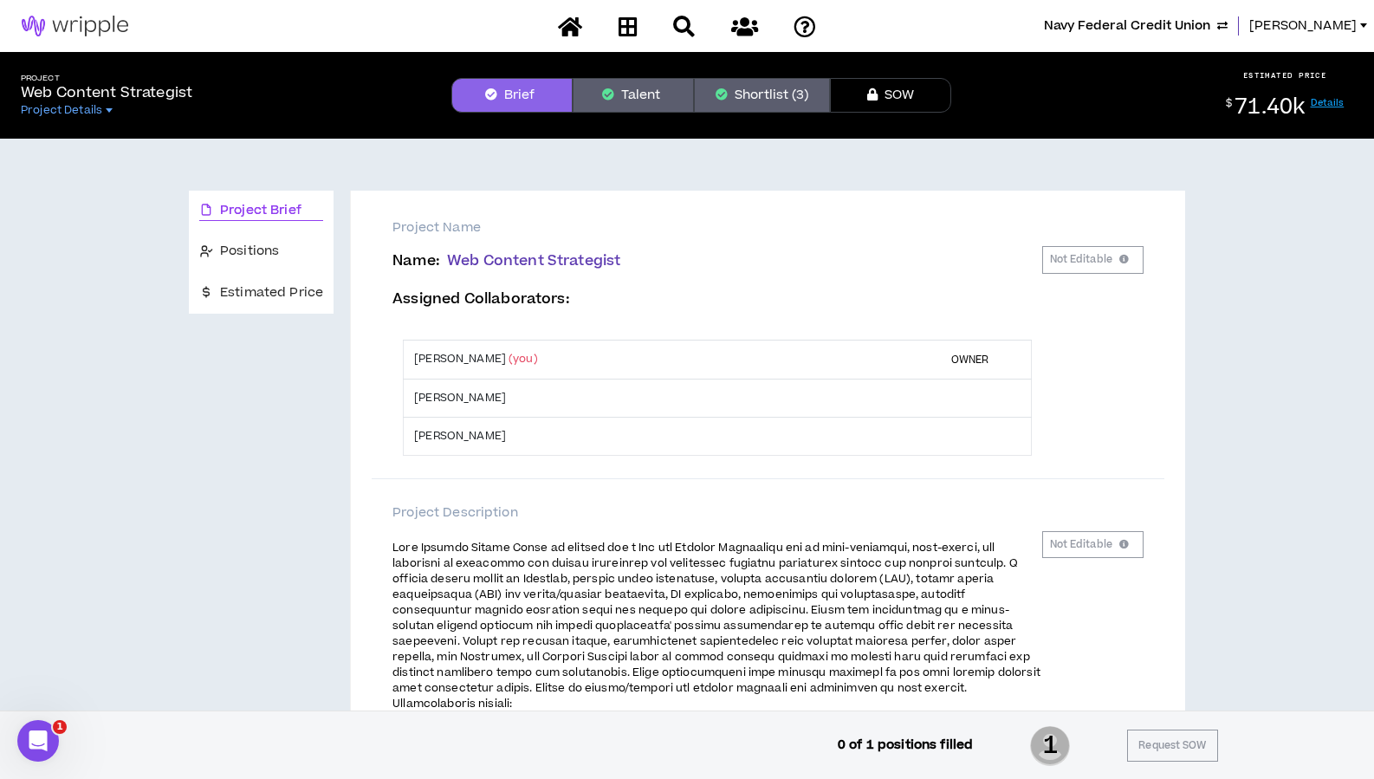
click at [791, 96] on button "Shortlist (3)" at bounding box center [762, 95] width 136 height 35
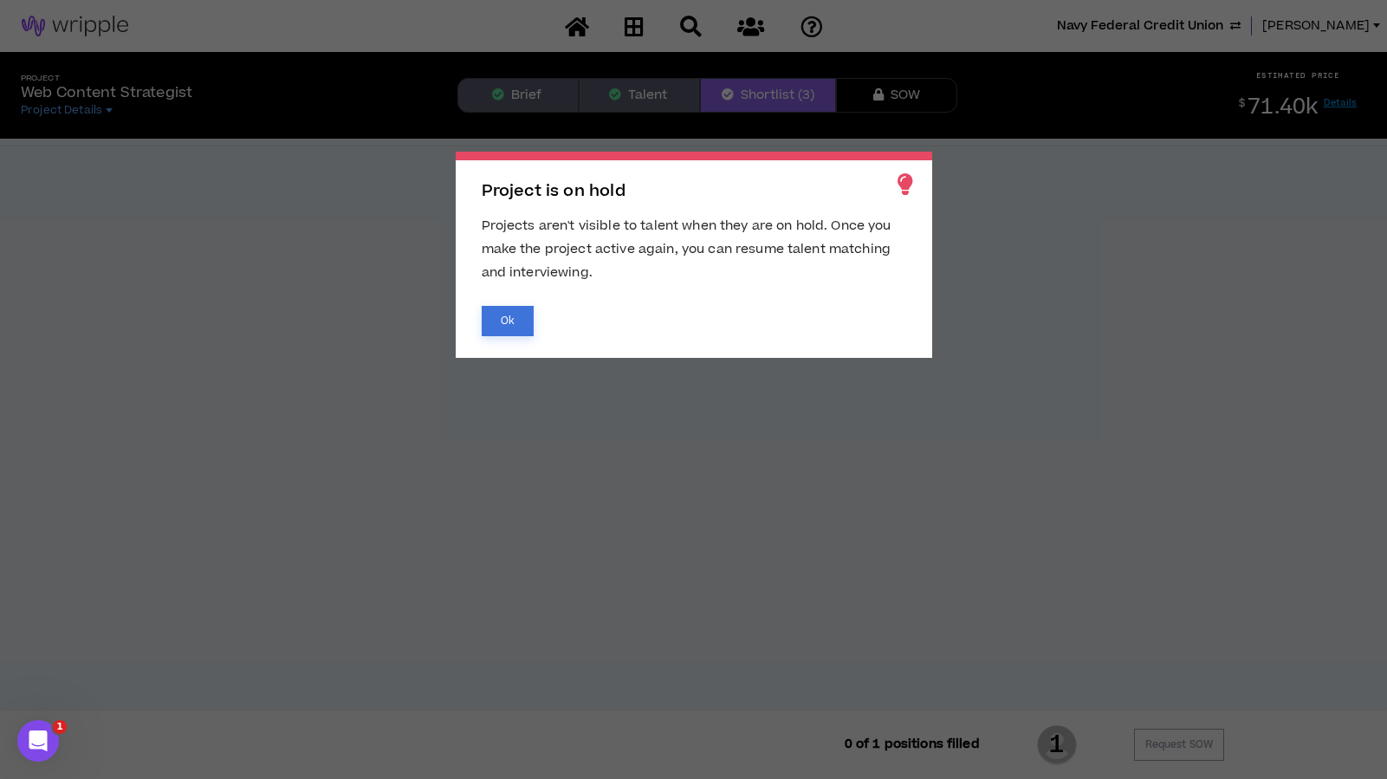
click at [502, 325] on button "Ok" at bounding box center [508, 321] width 52 height 30
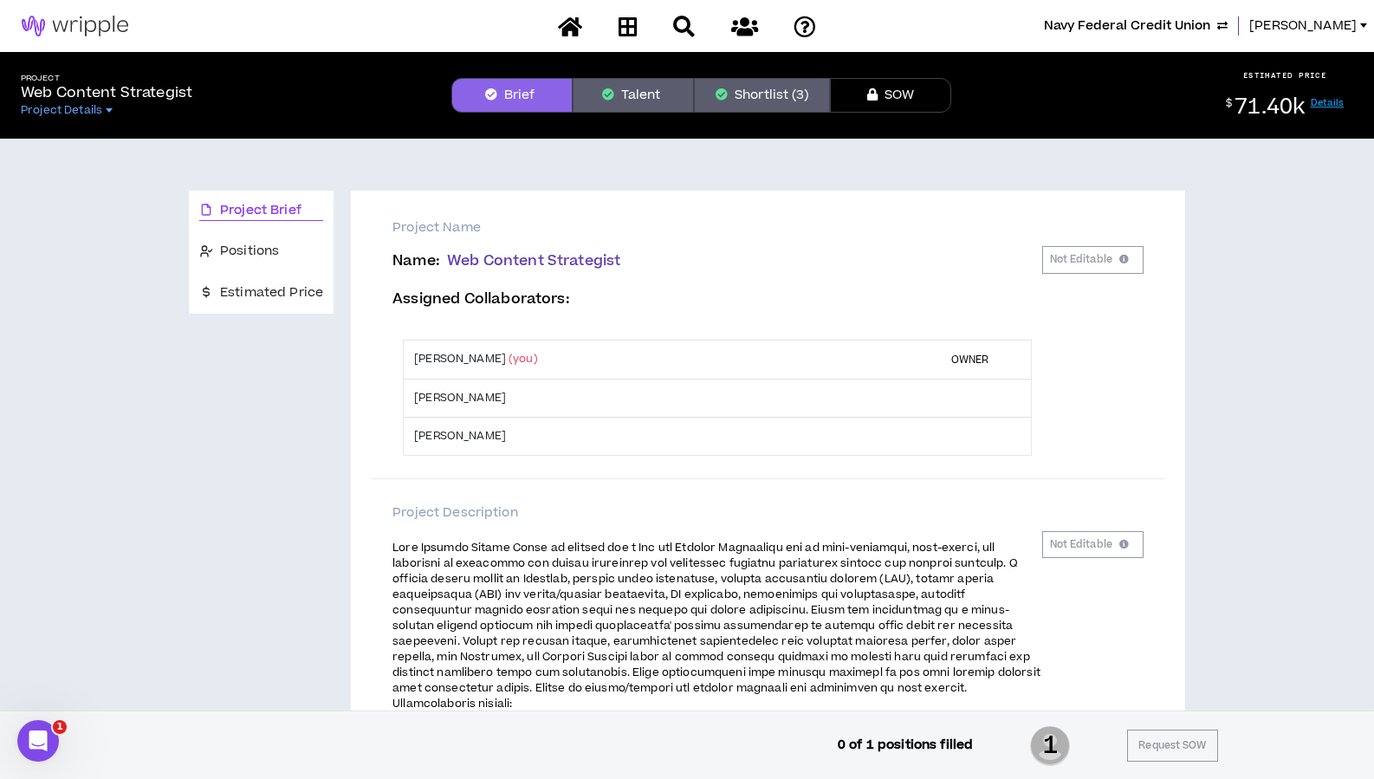
click at [628, 94] on button "Talent" at bounding box center [633, 95] width 121 height 35
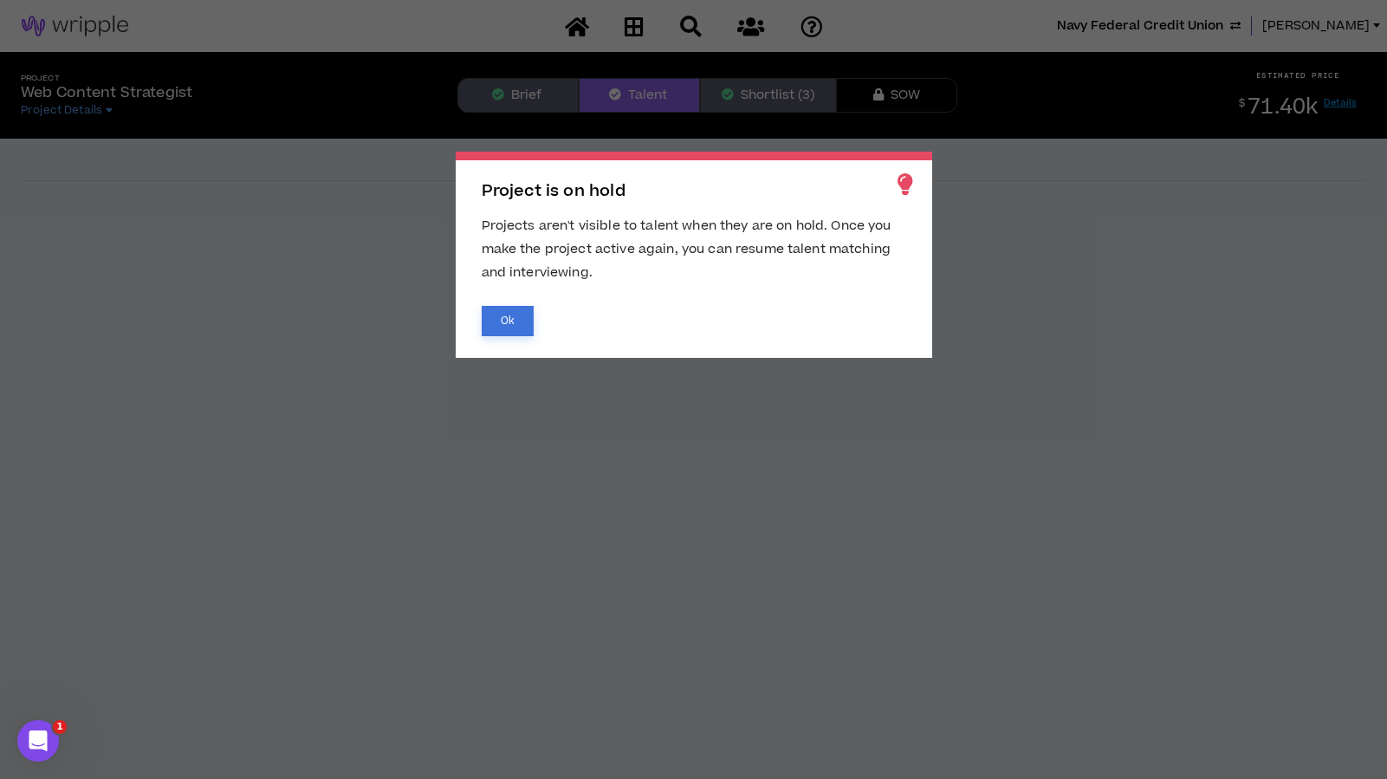
click at [502, 324] on button "Ok" at bounding box center [508, 321] width 52 height 30
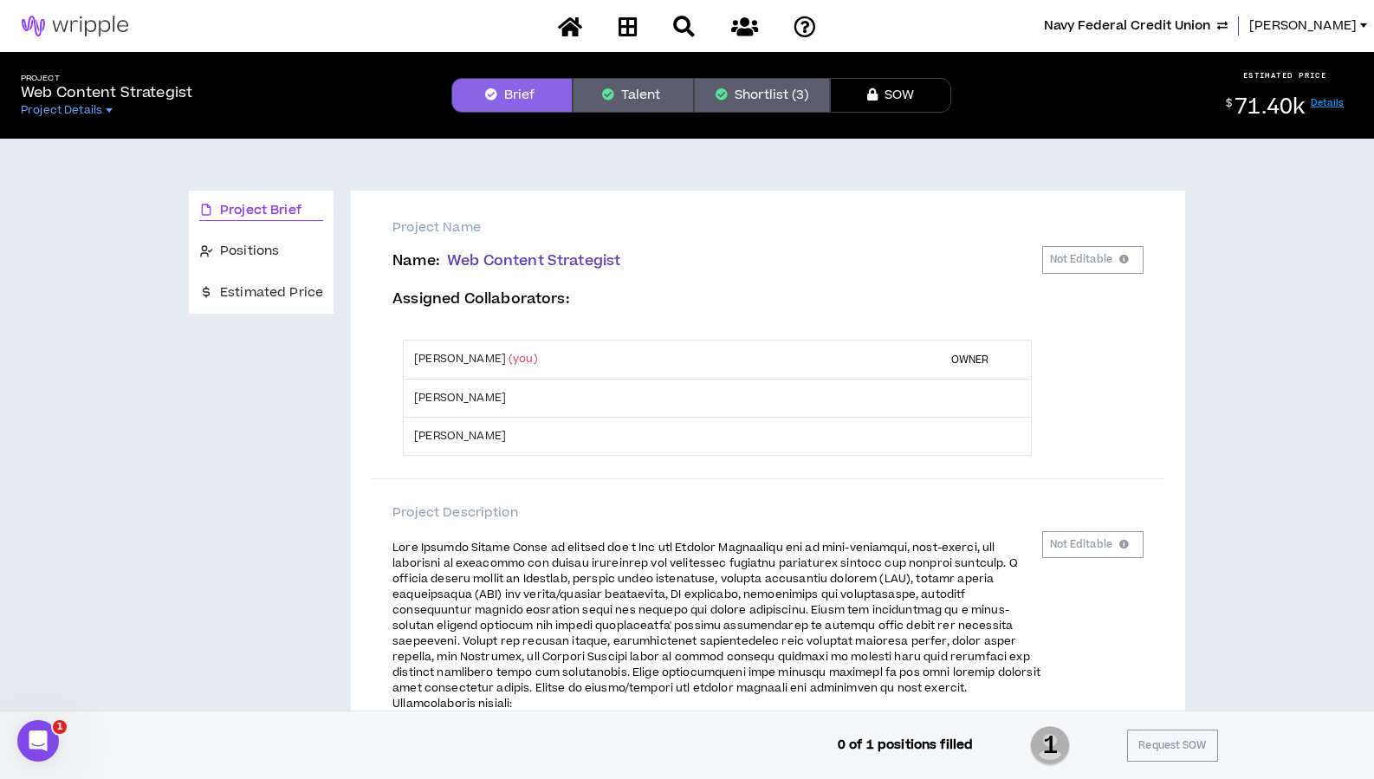
click at [632, 87] on button "Talent" at bounding box center [633, 95] width 121 height 35
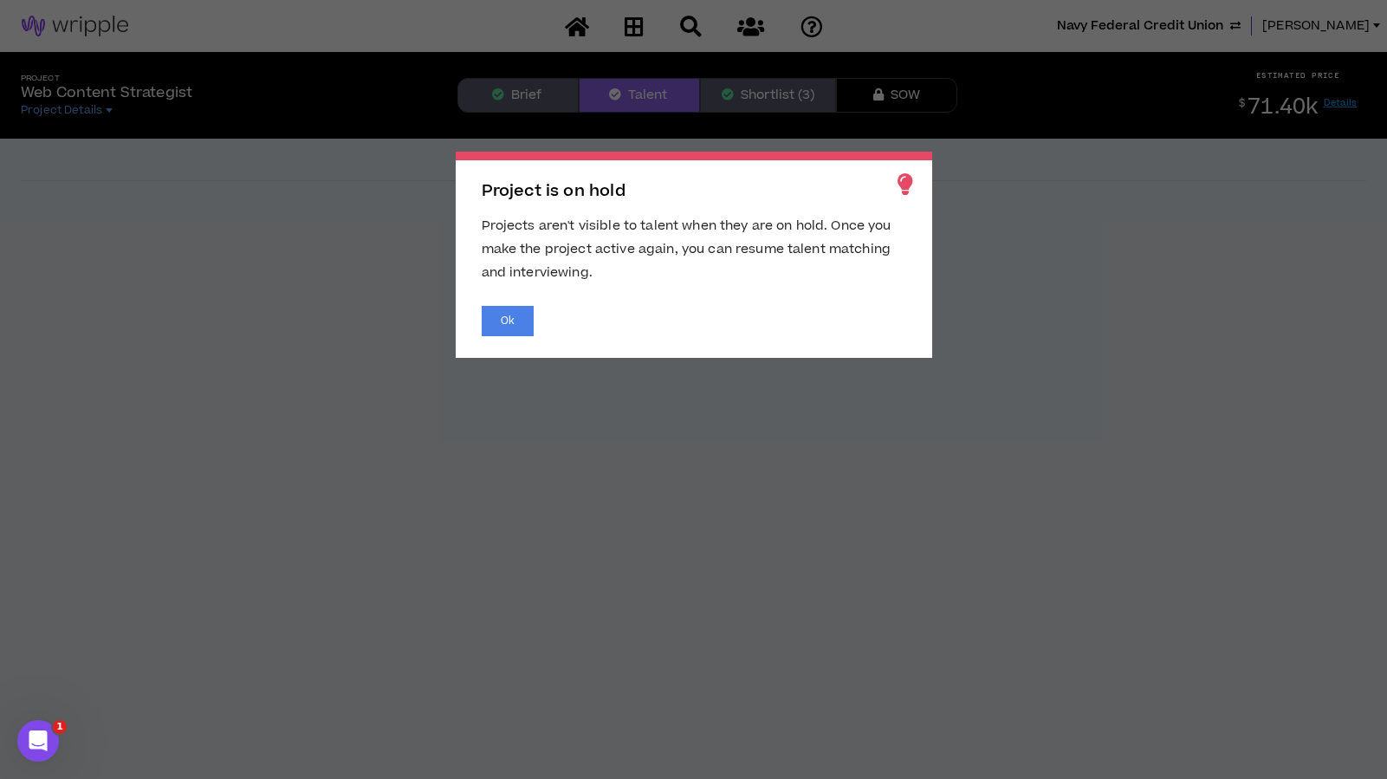
click at [522, 292] on div "Project is on hold Projects aren't visible to talent when they are on hold. Onc…" at bounding box center [694, 255] width 476 height 206
click at [509, 324] on button "Ok" at bounding box center [508, 321] width 52 height 30
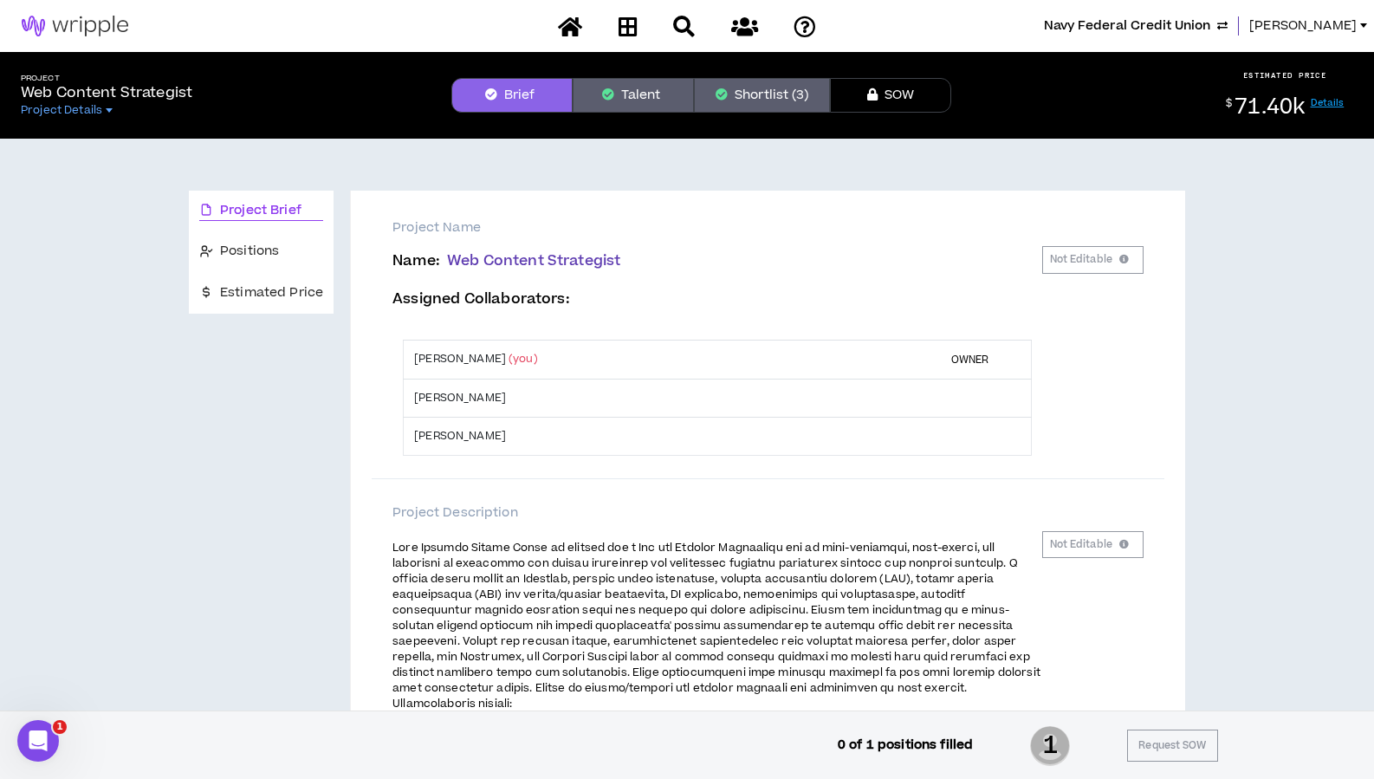
click at [1331, 28] on span "[PERSON_NAME]" at bounding box center [1302, 25] width 107 height 19
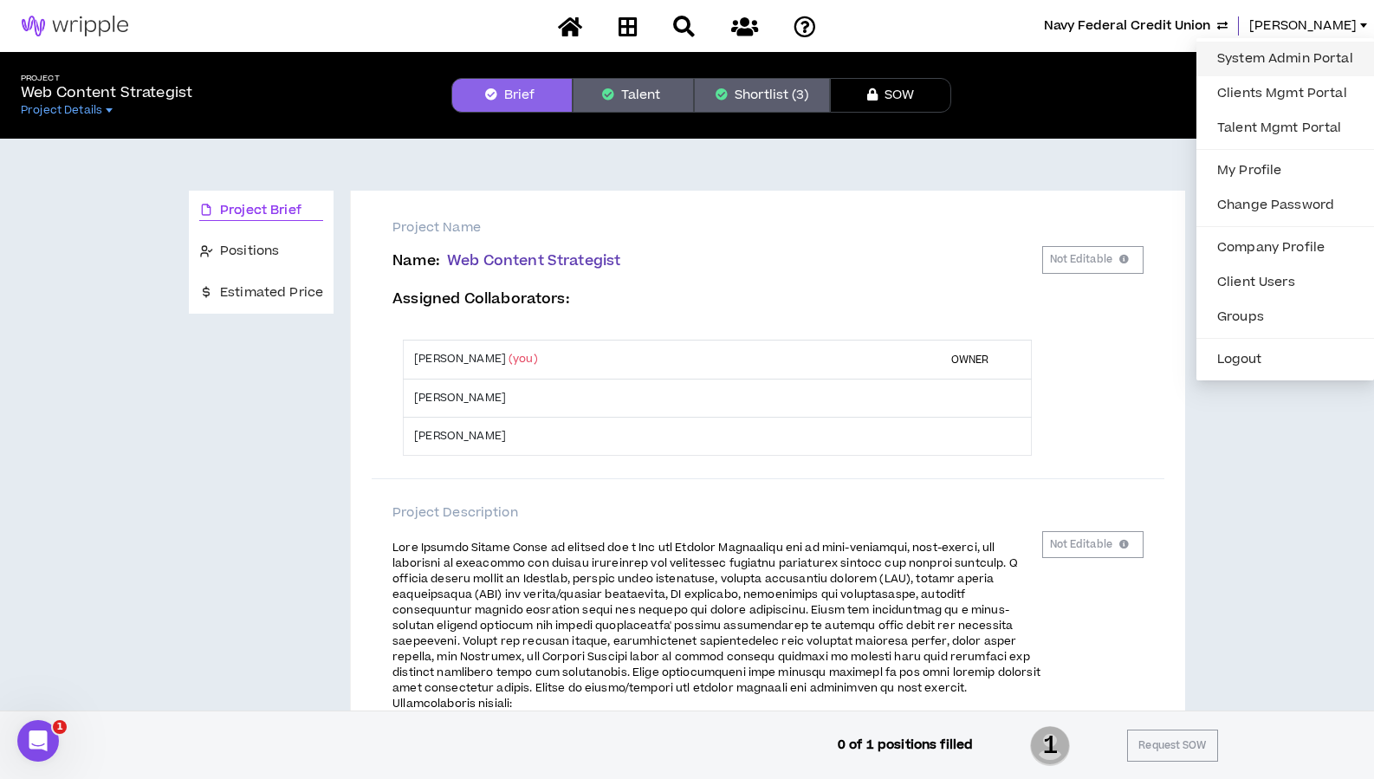
click at [1255, 58] on link "System Admin Portal" at bounding box center [1285, 59] width 157 height 26
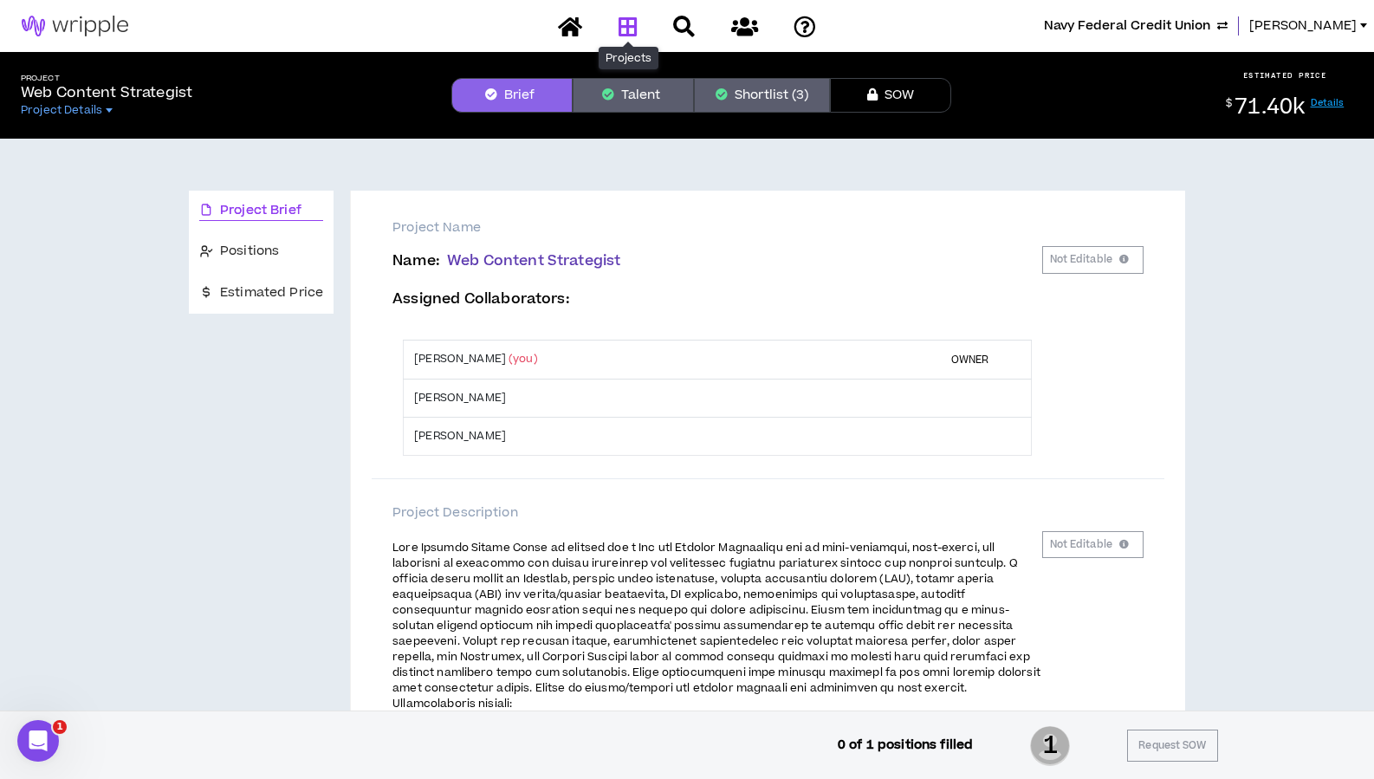
click at [625, 26] on icon at bounding box center [627, 27] width 19 height 22
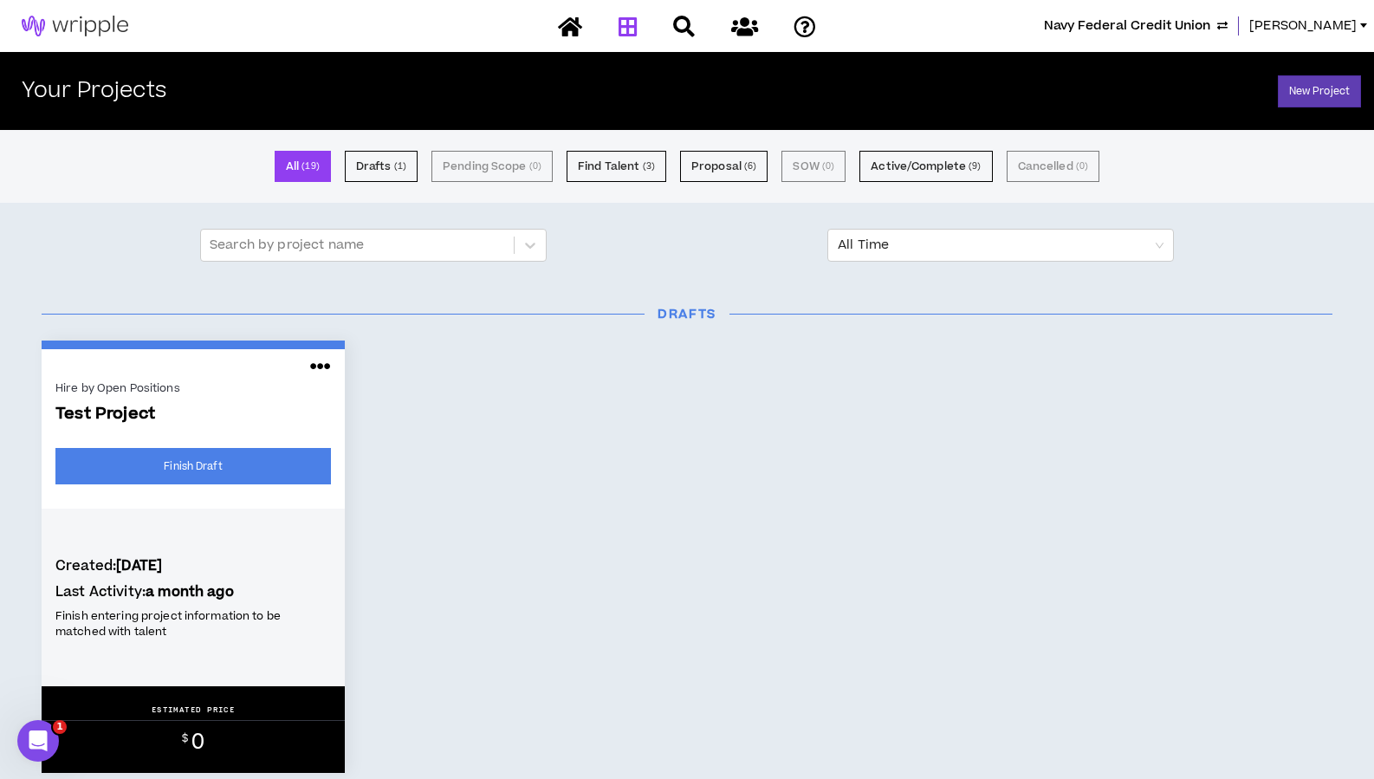
click at [1130, 25] on span "Navy Federal Credit Union" at bounding box center [1127, 25] width 166 height 19
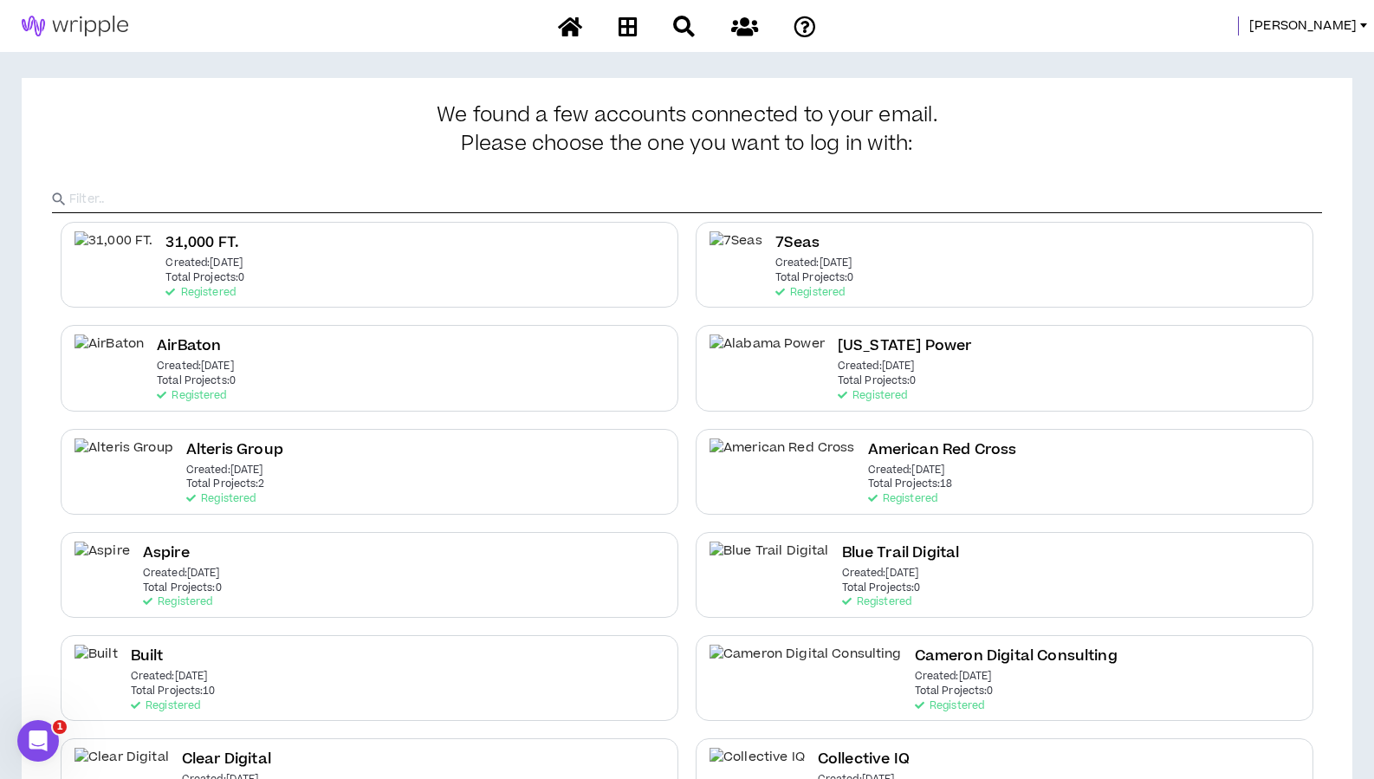
click at [525, 202] on input "text" at bounding box center [695, 199] width 1253 height 26
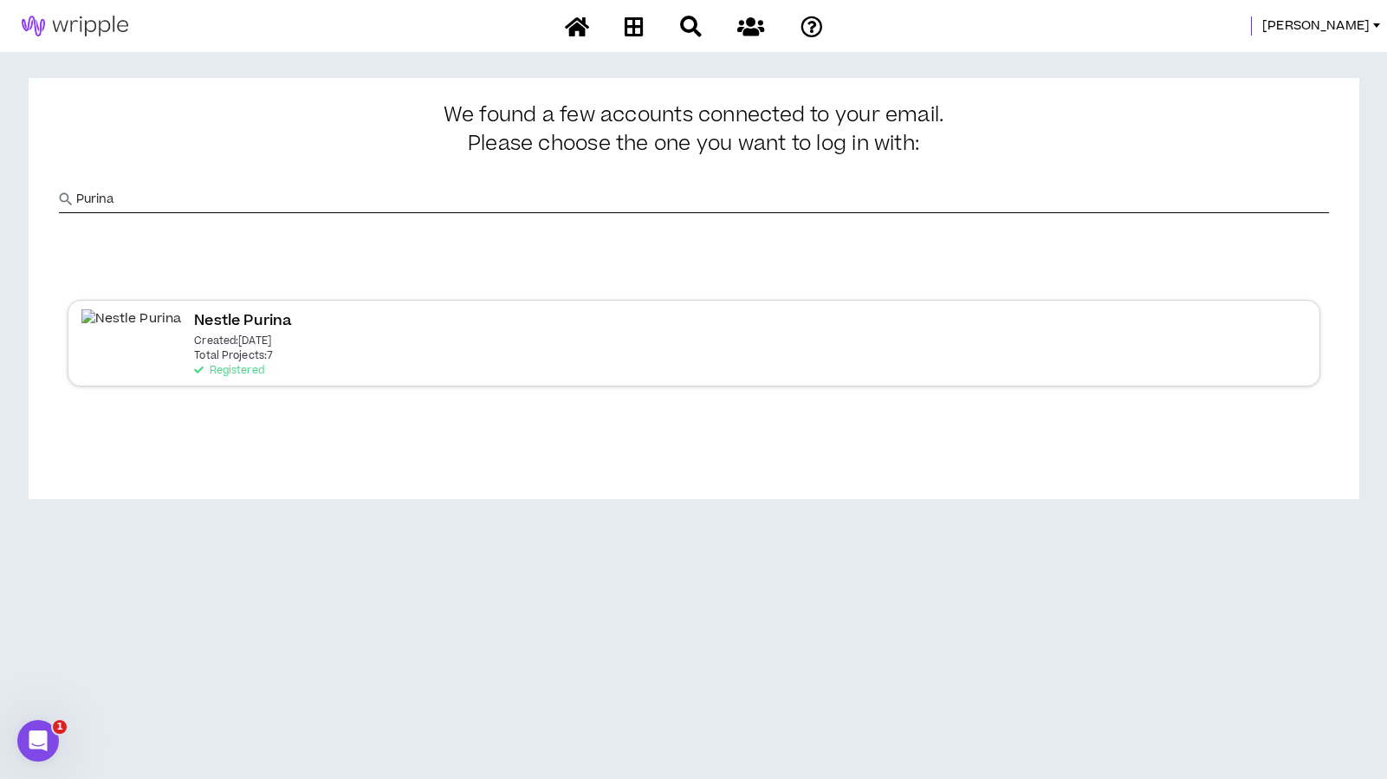
type input "Purina"
click at [194, 340] on p "Created: [DATE]" at bounding box center [232, 341] width 77 height 12
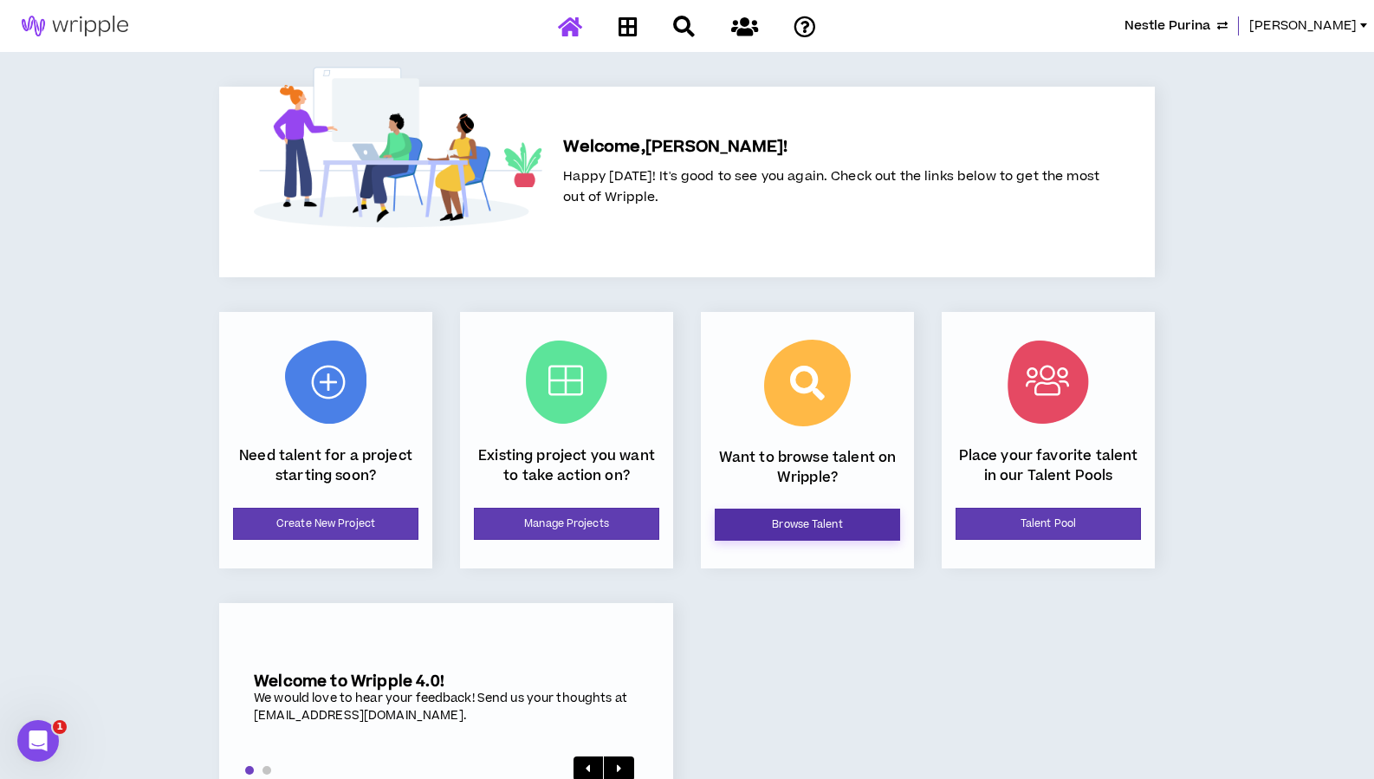
click at [810, 536] on link "Browse Talent" at bounding box center [807, 524] width 185 height 32
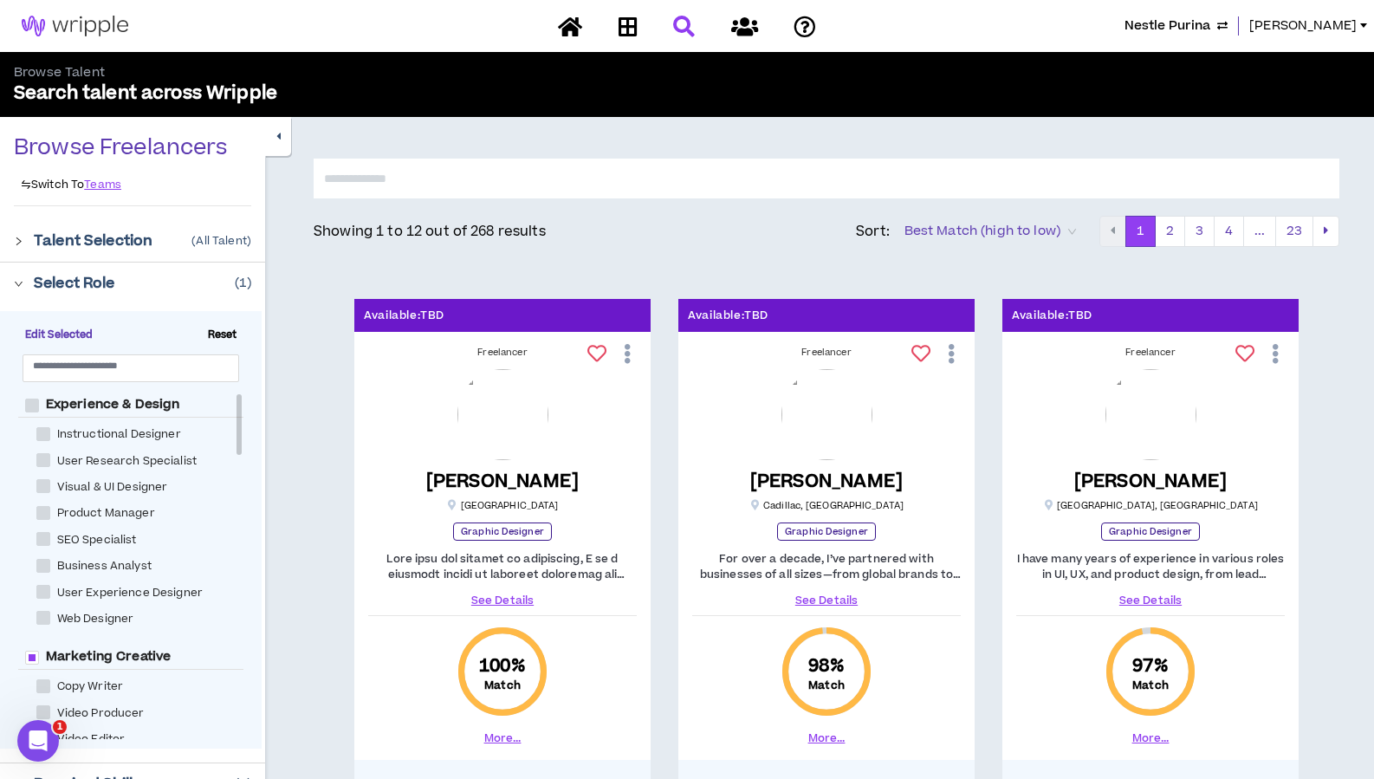
click at [455, 179] on input "text" at bounding box center [827, 179] width 1026 height 40
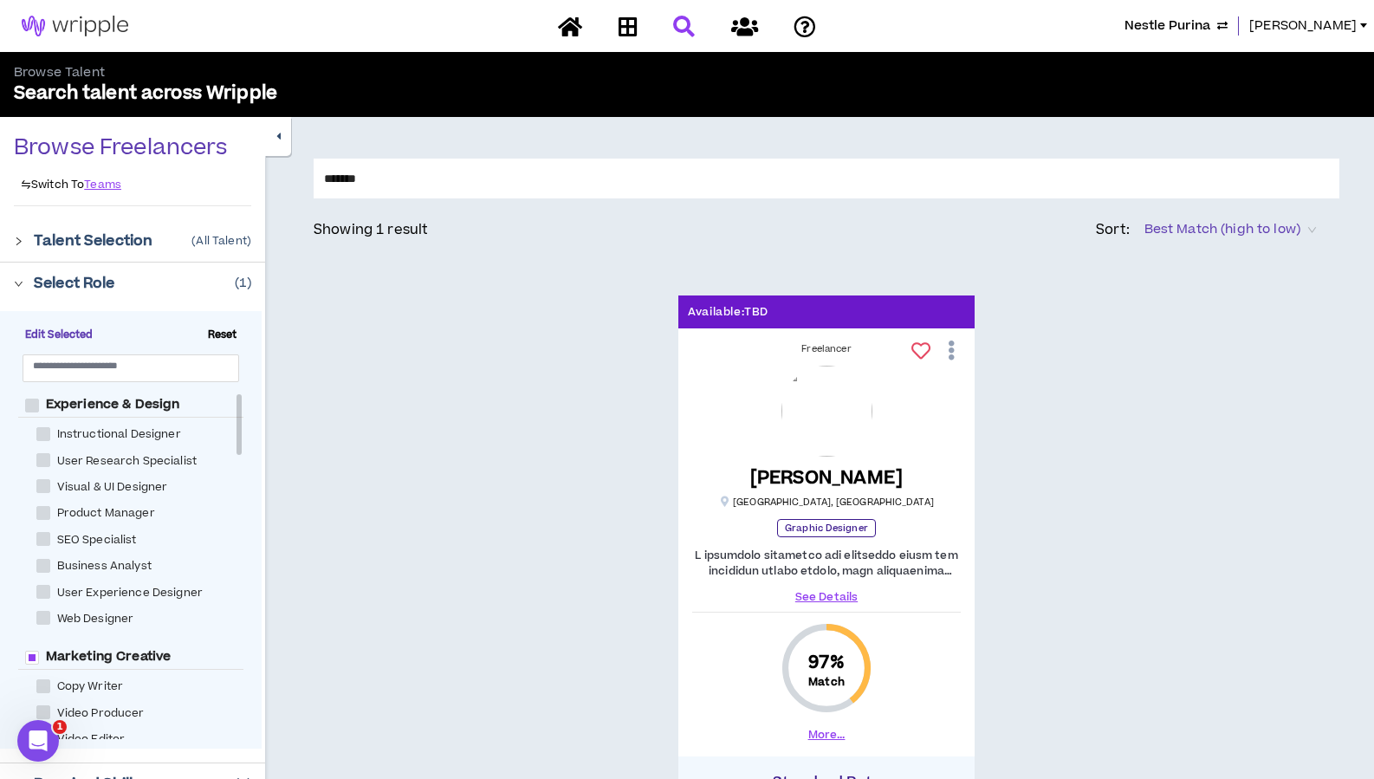
type input "*******"
click at [952, 358] on icon at bounding box center [951, 350] width 18 height 30
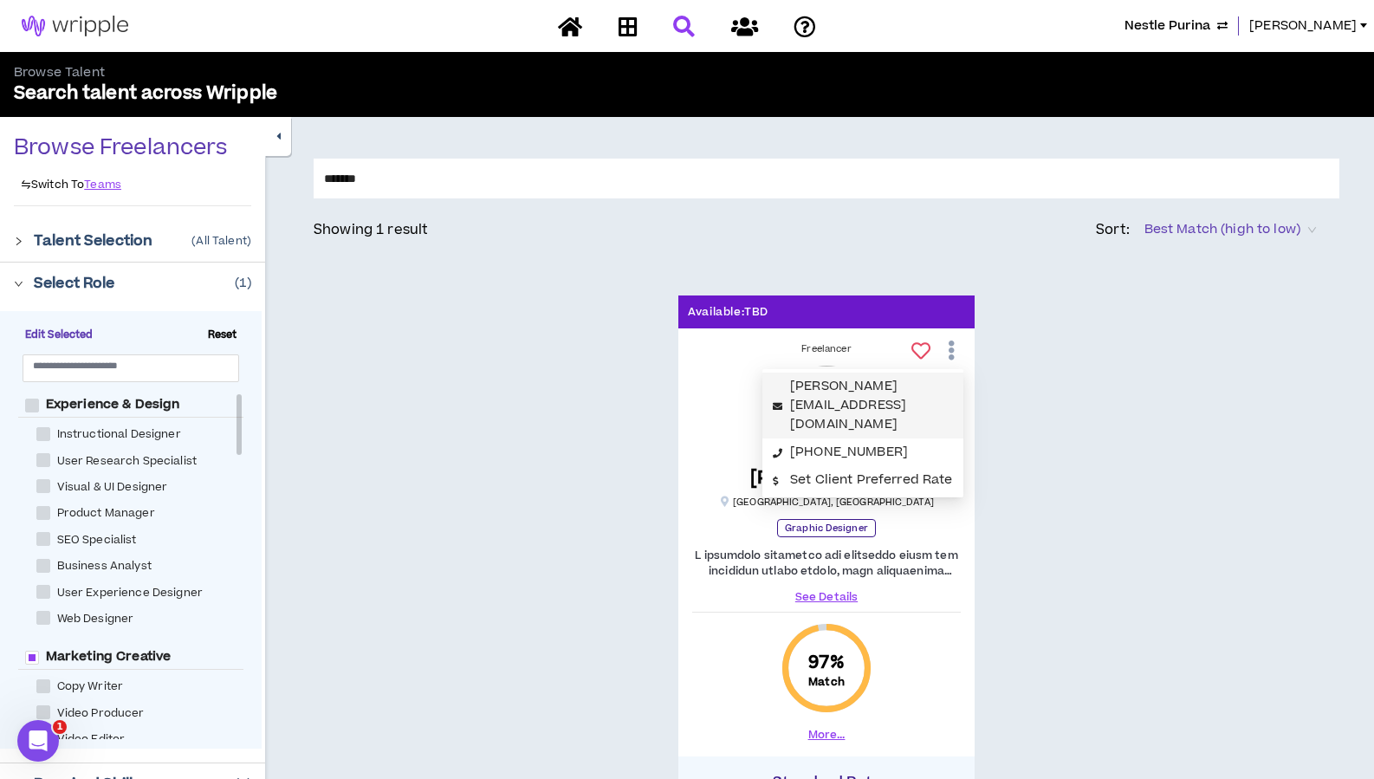
click at [906, 384] on link "[PERSON_NAME][EMAIL_ADDRESS][DOMAIN_NAME]" at bounding box center [848, 405] width 116 height 56
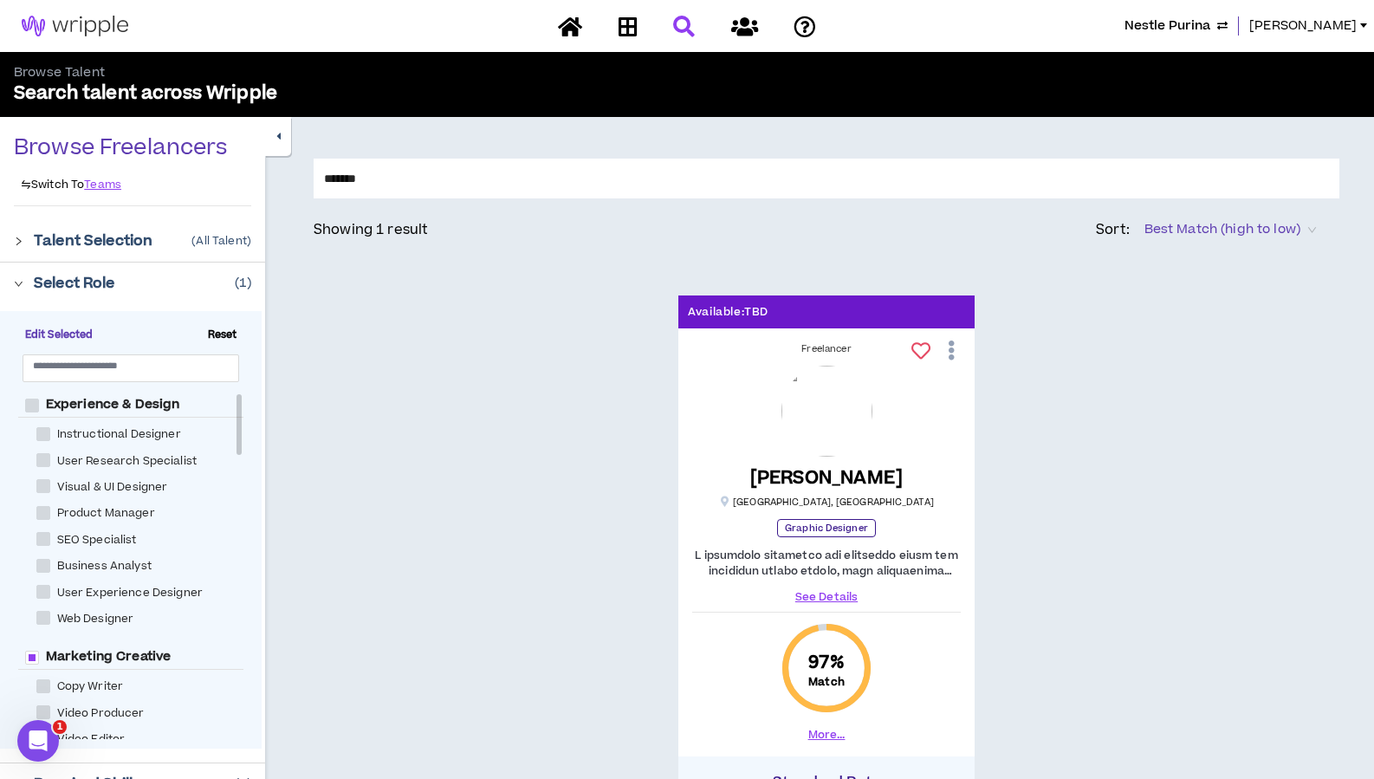
click at [1210, 31] on span "Nestle Purina" at bounding box center [1167, 25] width 86 height 19
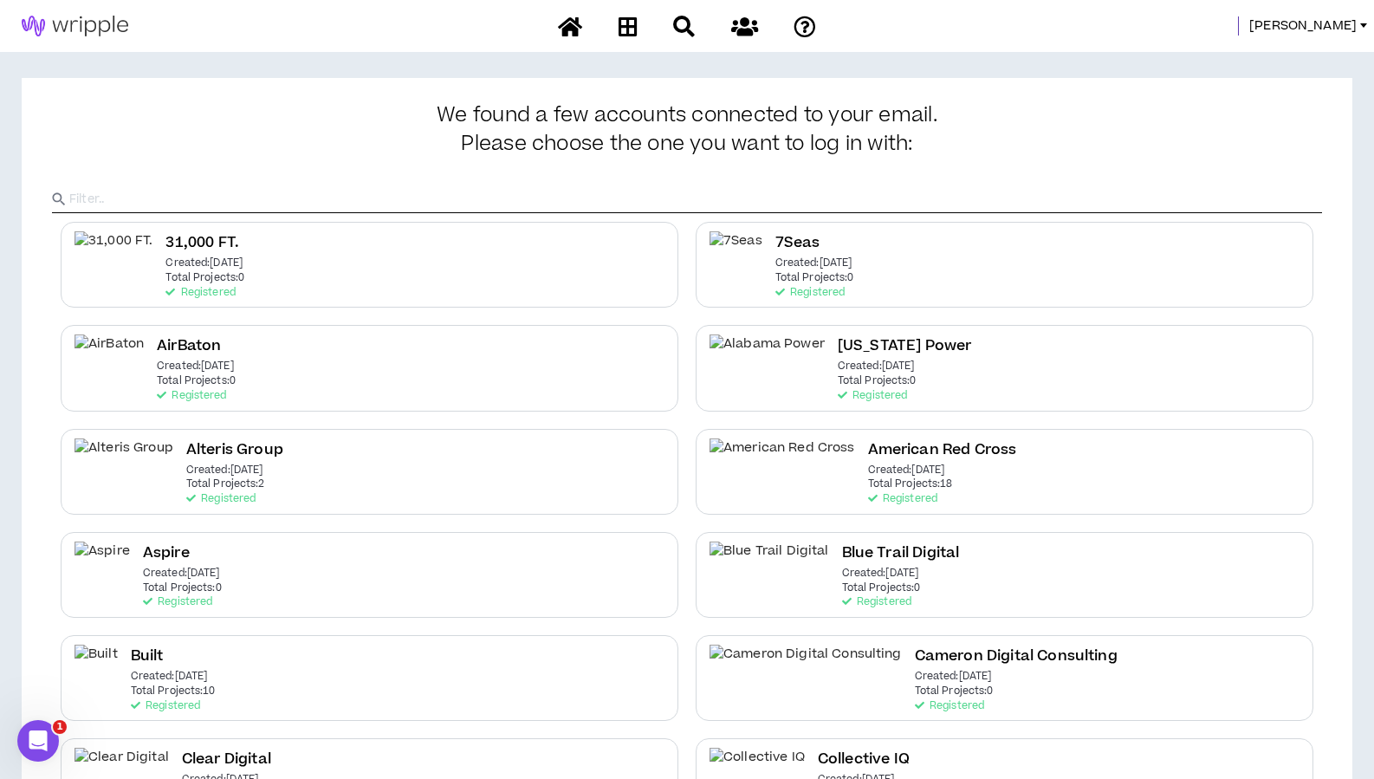
click at [492, 193] on input "text" at bounding box center [695, 199] width 1253 height 26
click at [492, 195] on input "text" at bounding box center [695, 199] width 1253 height 26
click at [124, 194] on input "text" at bounding box center [695, 199] width 1253 height 26
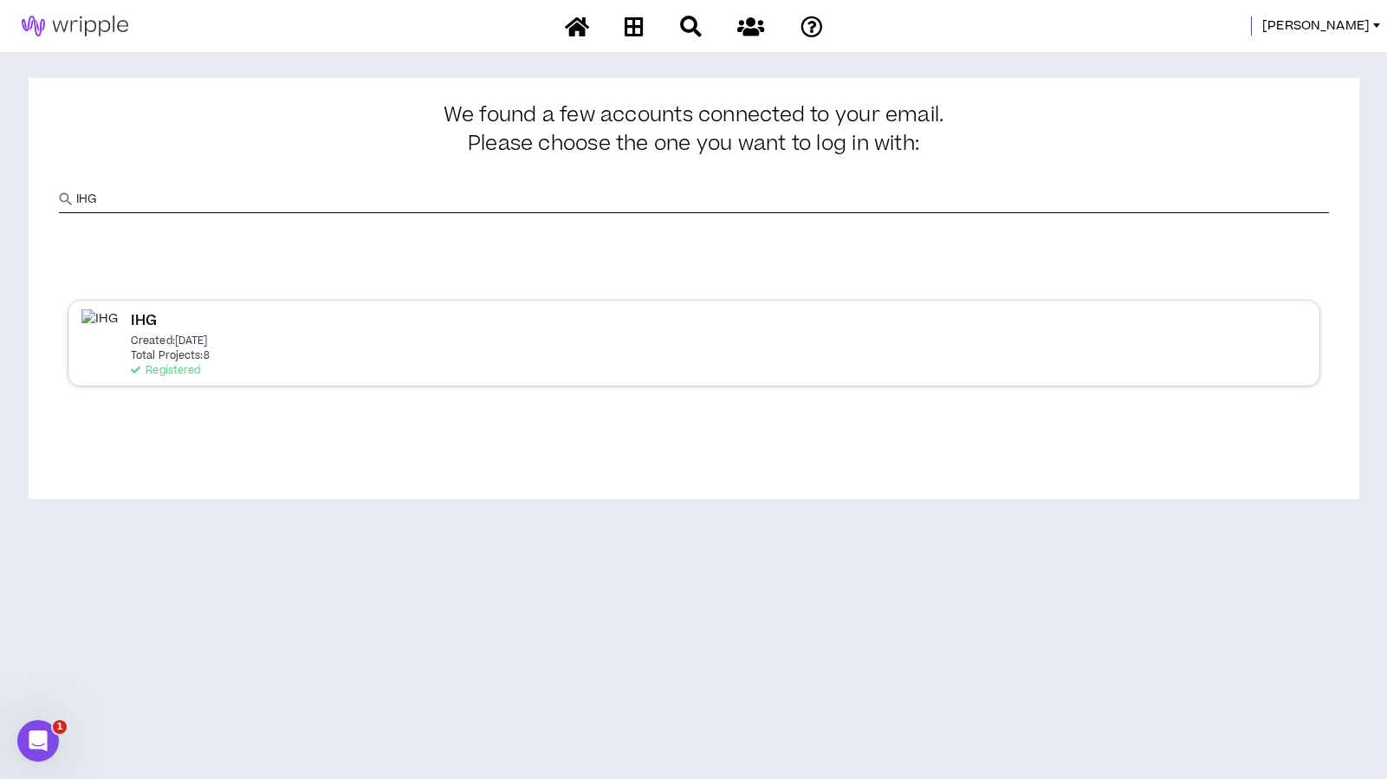
type input "IHG"
click at [147, 350] on p "Total Projects: 8" at bounding box center [170, 356] width 79 height 12
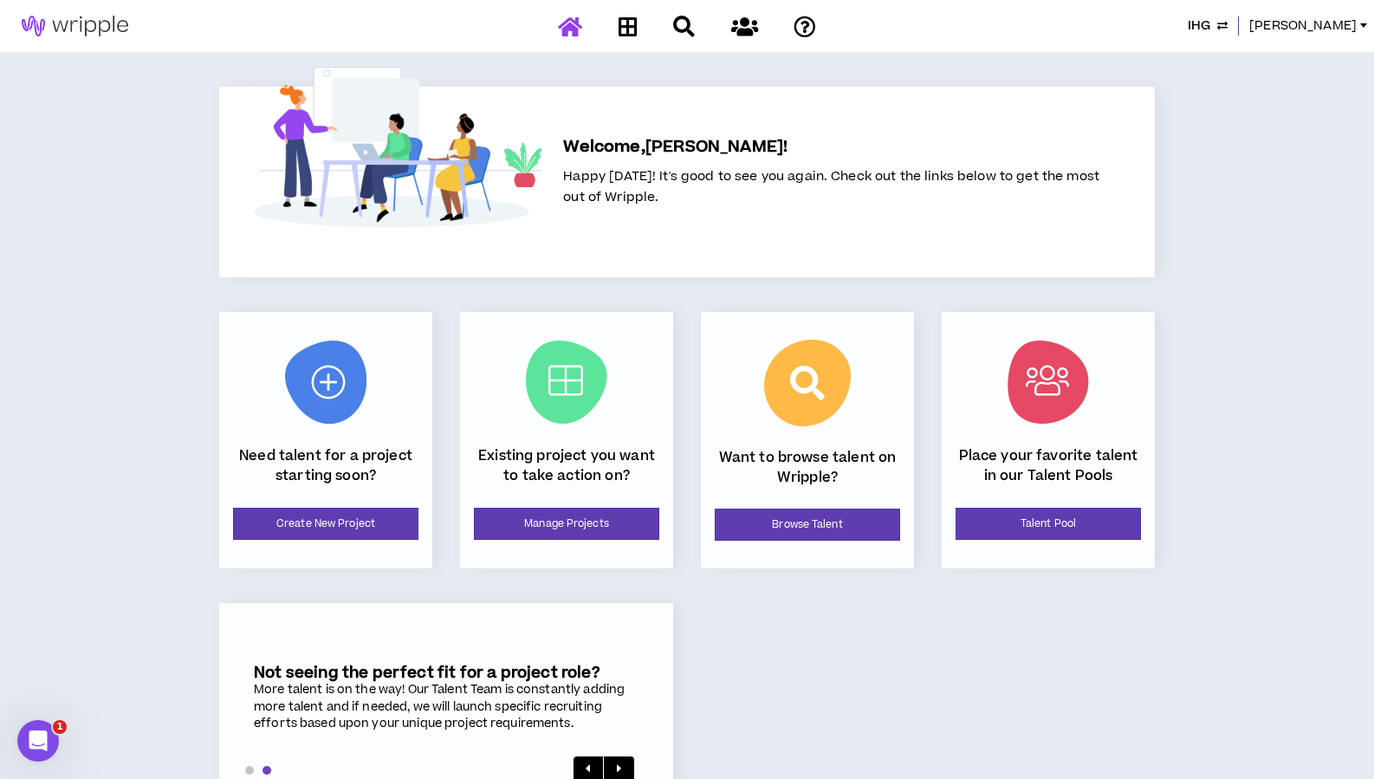
click at [502, 260] on div at bounding box center [398, 195] width 288 height 163
click at [539, 540] on div "Existing project you want to take action on? Manage Projects" at bounding box center [566, 440] width 213 height 256
click at [524, 521] on link "Manage Projects" at bounding box center [566, 524] width 185 height 32
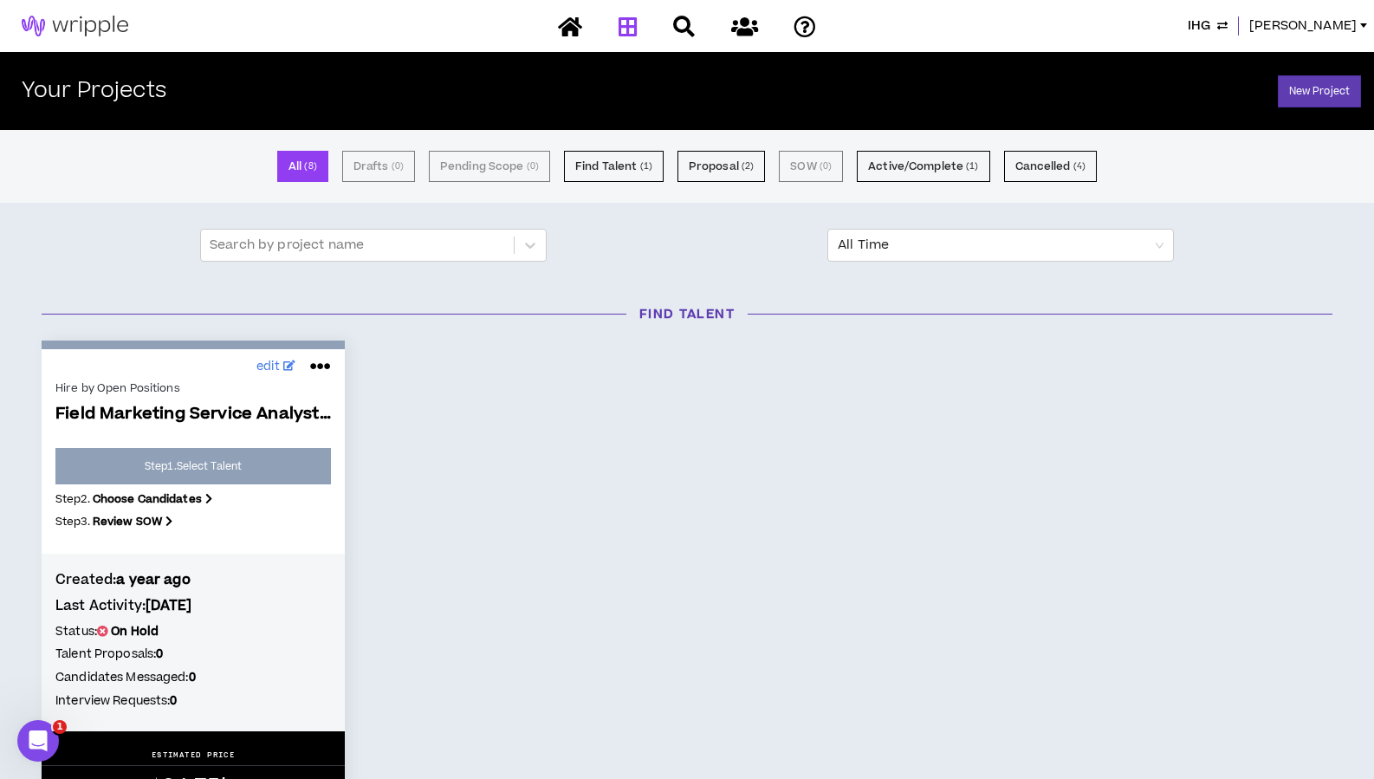
click at [638, 447] on div "edit Hire by Open Positions Field Marketing Service Analyst - Hospitality ... S…" at bounding box center [687, 578] width 1317 height 477
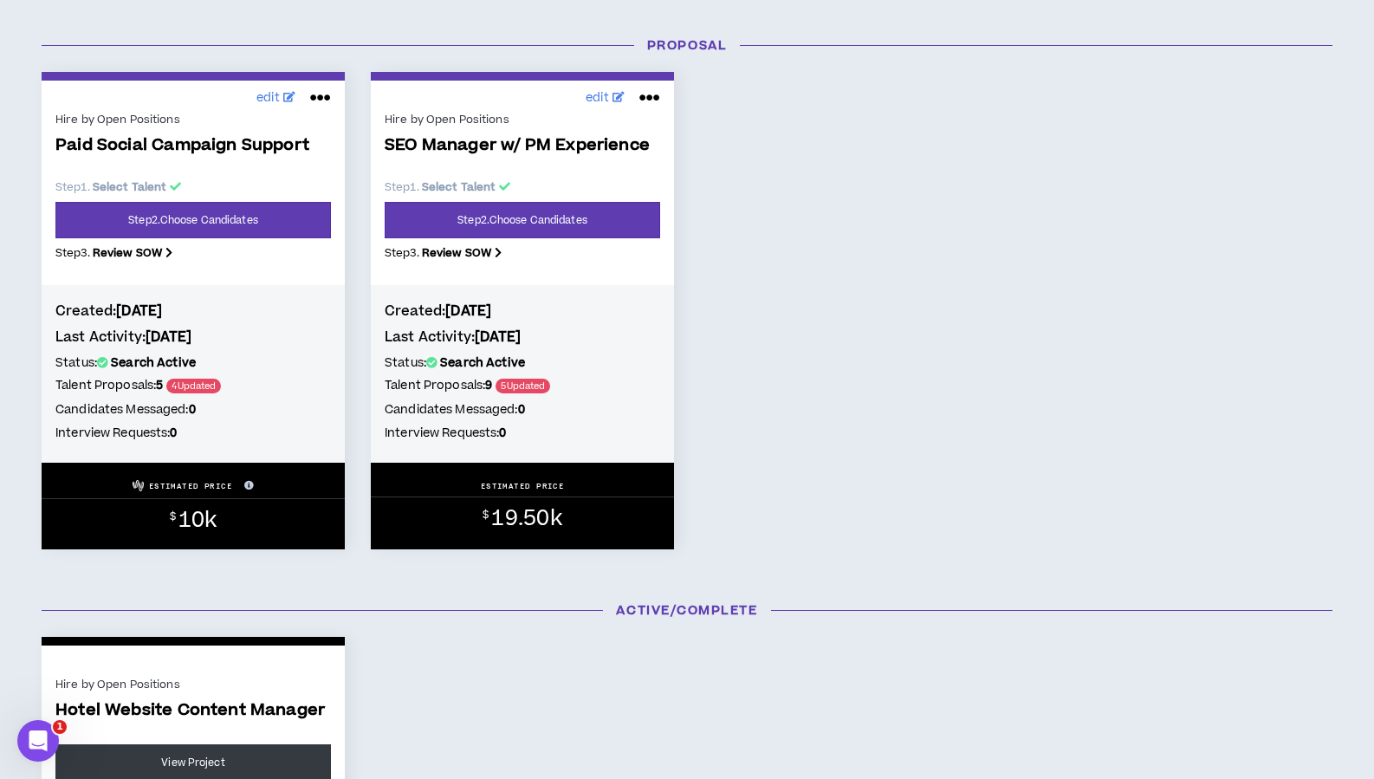
scroll to position [859, 0]
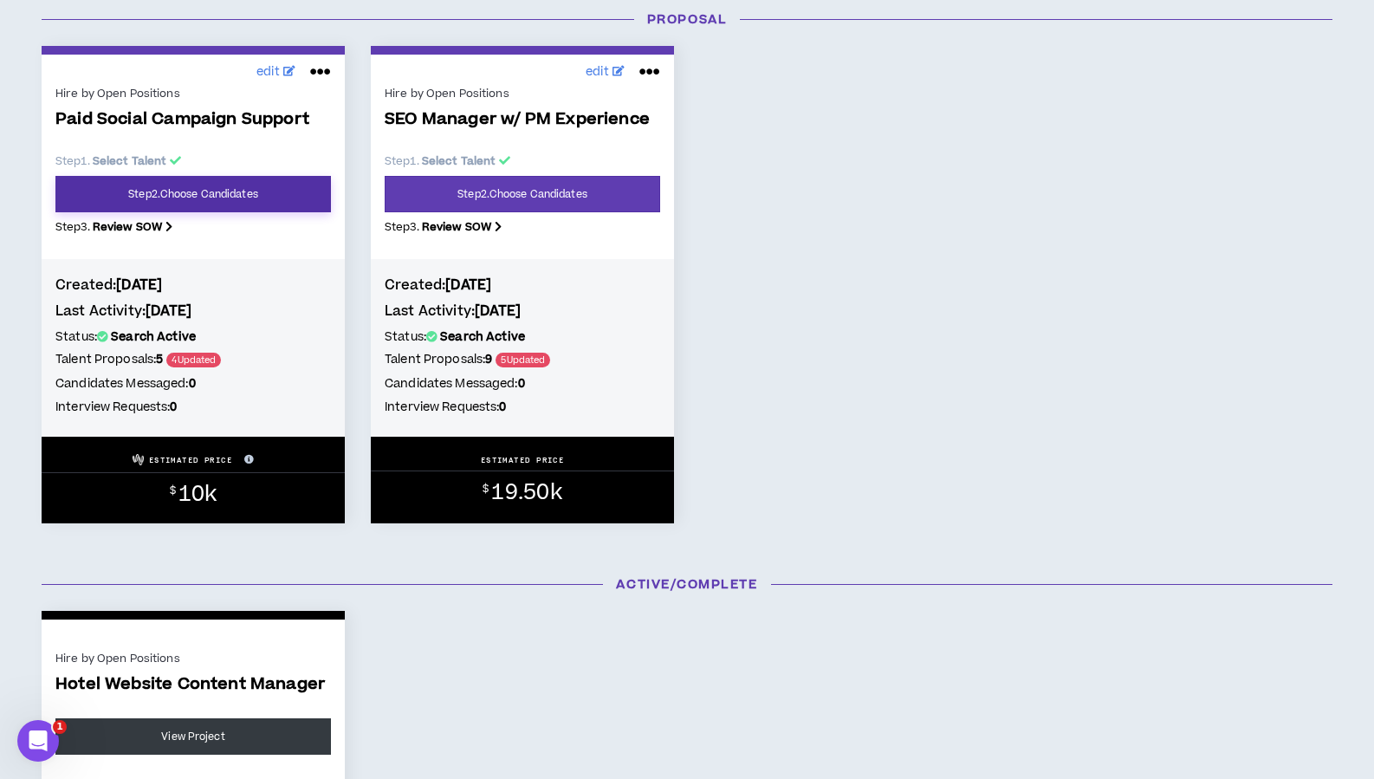
click at [249, 195] on link "Step 2 . Choose Candidates" at bounding box center [192, 194] width 275 height 36
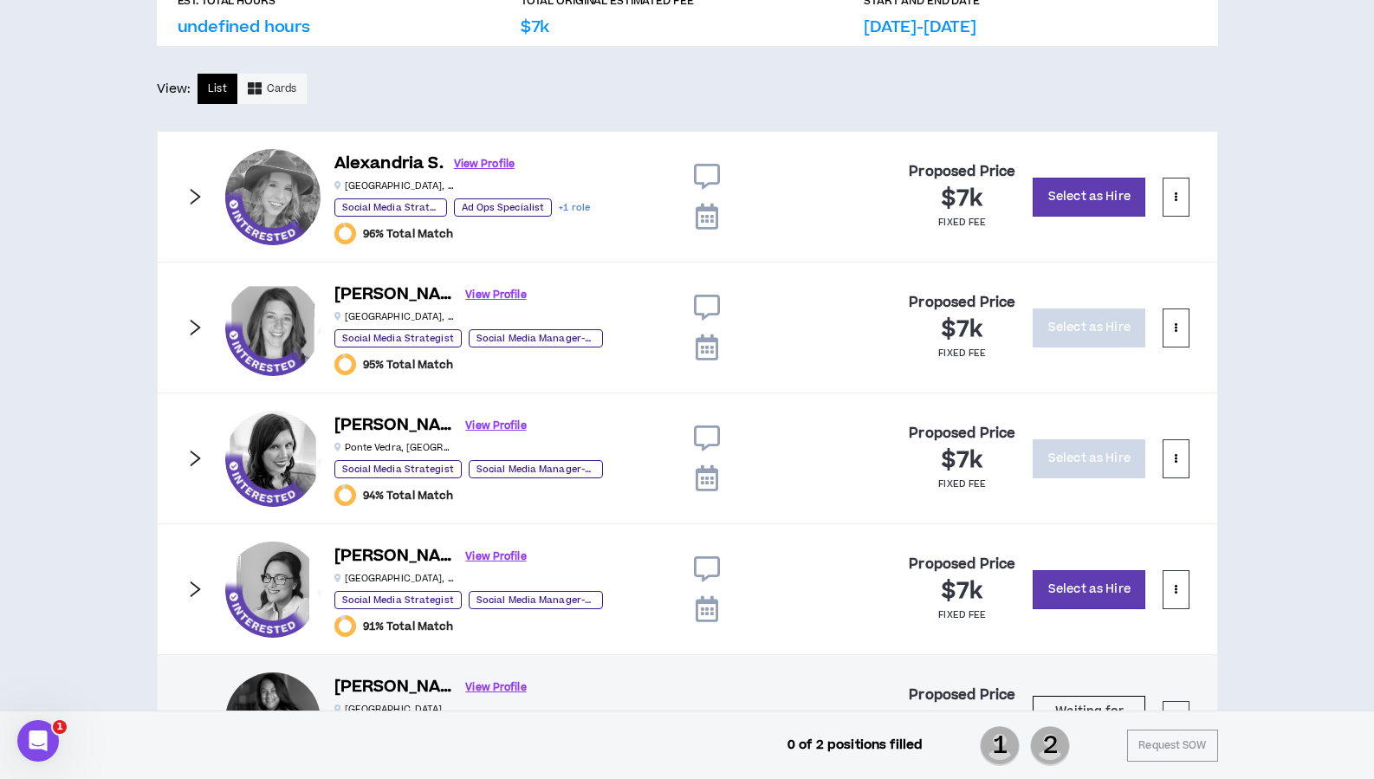
scroll to position [864, 0]
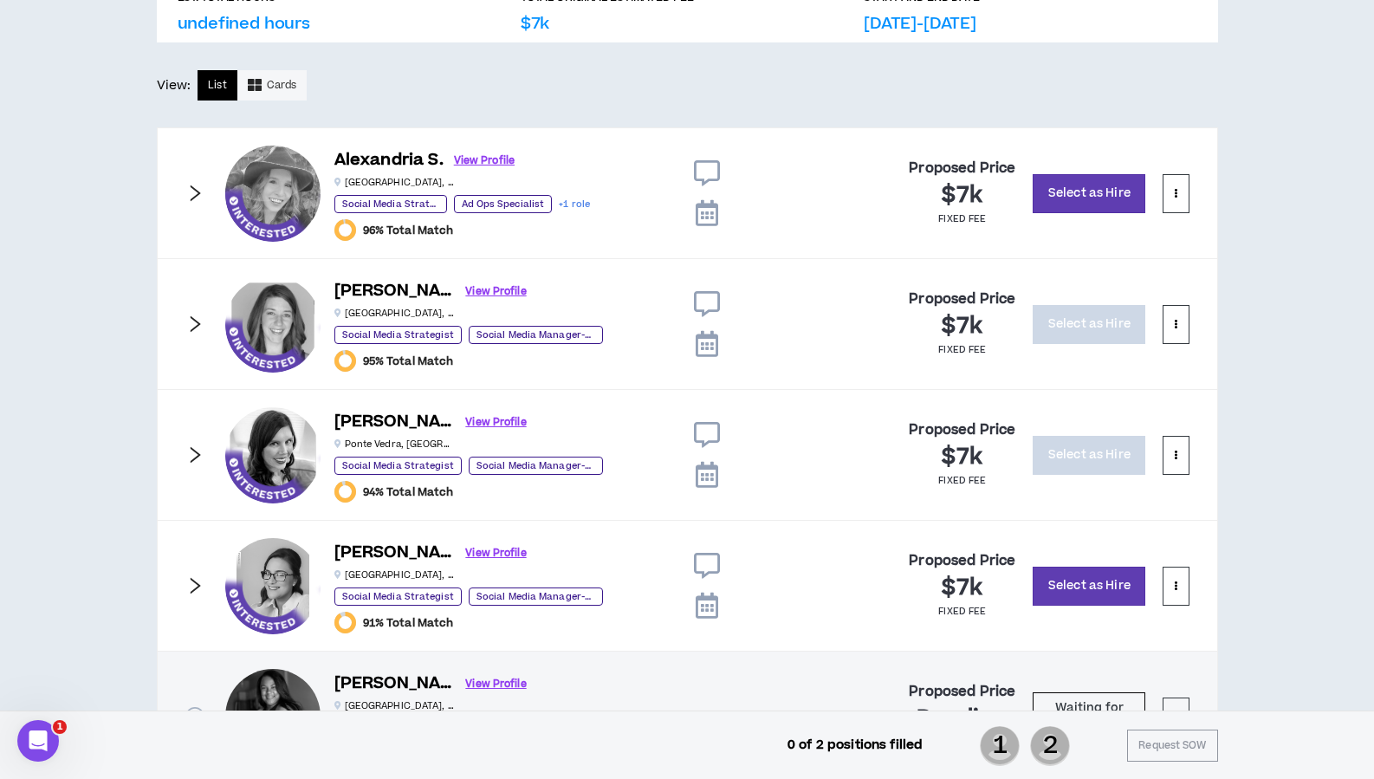
click at [189, 315] on icon "right" at bounding box center [194, 323] width 19 height 19
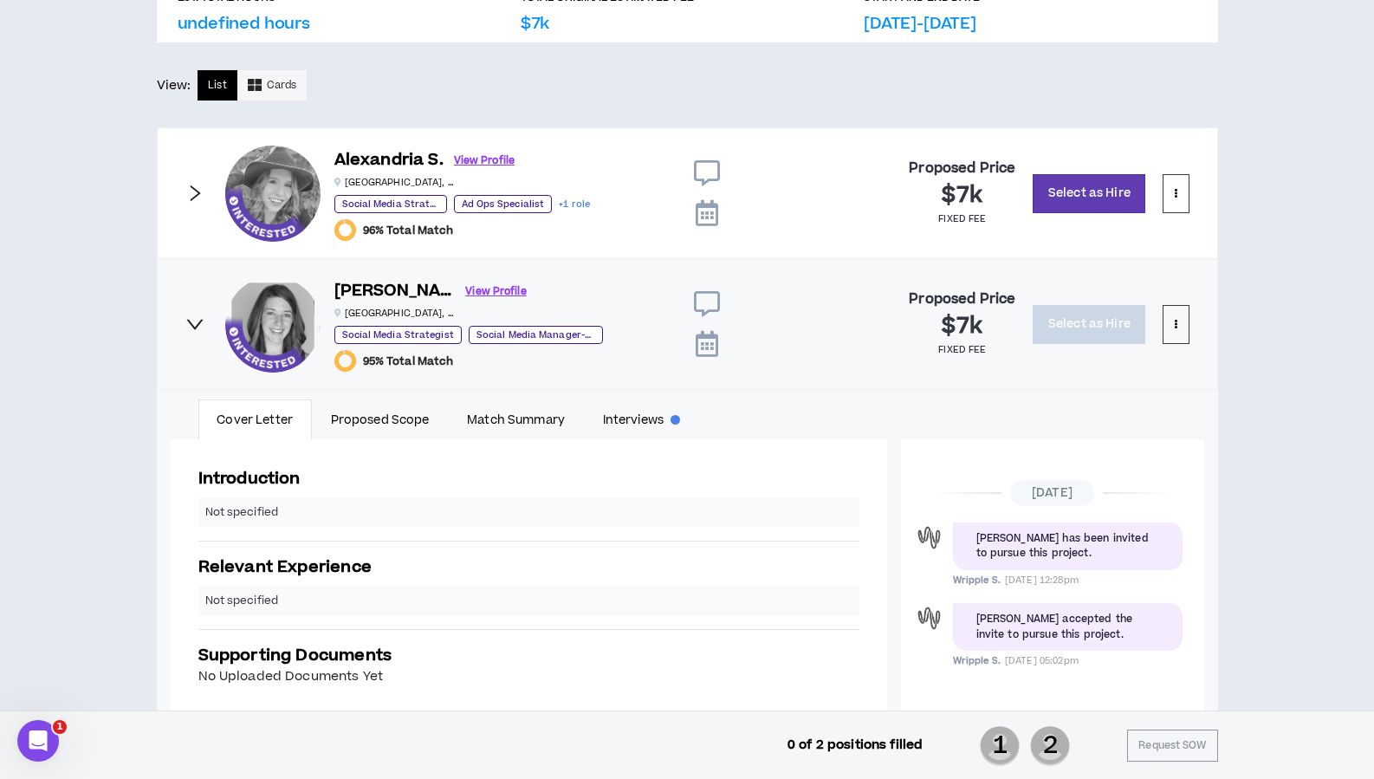
click at [189, 315] on icon "right" at bounding box center [194, 323] width 19 height 19
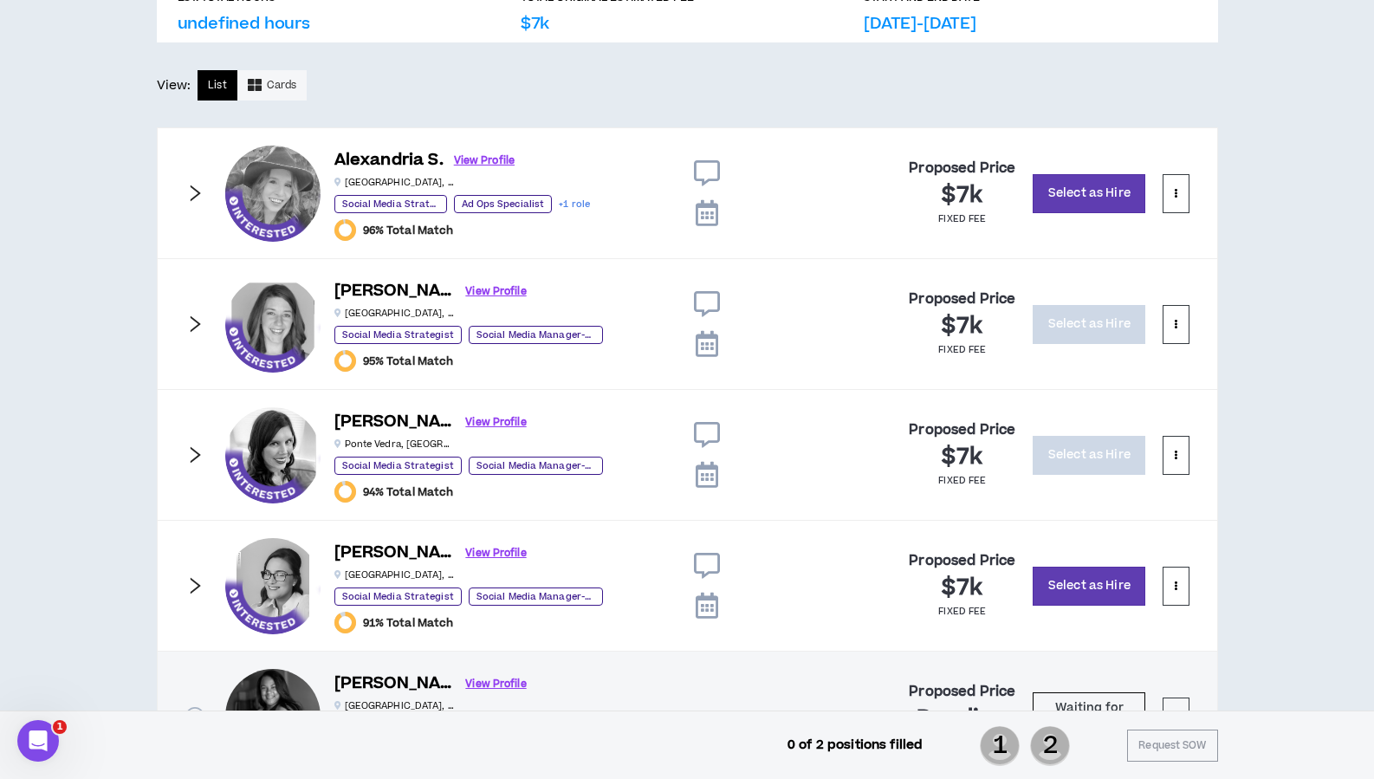
click at [194, 453] on icon "right" at bounding box center [194, 454] width 19 height 19
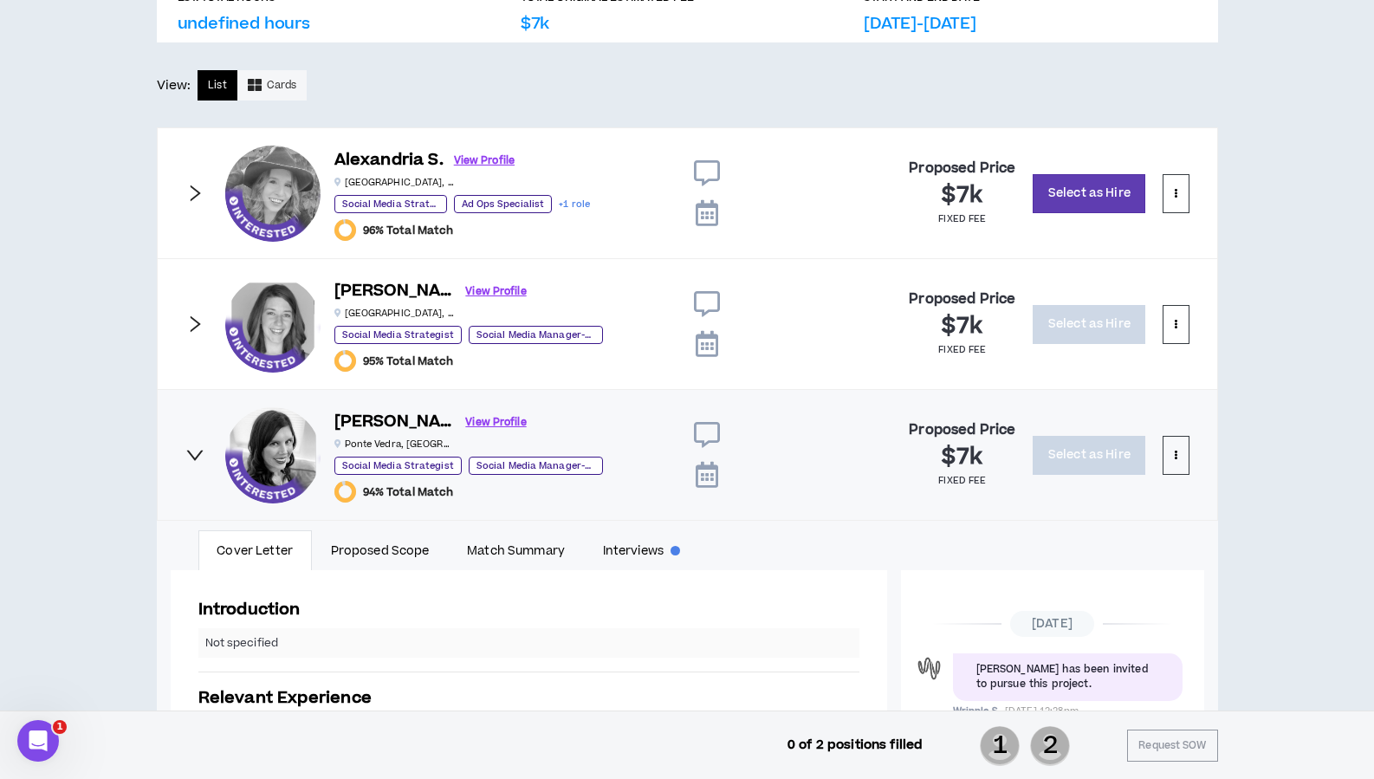
click at [194, 453] on icon "right" at bounding box center [194, 454] width 19 height 19
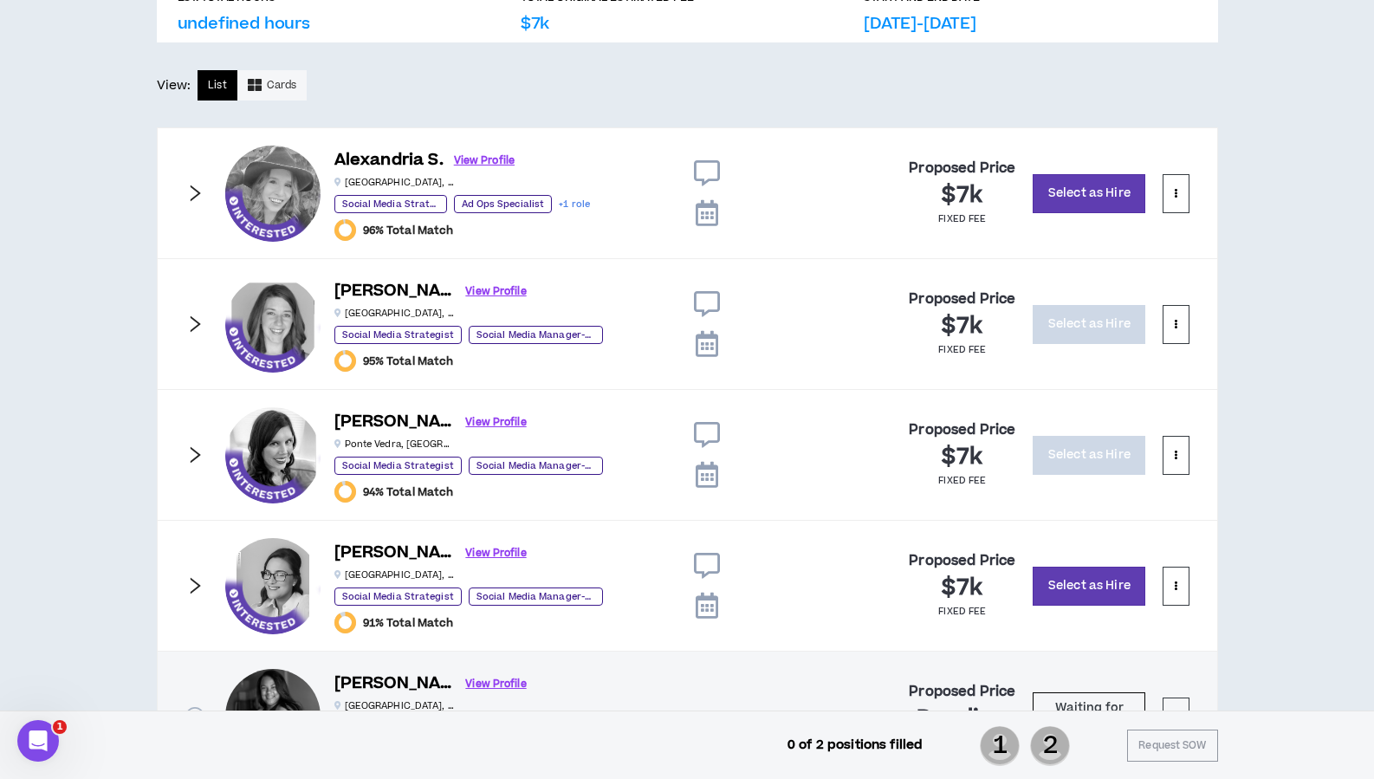
click at [191, 578] on icon "right" at bounding box center [195, 585] width 10 height 16
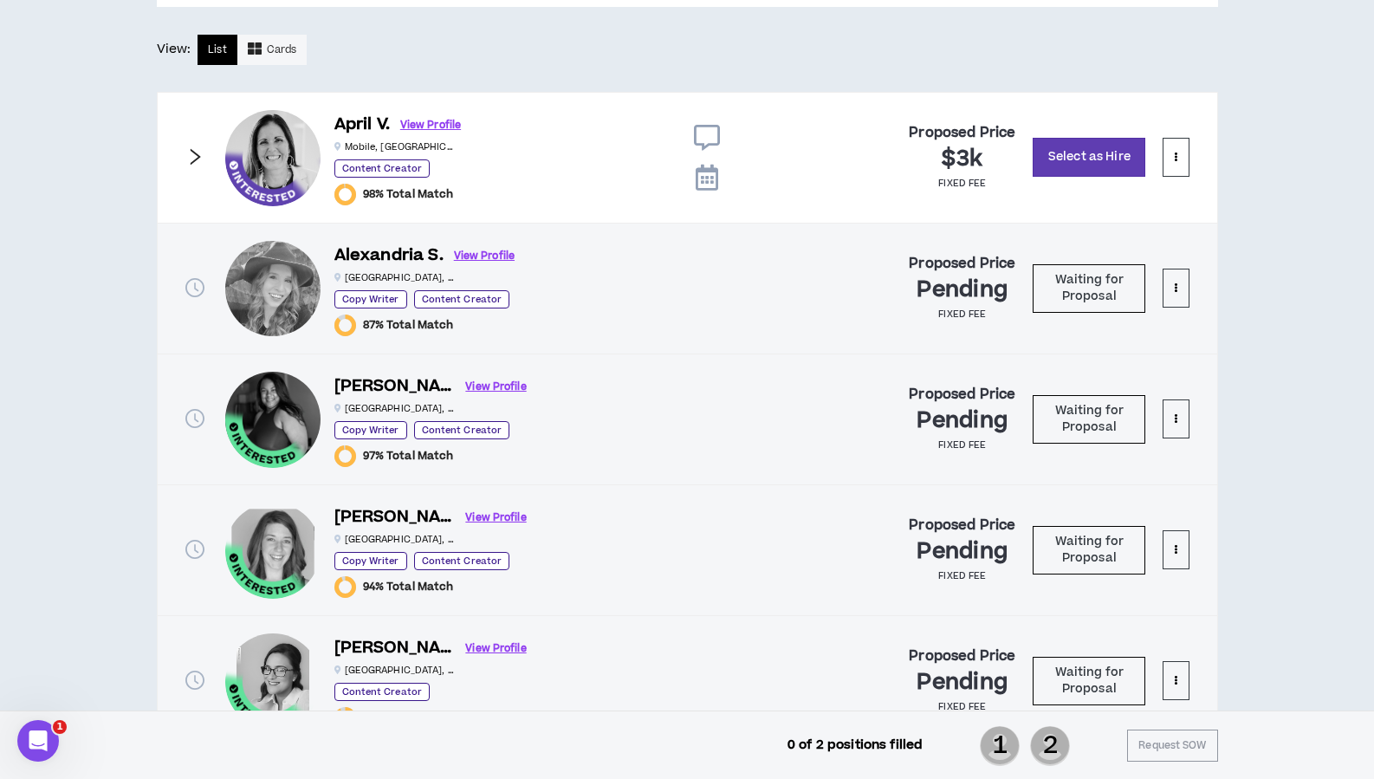
scroll to position [2371, 0]
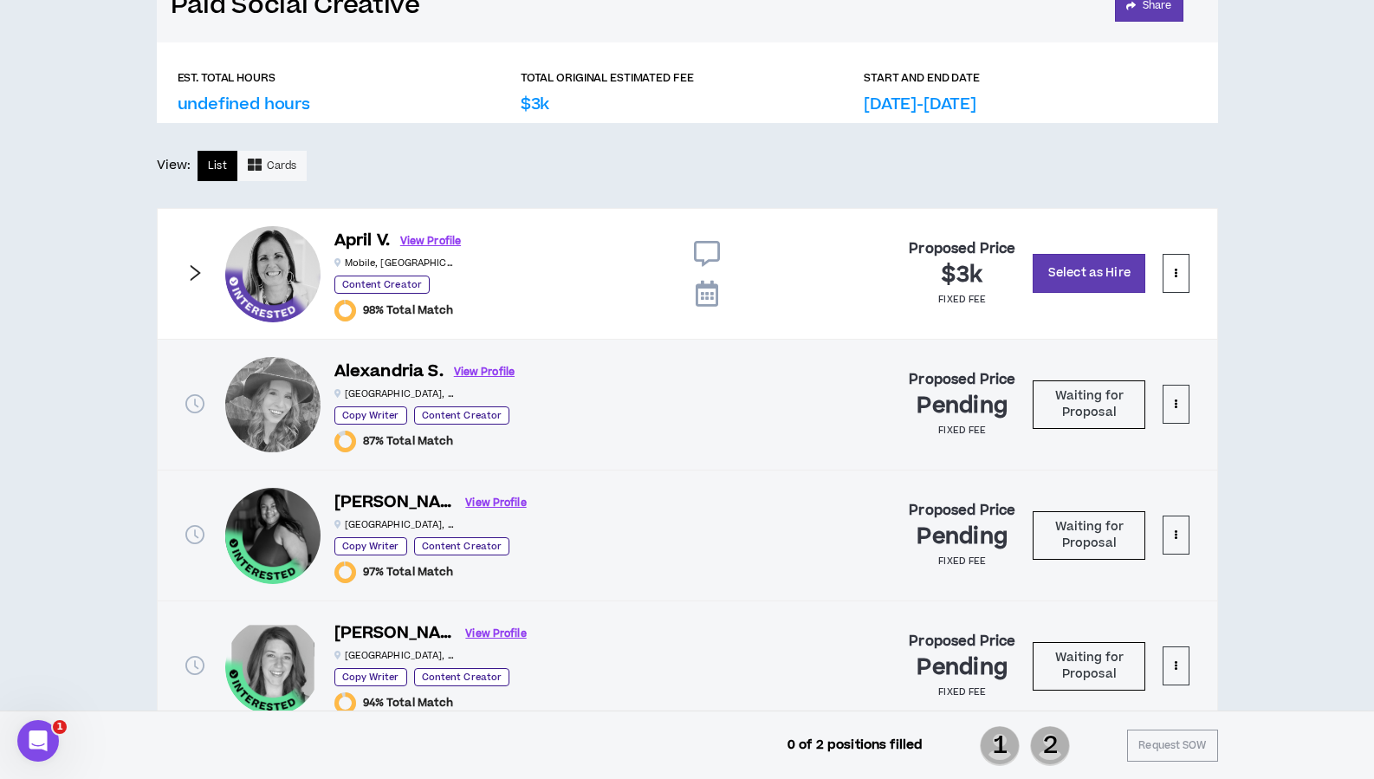
click at [191, 266] on icon "right" at bounding box center [195, 273] width 10 height 16
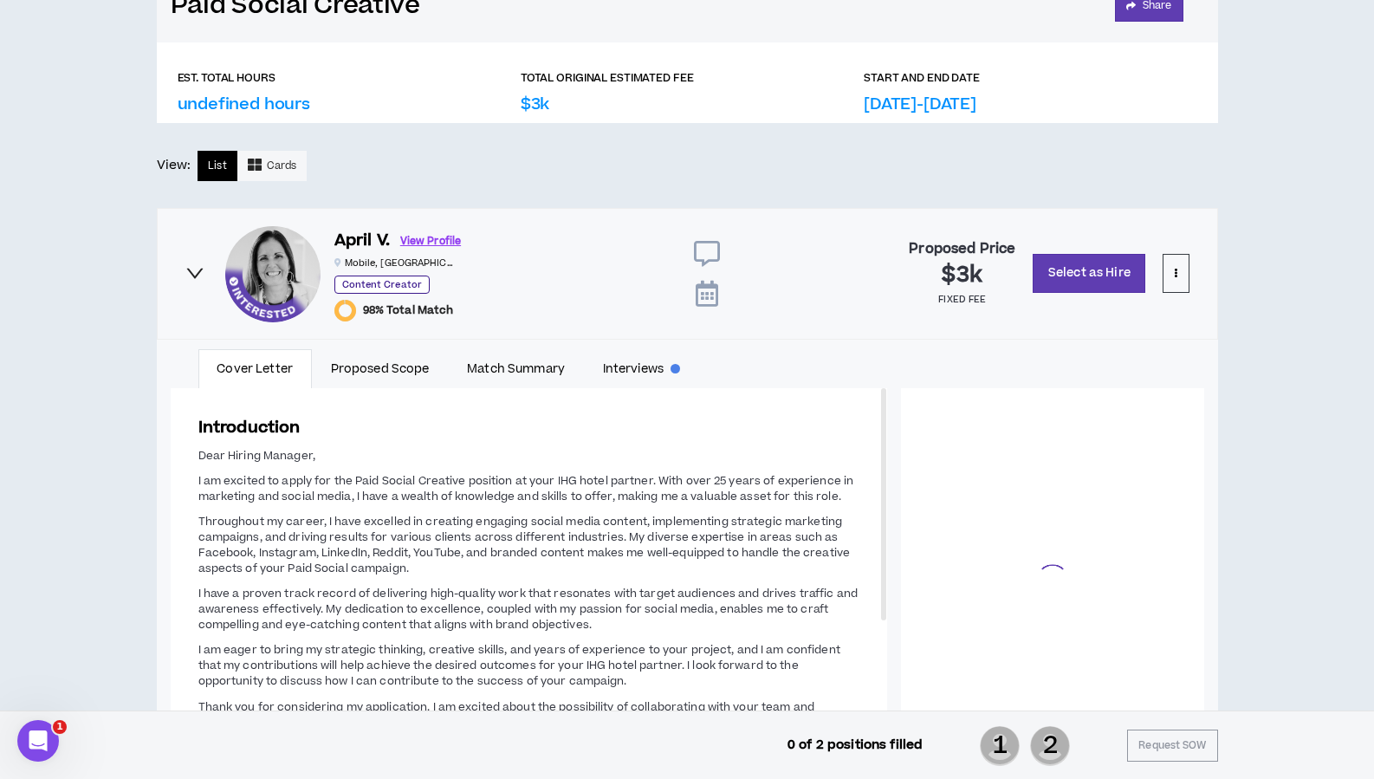
scroll to position [77, 0]
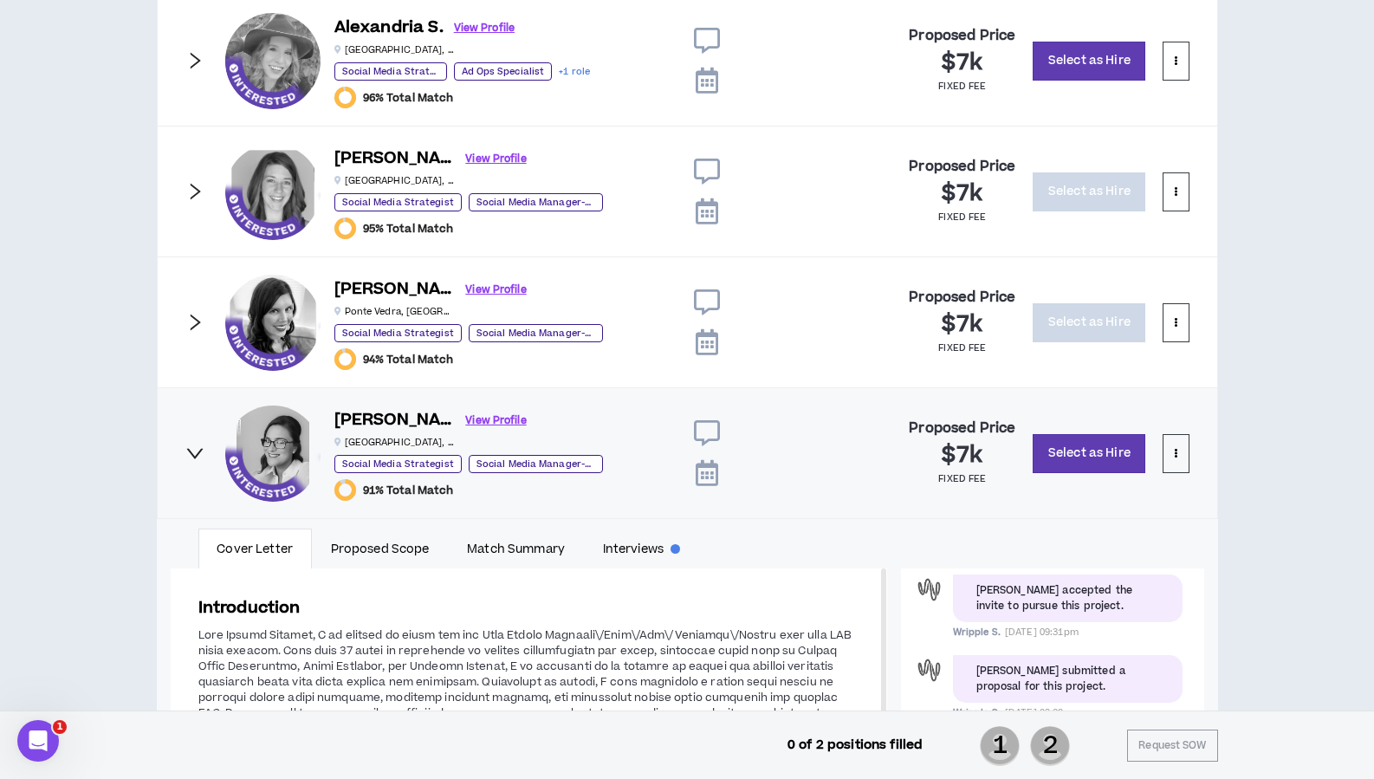
scroll to position [910, 0]
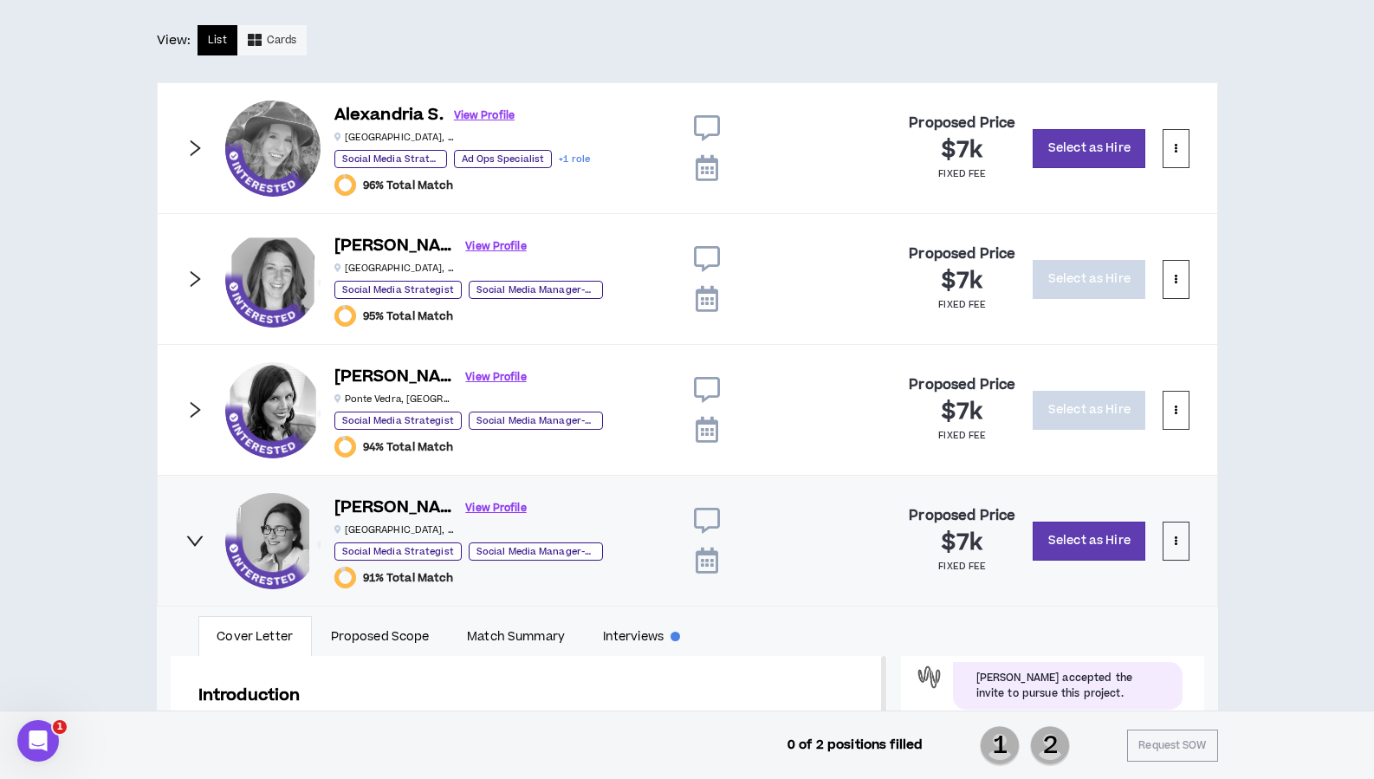
click at [182, 150] on div "Alexandria S. View Profile [GEOGRAPHIC_DATA] , [GEOGRAPHIC_DATA] Social Media S…" at bounding box center [687, 148] width 1061 height 132
click at [204, 149] on div "Alexandria S. View Profile [GEOGRAPHIC_DATA] , [GEOGRAPHIC_DATA] Social Media S…" at bounding box center [687, 148] width 1061 height 132
click at [191, 150] on icon "right" at bounding box center [194, 148] width 19 height 19
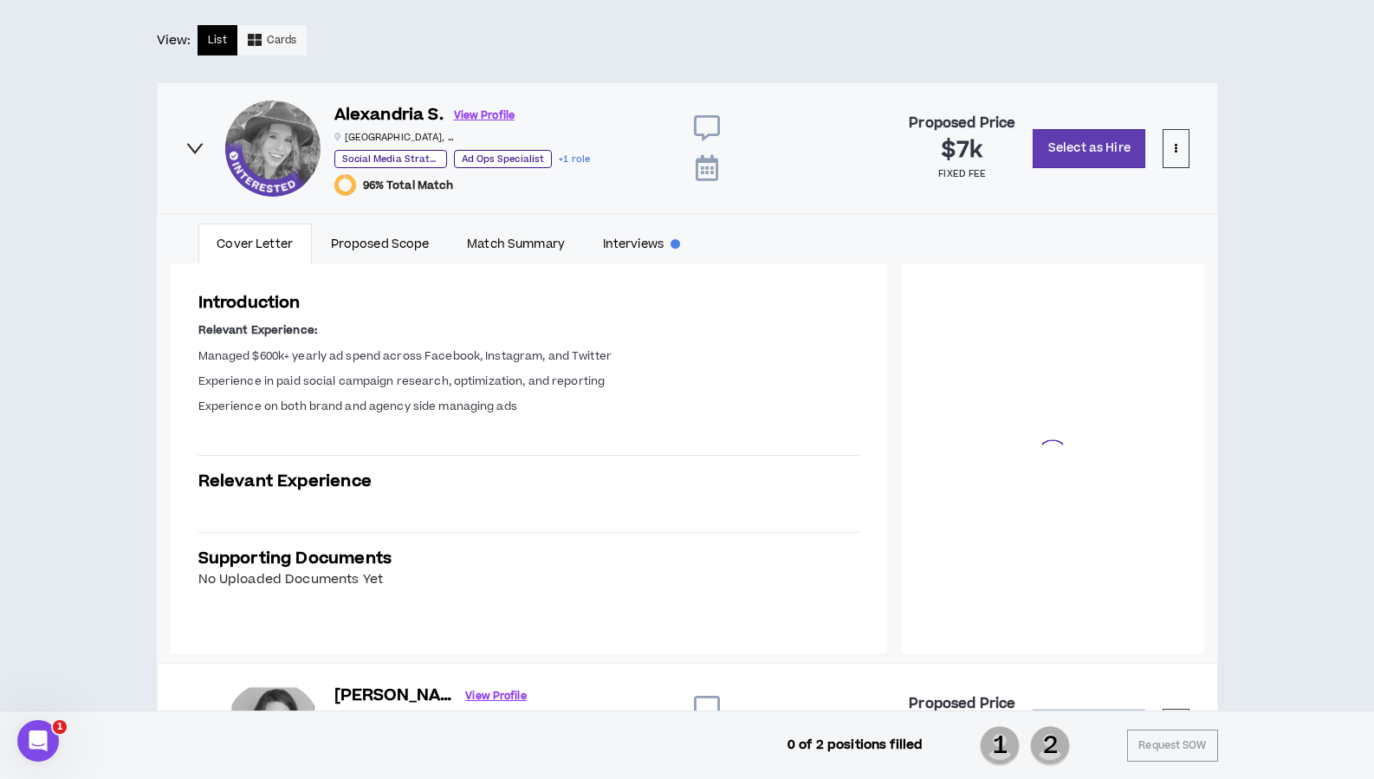
scroll to position [40, 0]
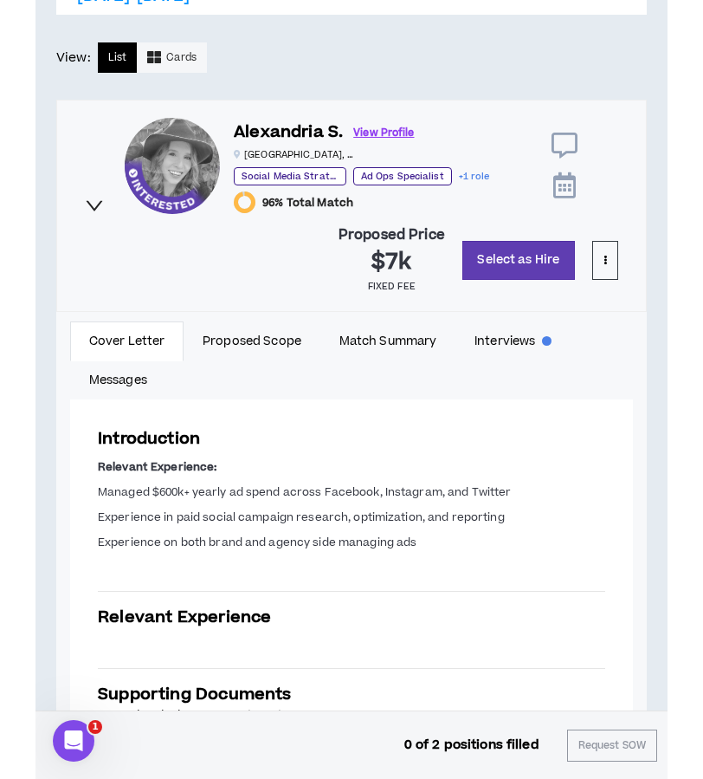
scroll to position [1065, 0]
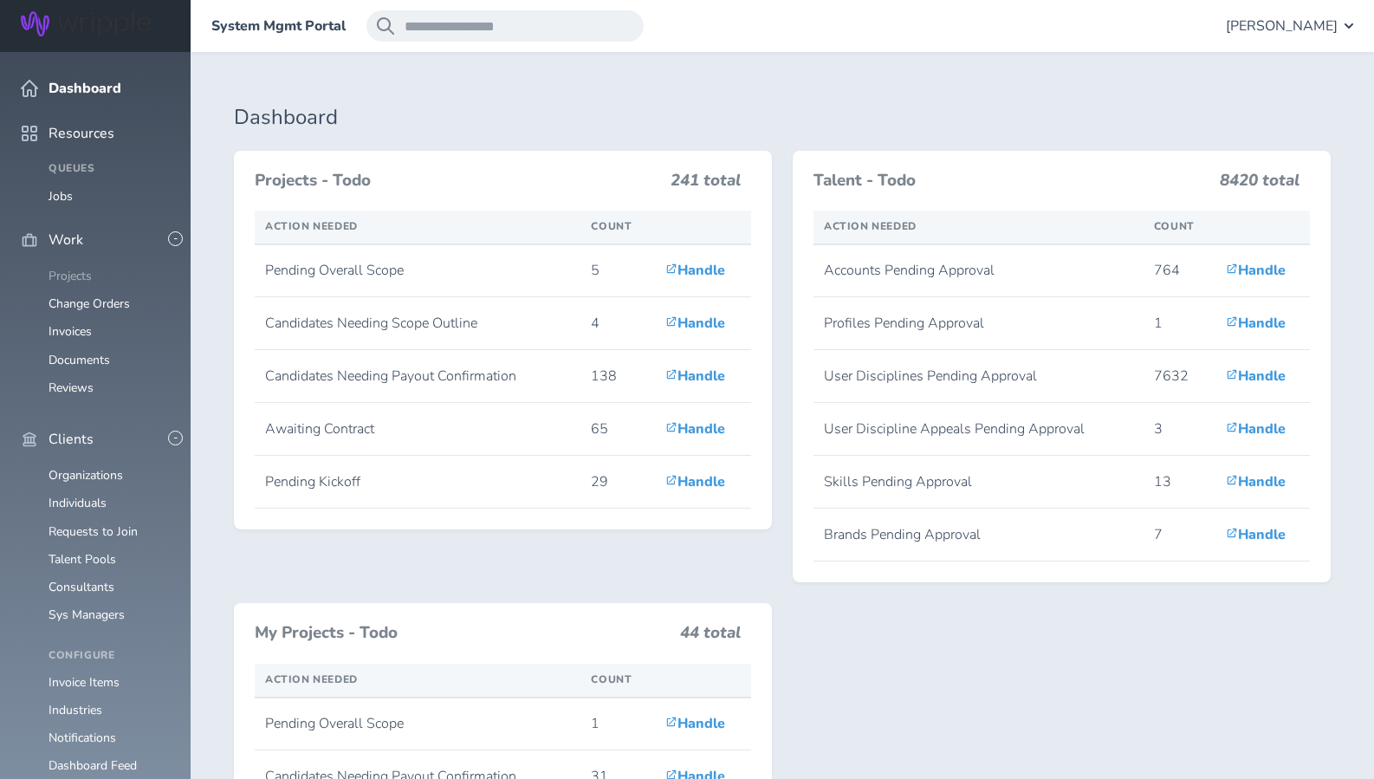
click at [65, 268] on link "Projects" at bounding box center [70, 276] width 43 height 16
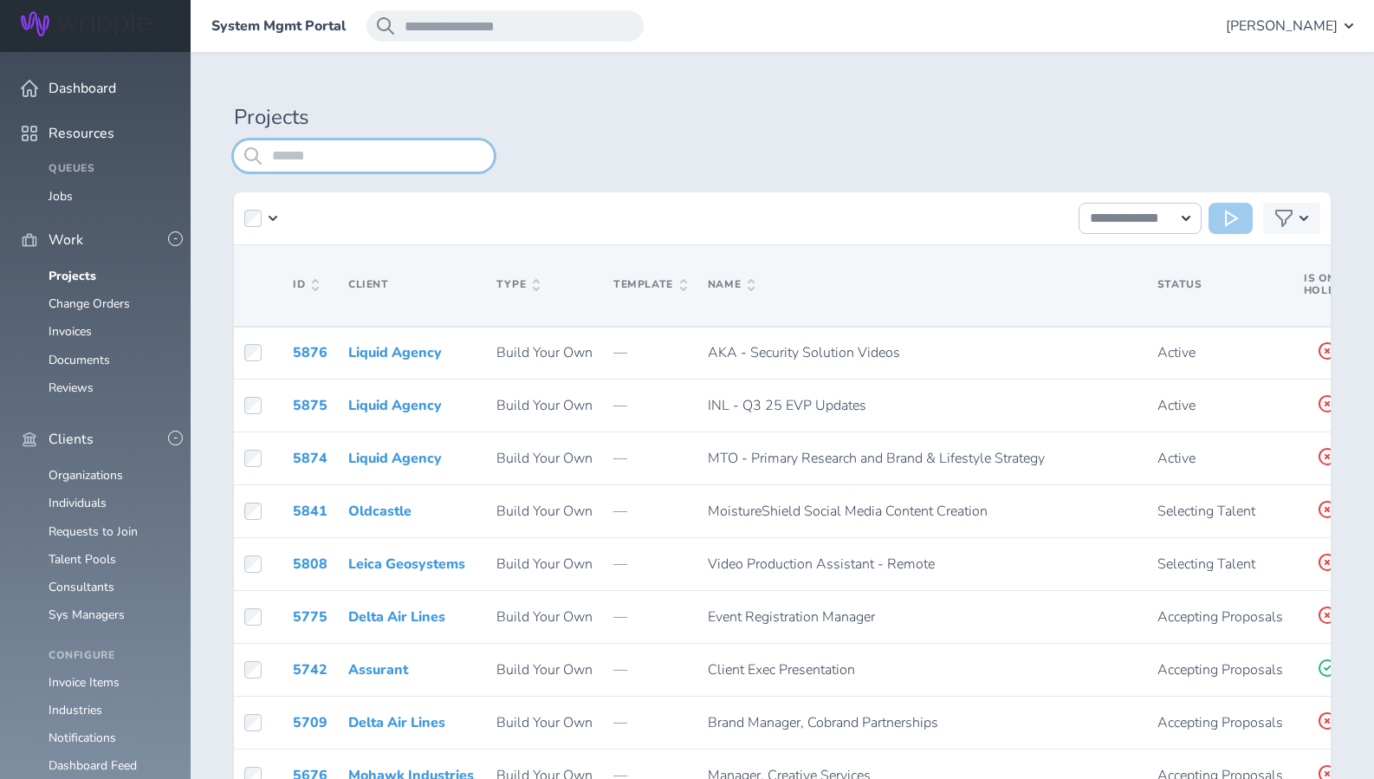
click at [291, 156] on input "search" at bounding box center [364, 155] width 260 height 31
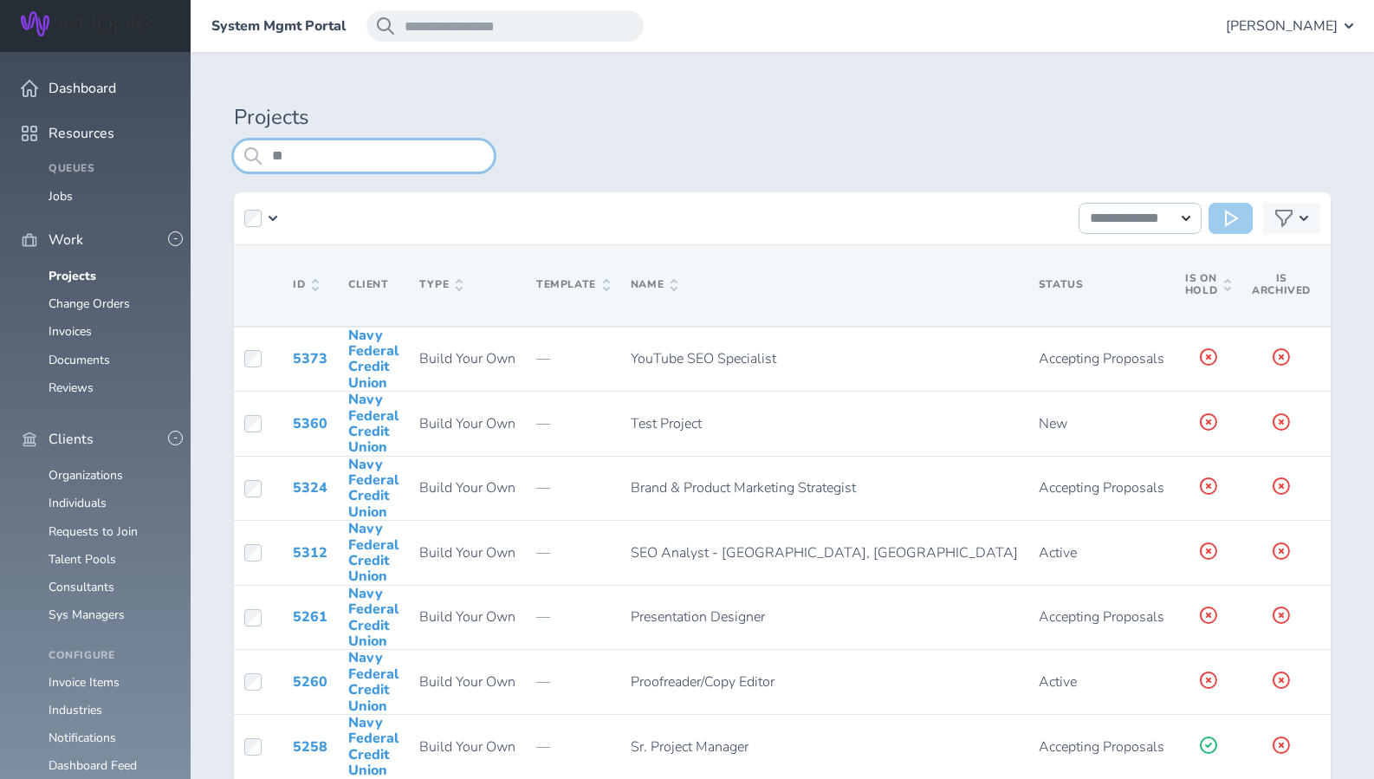
type input "*"
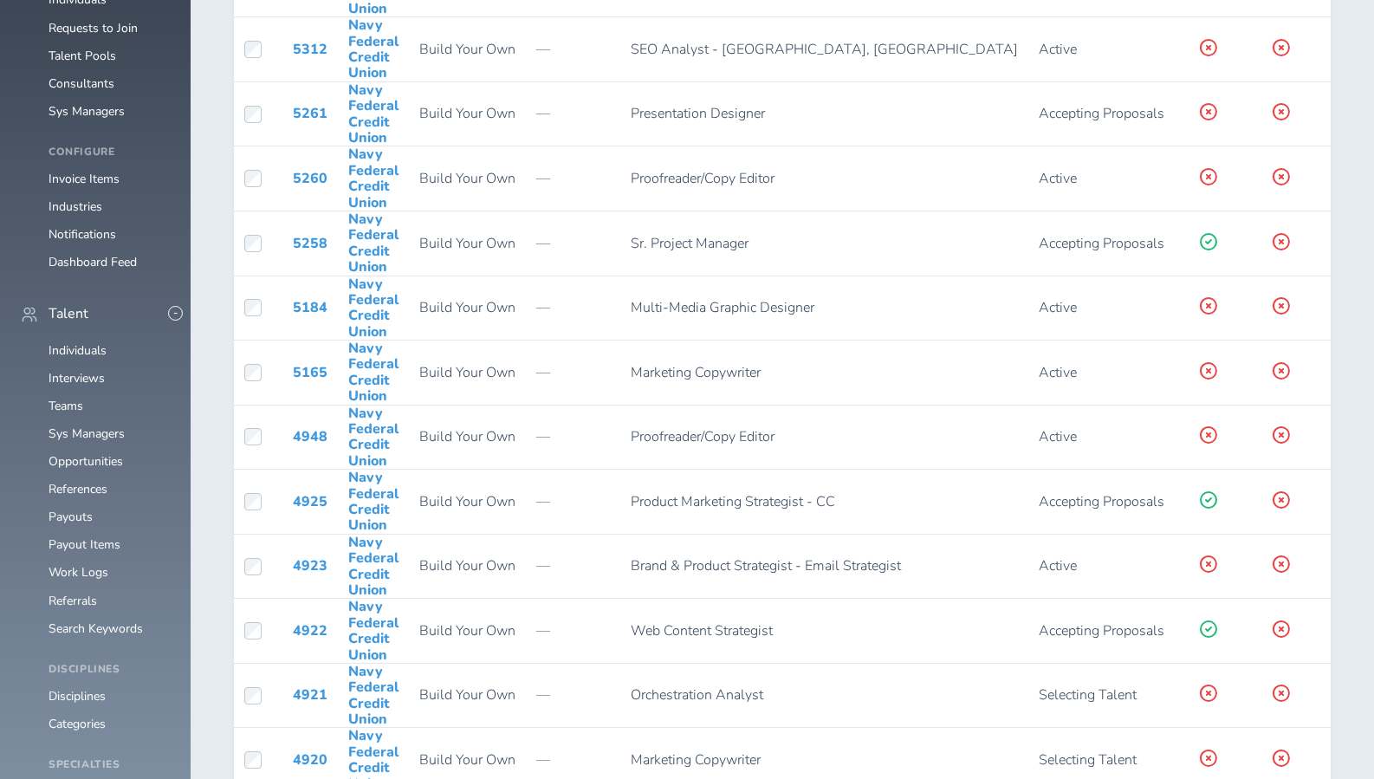
scroll to position [505, 0]
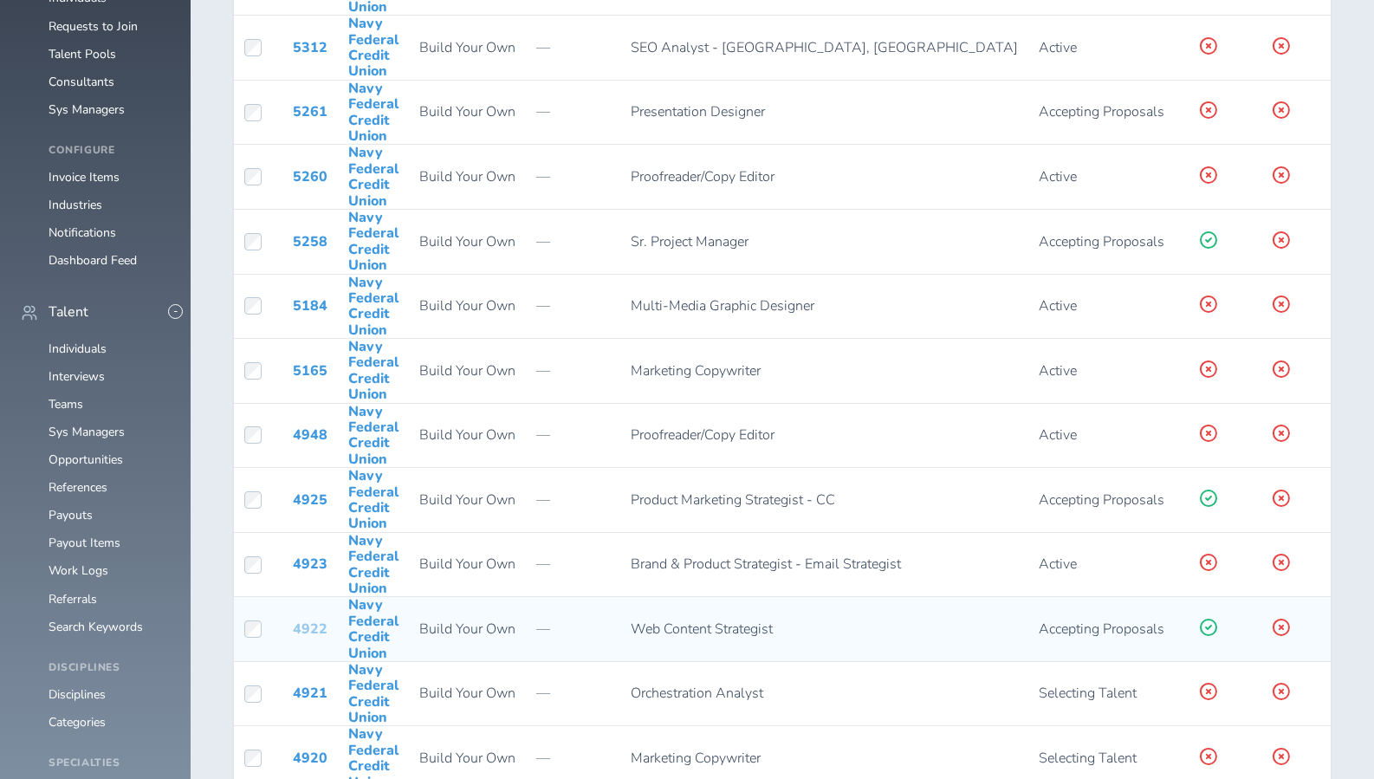
type input "****"
click at [303, 633] on link "4922" at bounding box center [310, 628] width 35 height 19
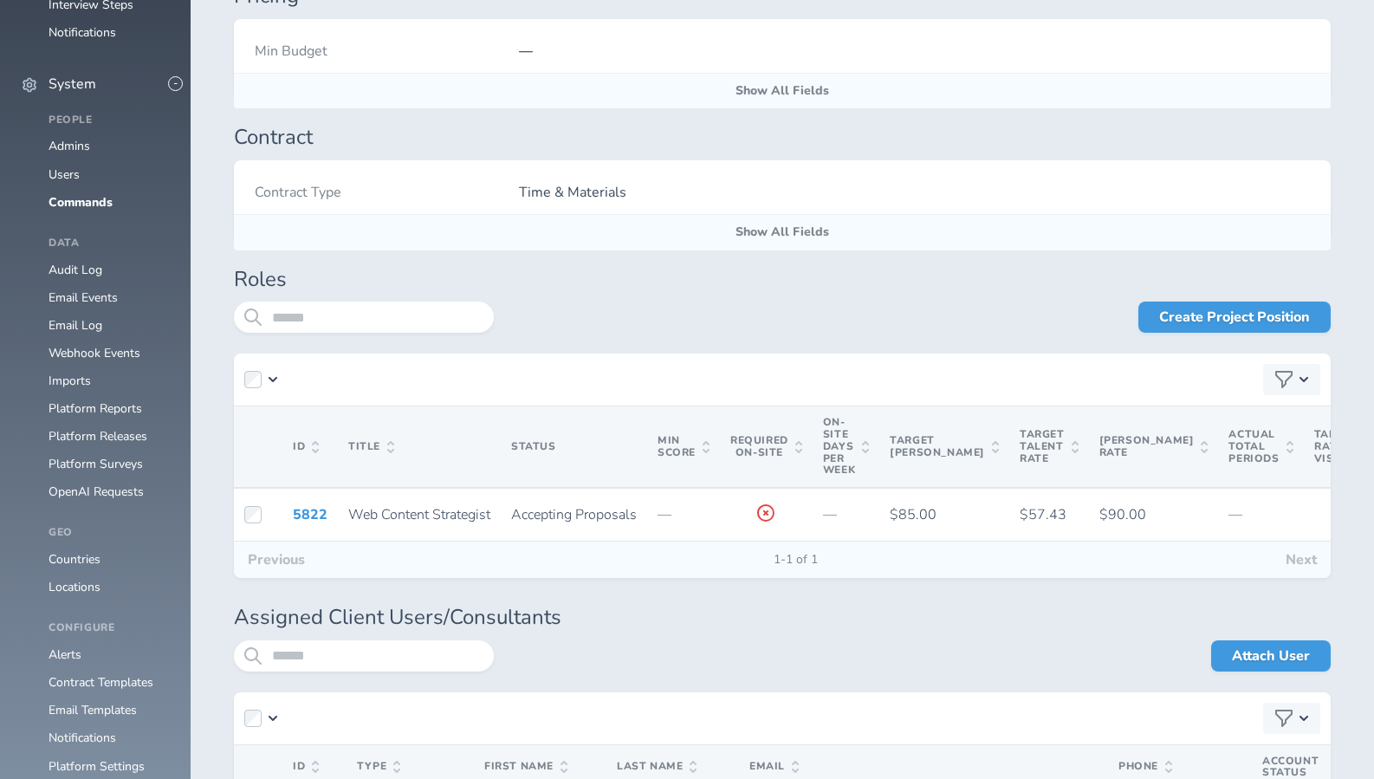
scroll to position [1525, 0]
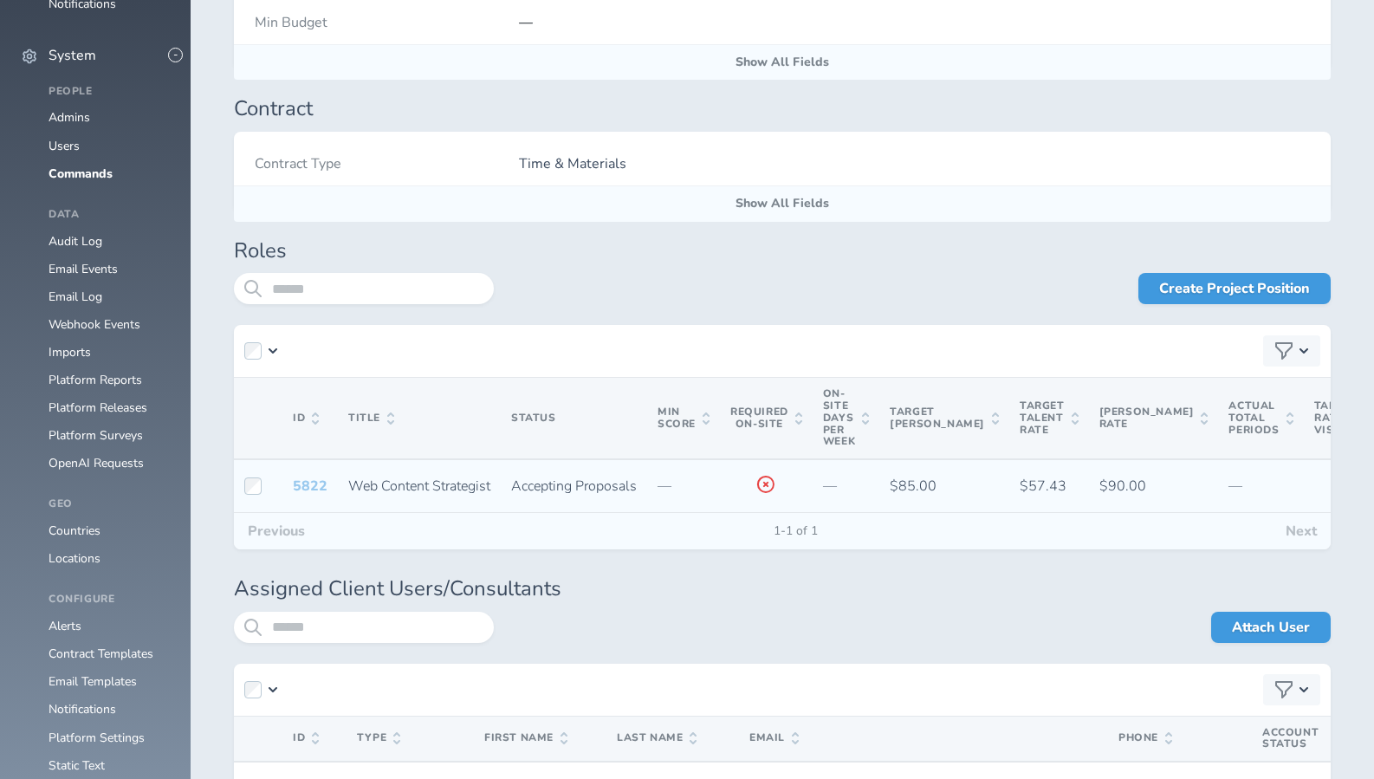
click at [299, 478] on link "5822" at bounding box center [310, 485] width 35 height 19
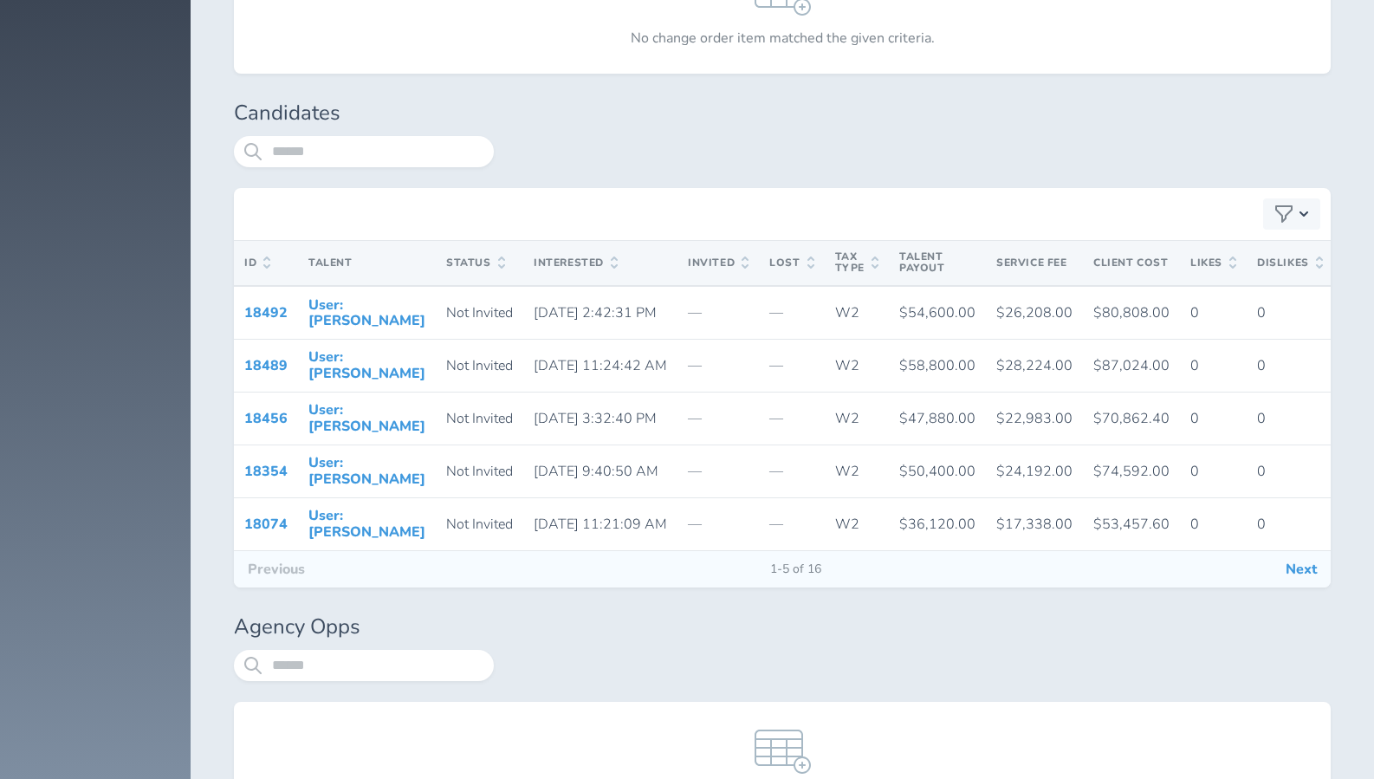
scroll to position [3188, 0]
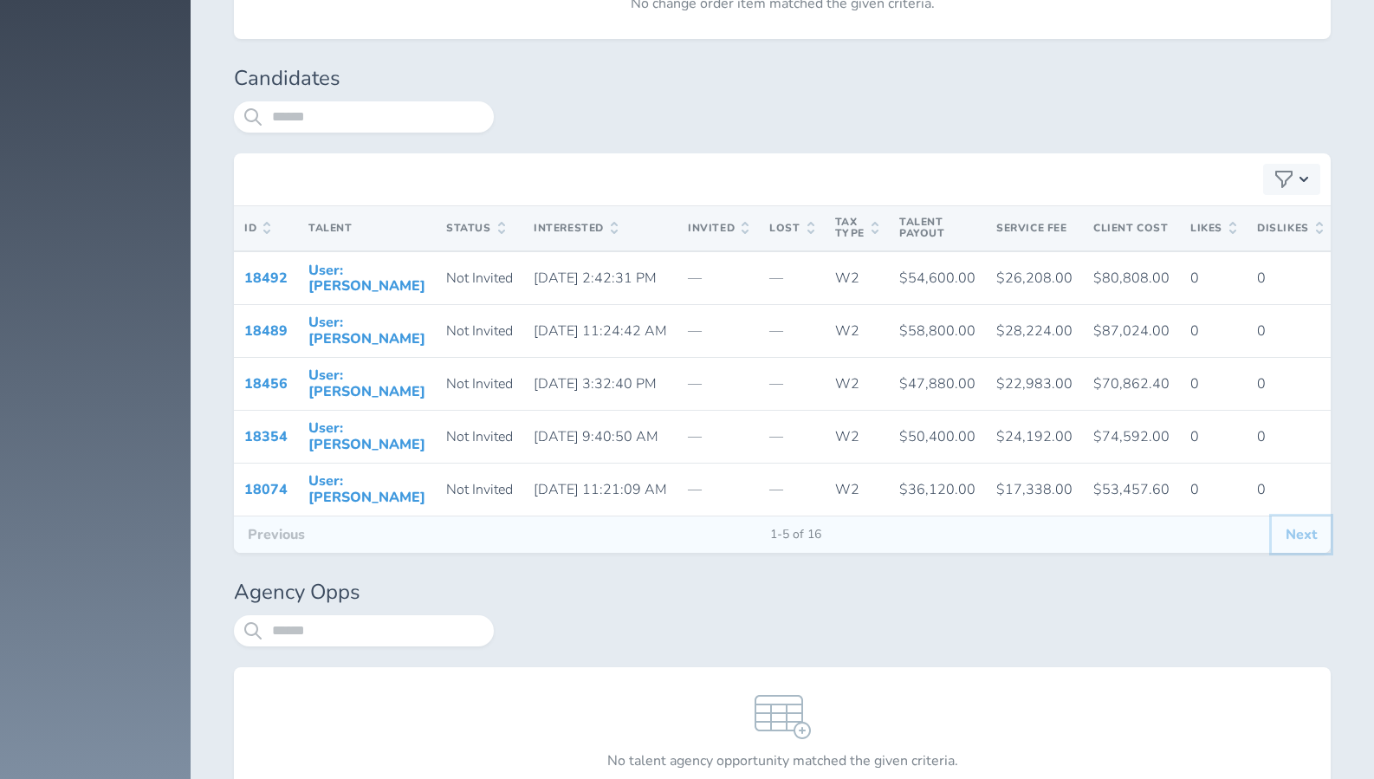
click at [1301, 553] on button "Next" at bounding box center [1301, 534] width 59 height 36
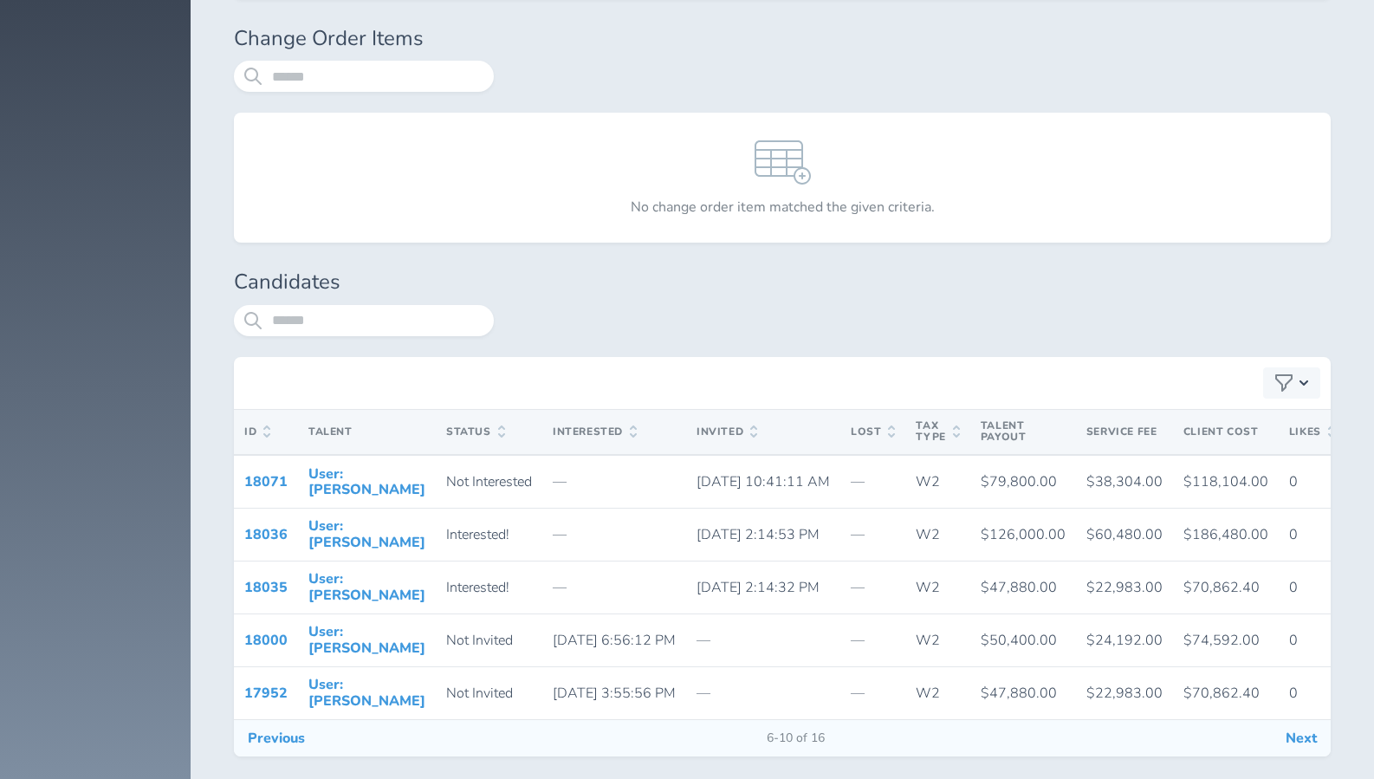
scroll to position [3143, 0]
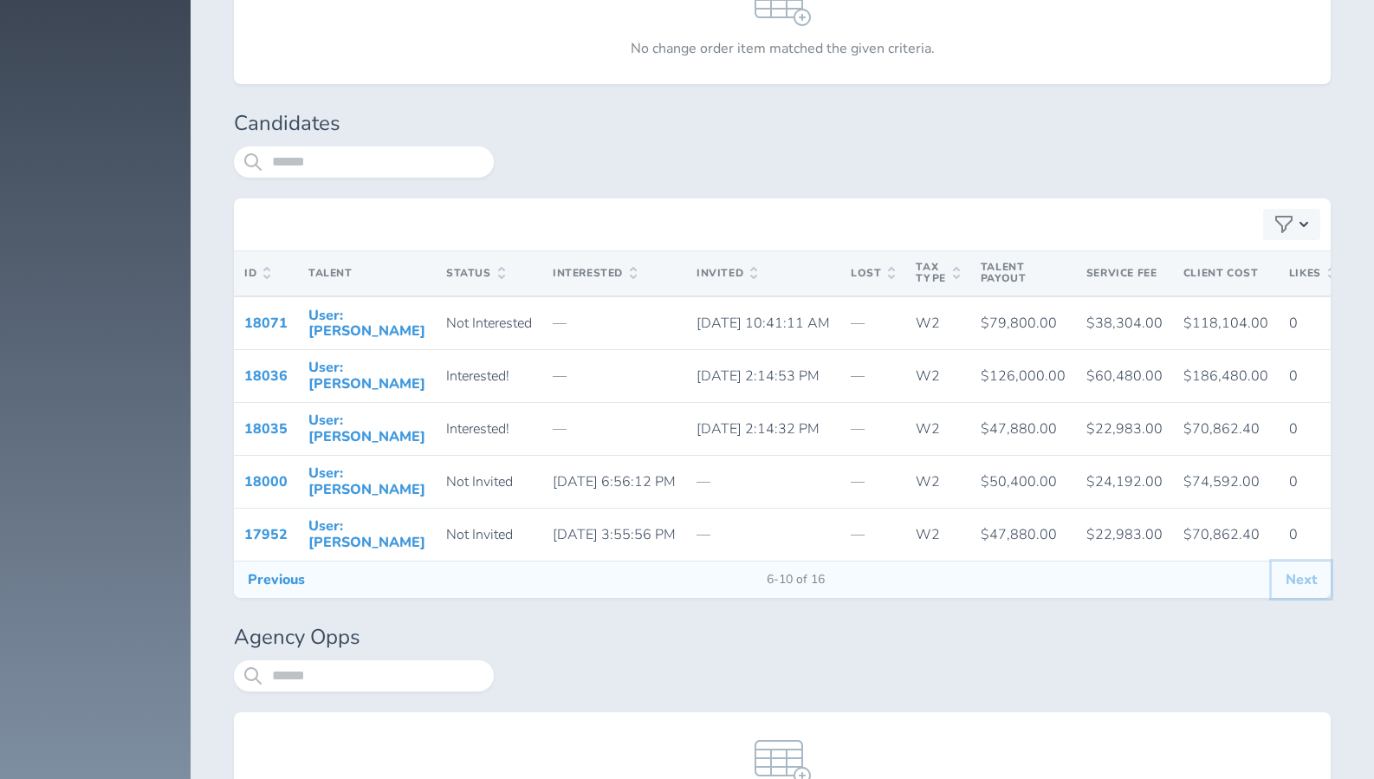
click at [1299, 598] on button "Next" at bounding box center [1301, 579] width 59 height 36
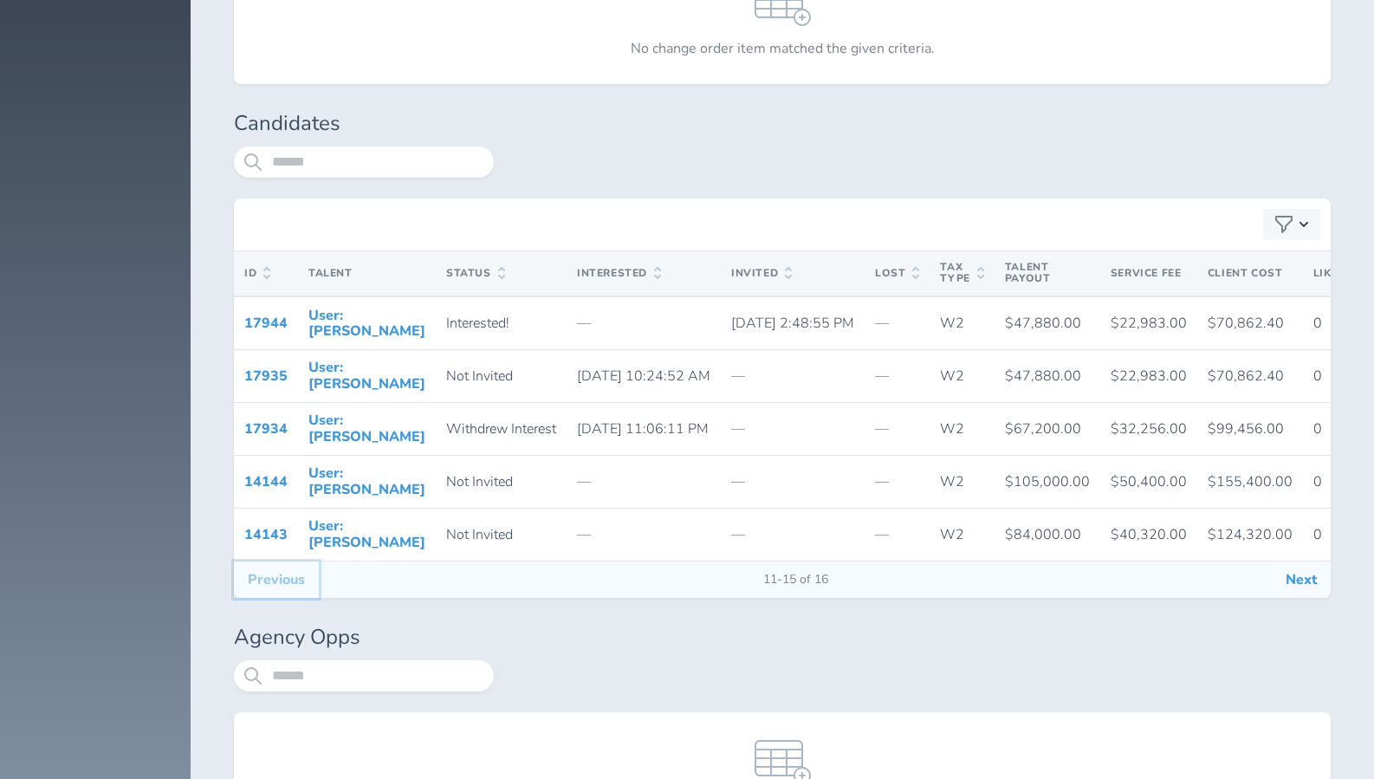
click at [259, 598] on button "Previous" at bounding box center [276, 579] width 85 height 36
